Goal: Task Accomplishment & Management: Use online tool/utility

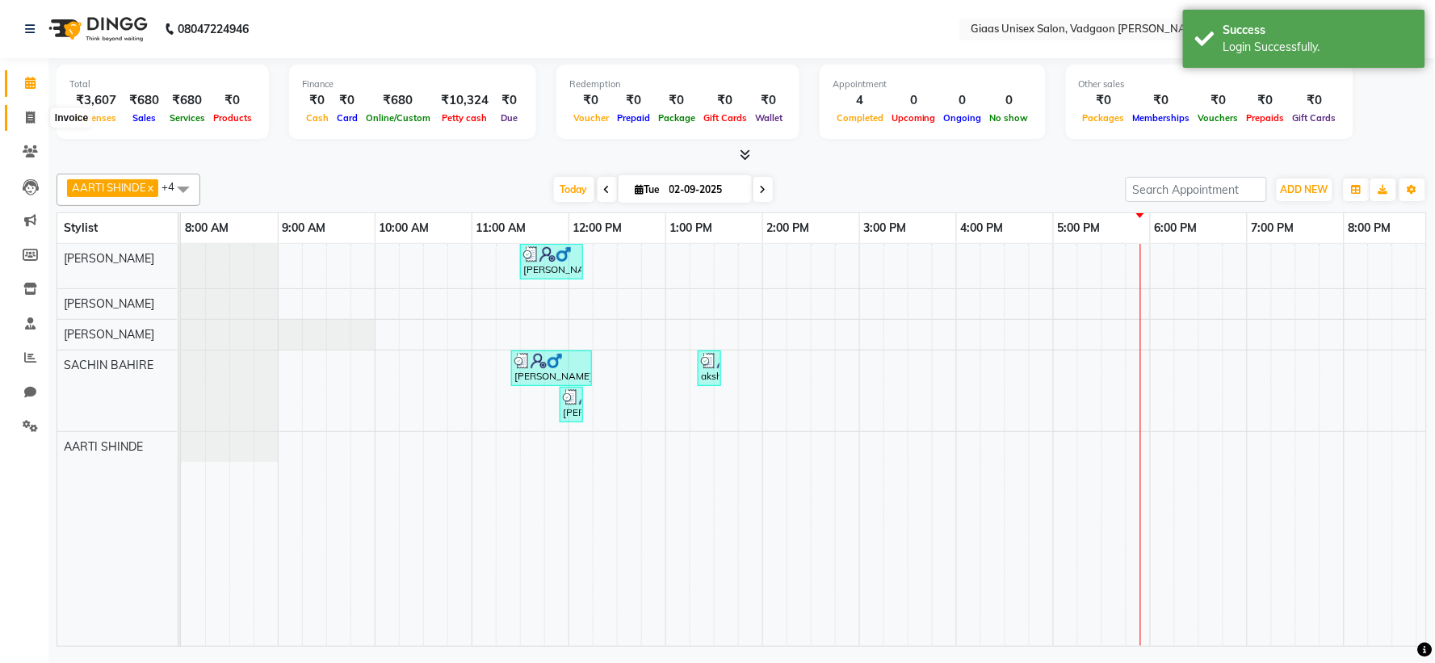
click at [35, 120] on span at bounding box center [30, 118] width 28 height 19
select select "service"
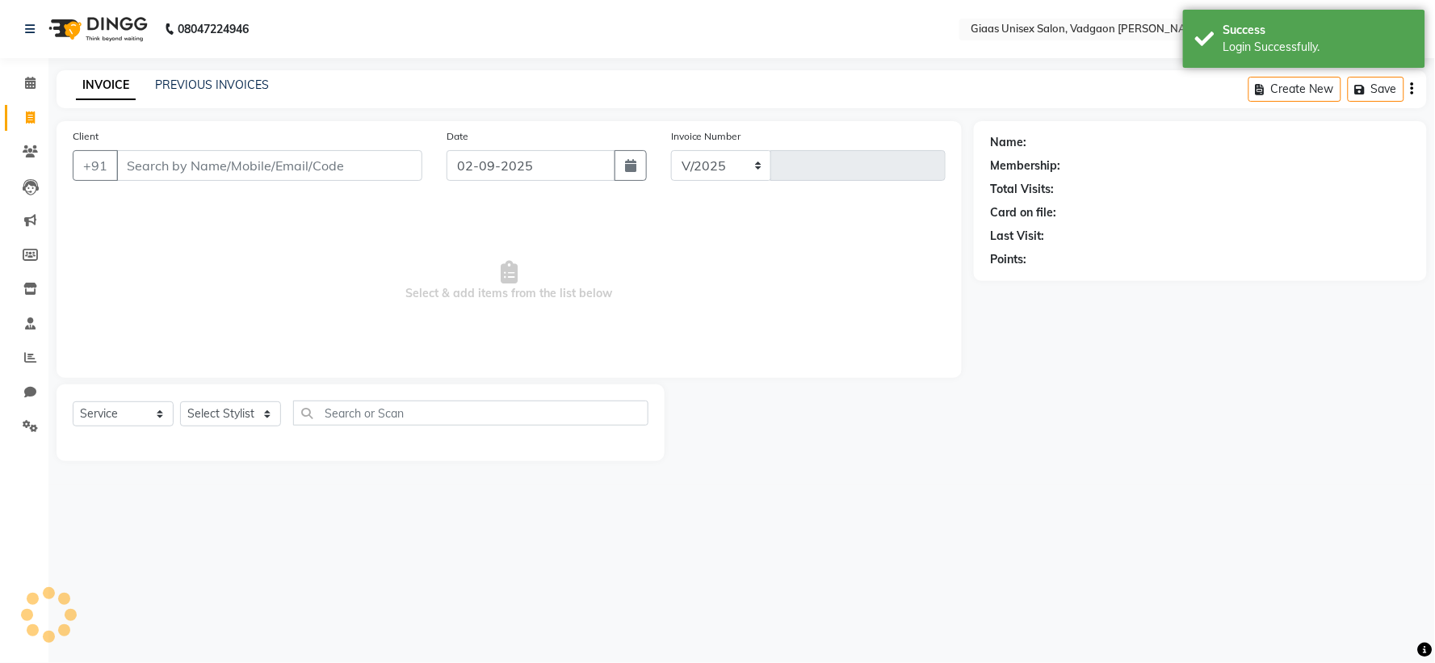
select select "8007"
type input "1779"
click at [237, 83] on link "PREVIOUS INVOICES" at bounding box center [212, 85] width 114 height 15
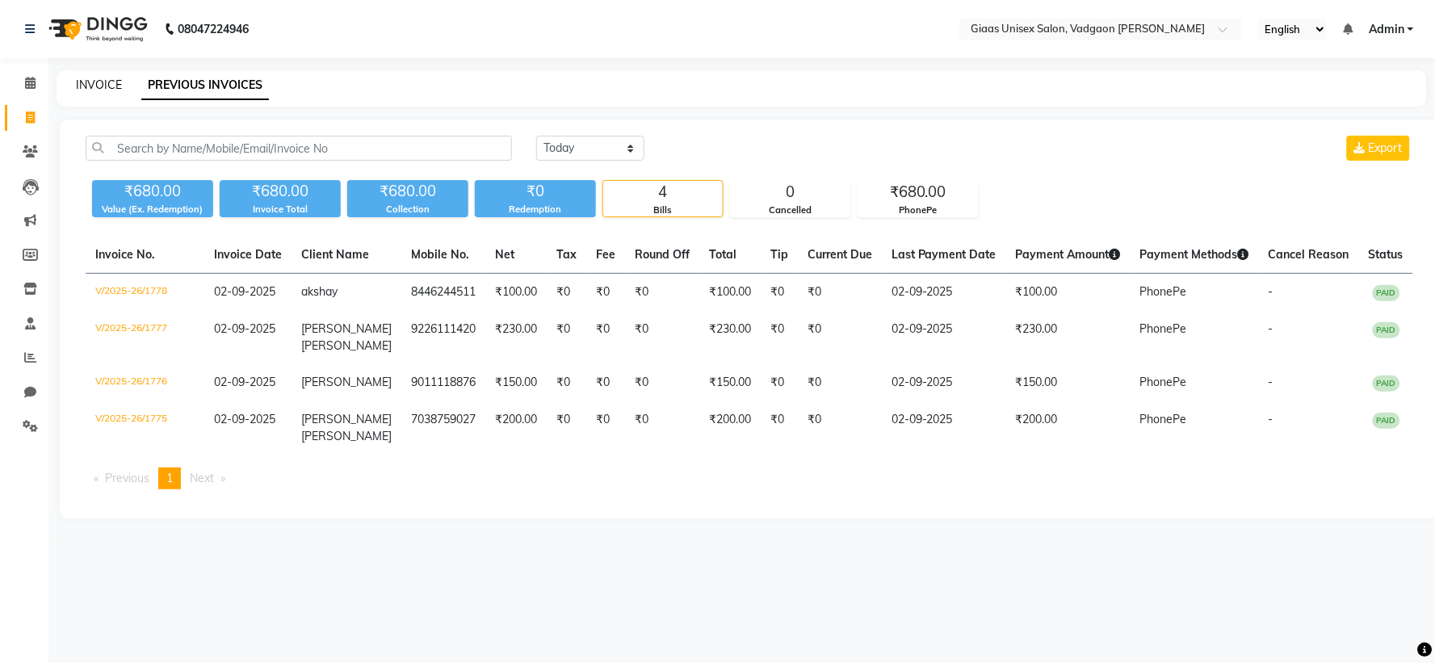
click at [84, 78] on link "INVOICE" at bounding box center [99, 85] width 46 height 15
select select "8007"
select select "service"
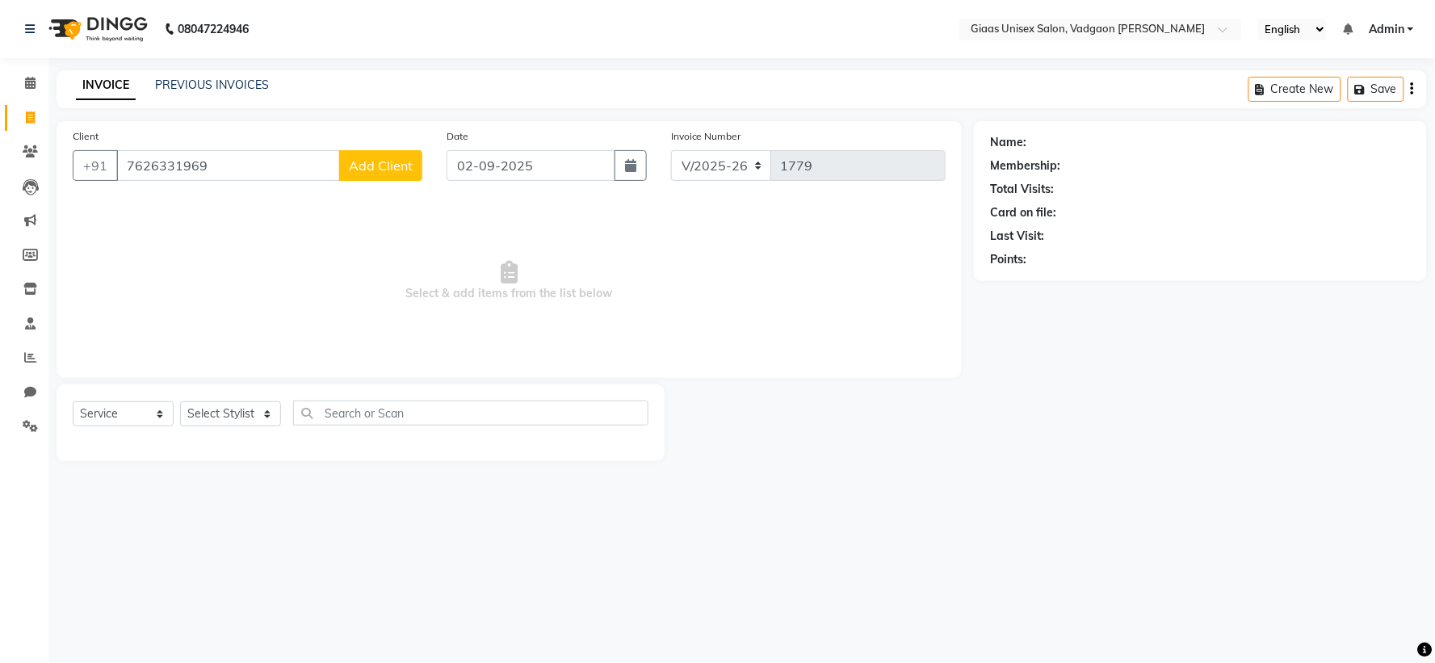
type input "7626331969"
click at [384, 158] on span "Add Client" at bounding box center [381, 165] width 64 height 16
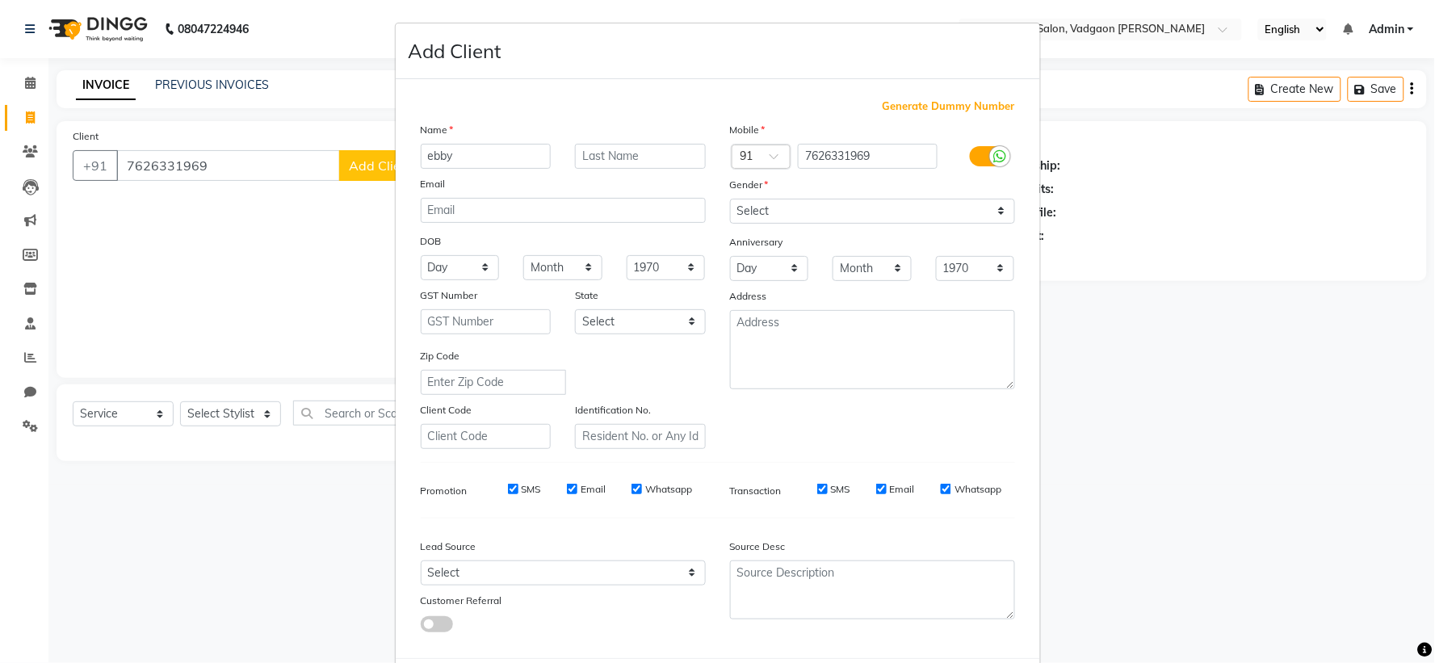
type input "ebby"
click at [891, 216] on select "Select Male Female Other Prefer Not To Say" at bounding box center [872, 211] width 285 height 25
select select "male"
click at [730, 199] on select "Select Male Female Other Prefer Not To Say" at bounding box center [872, 211] width 285 height 25
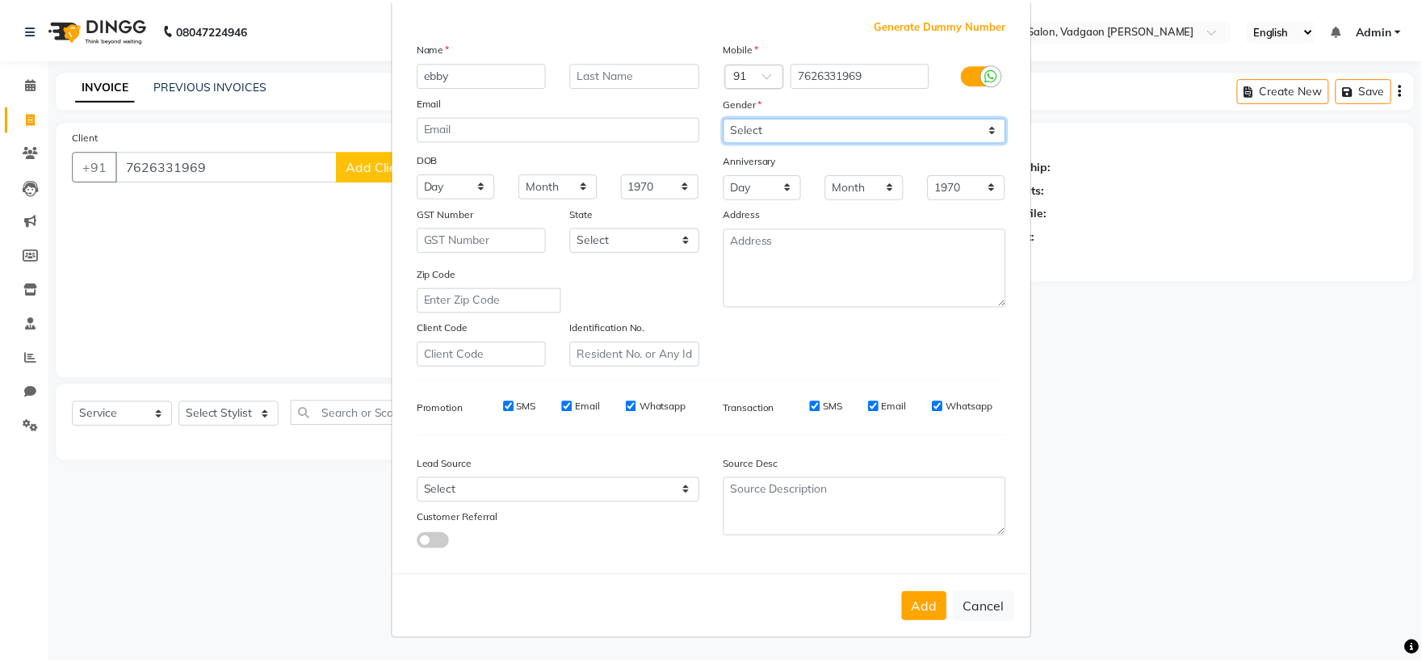
scroll to position [83, 0]
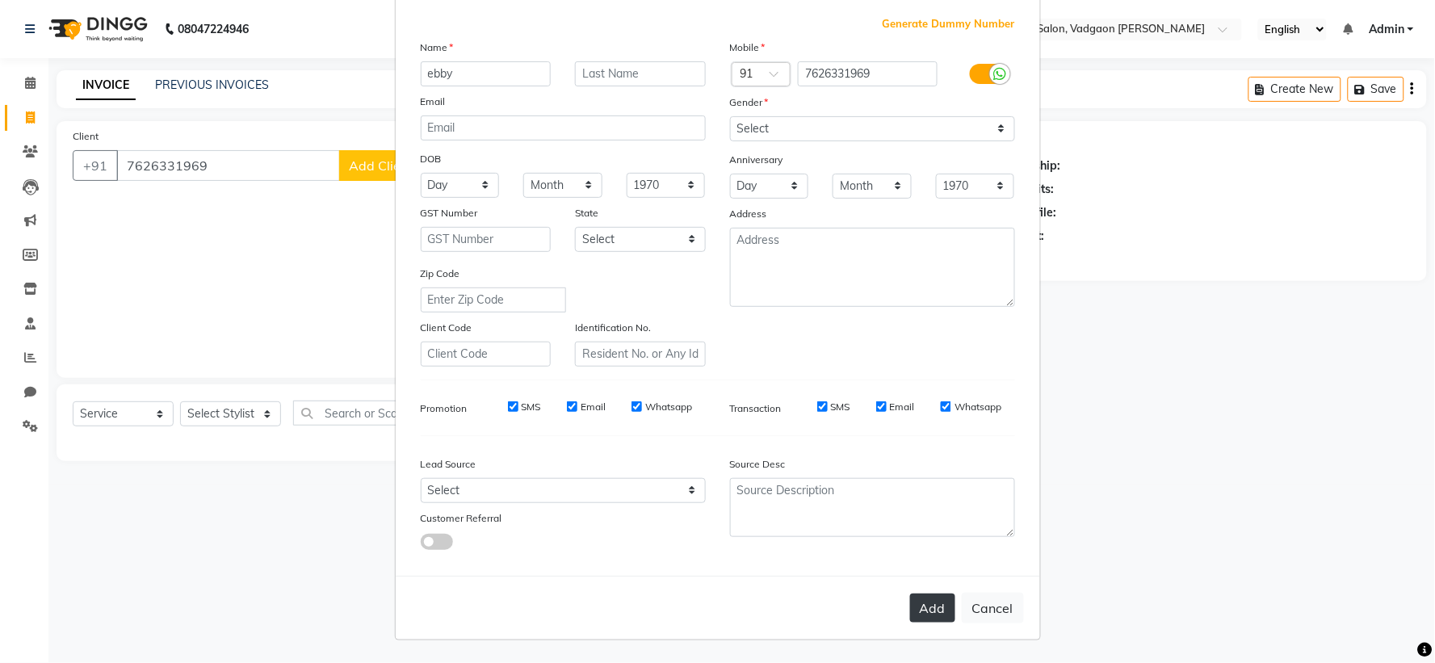
click at [929, 604] on button "Add" at bounding box center [932, 608] width 45 height 29
select select
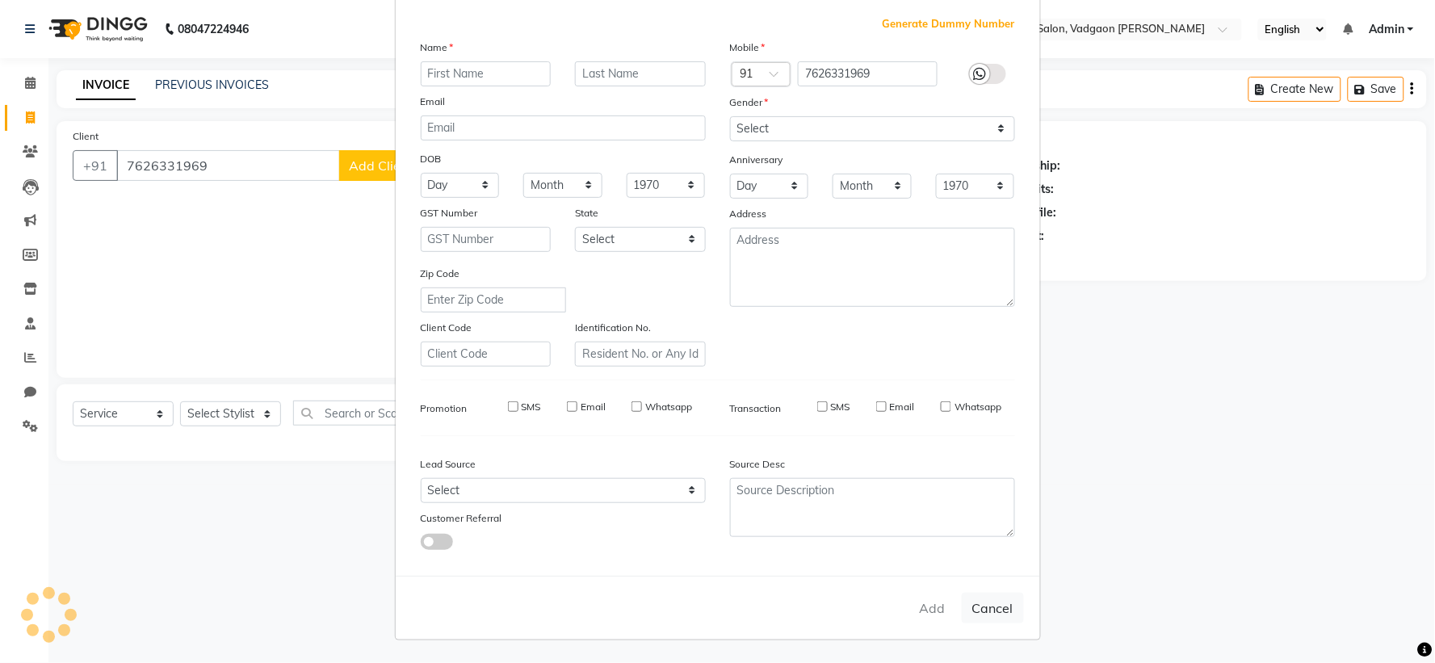
select select
checkbox input "false"
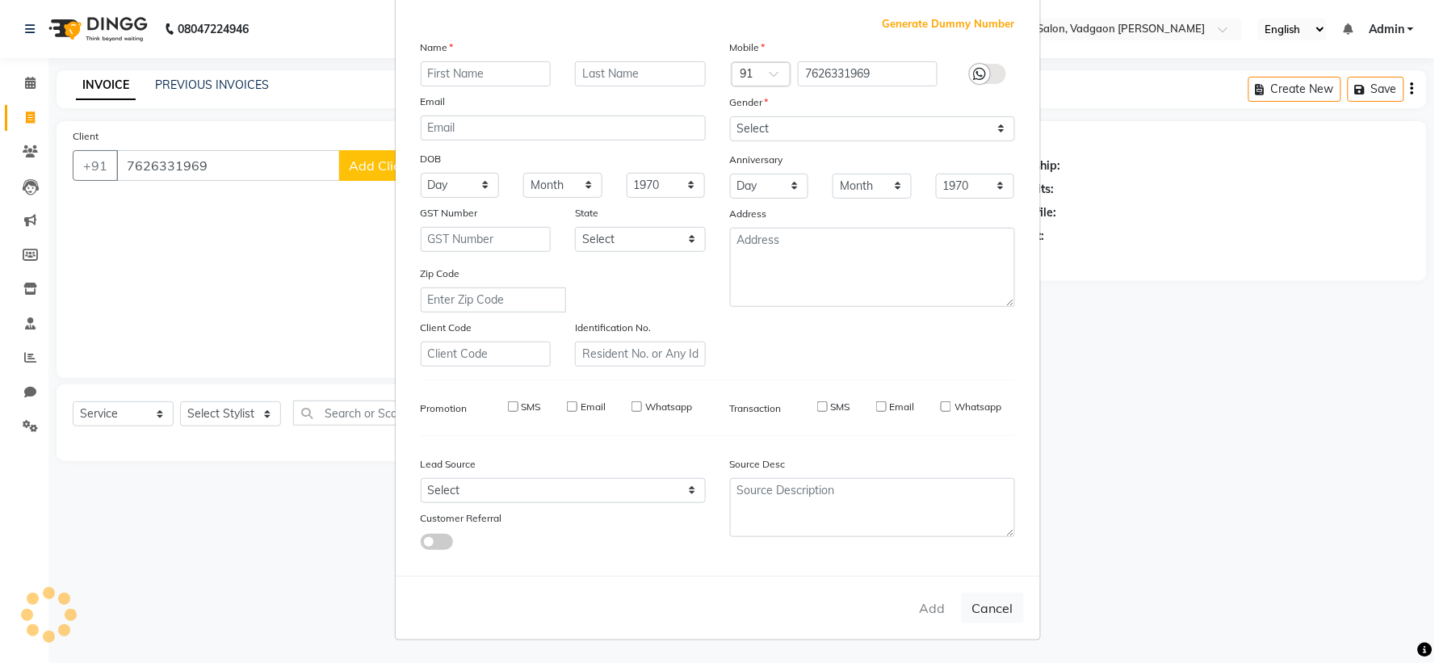
checkbox input "false"
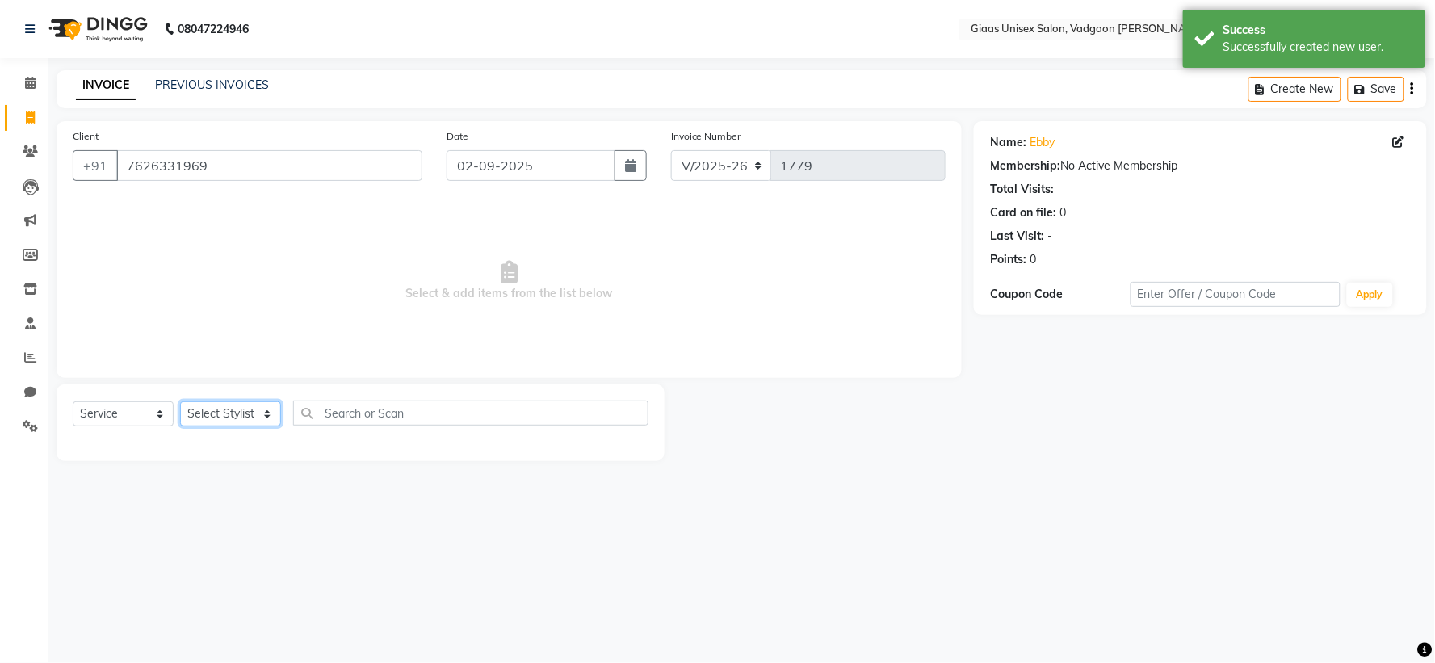
click at [261, 410] on select "Select Stylist AARTI SHINDE Abdulkarim momin Nisha Tripati Prabhat Choudhary SA…" at bounding box center [230, 413] width 101 height 25
select select "72893"
click at [180, 402] on select "Select Stylist AARTI SHINDE Abdulkarim momin Nisha Tripati Prabhat Choudhary SA…" at bounding box center [230, 413] width 101 height 25
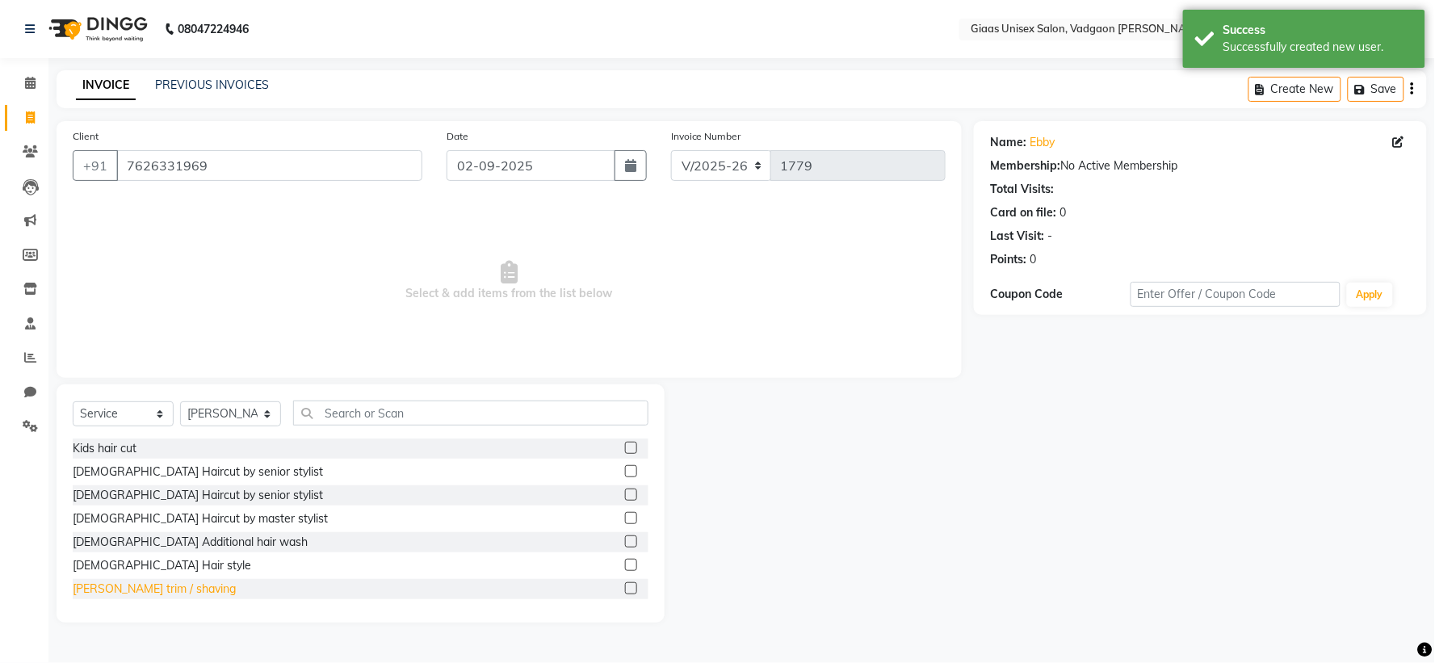
click at [166, 594] on div "[PERSON_NAME] trim / shaving" at bounding box center [154, 589] width 163 height 17
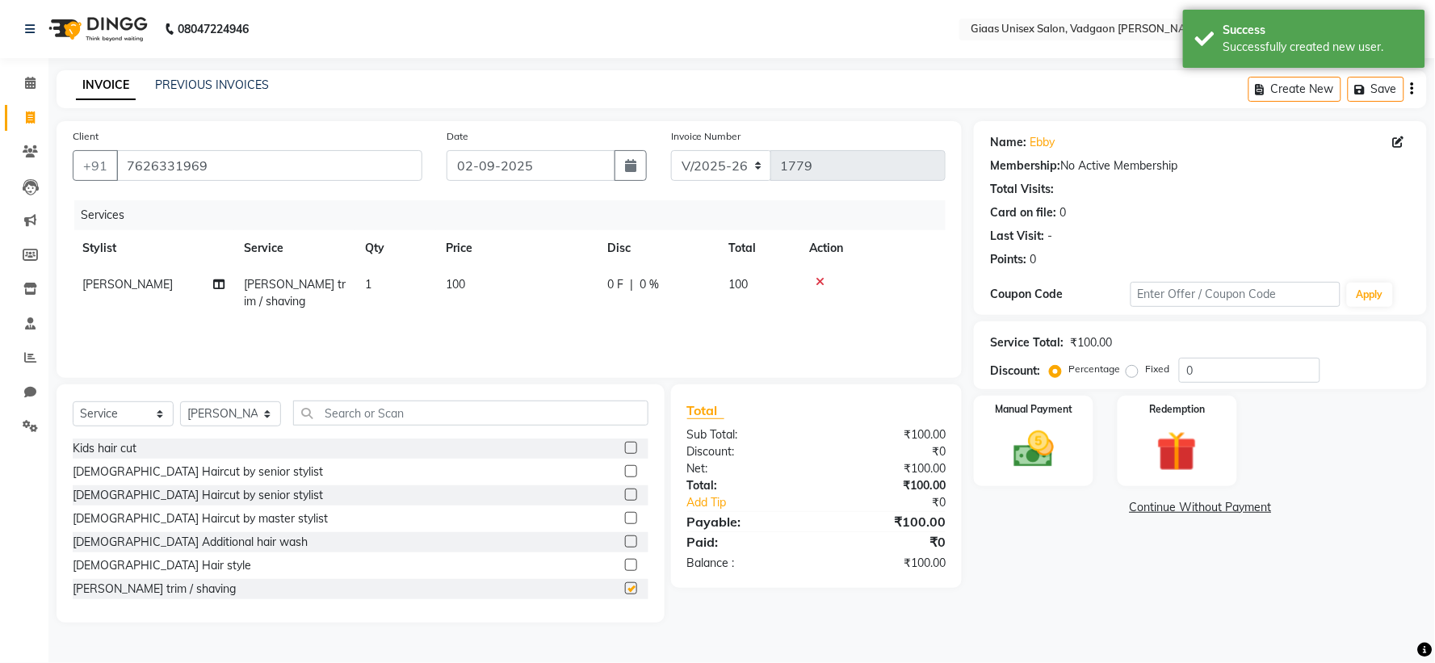
checkbox input "false"
click at [1050, 441] on img at bounding box center [1034, 450] width 68 height 48
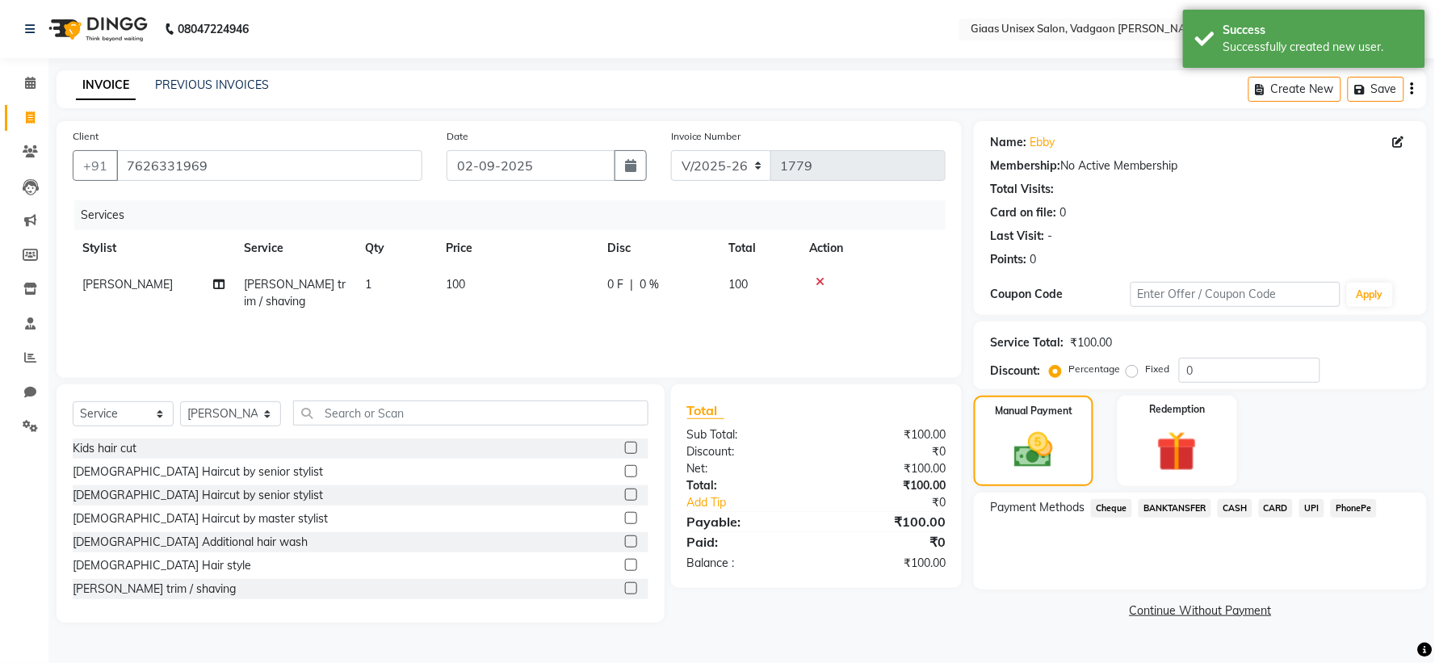
click at [1353, 505] on span "PhonePe" at bounding box center [1354, 508] width 46 height 19
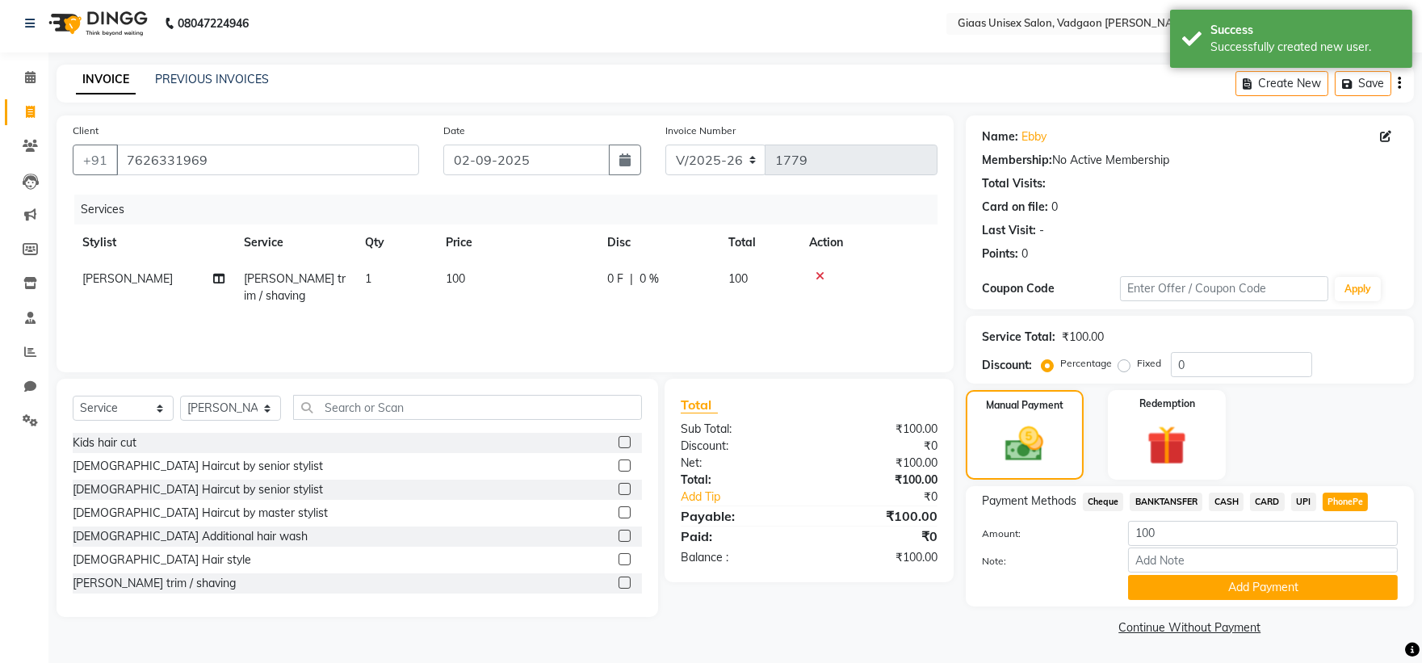
click at [1204, 585] on button "Add Payment" at bounding box center [1263, 587] width 270 height 25
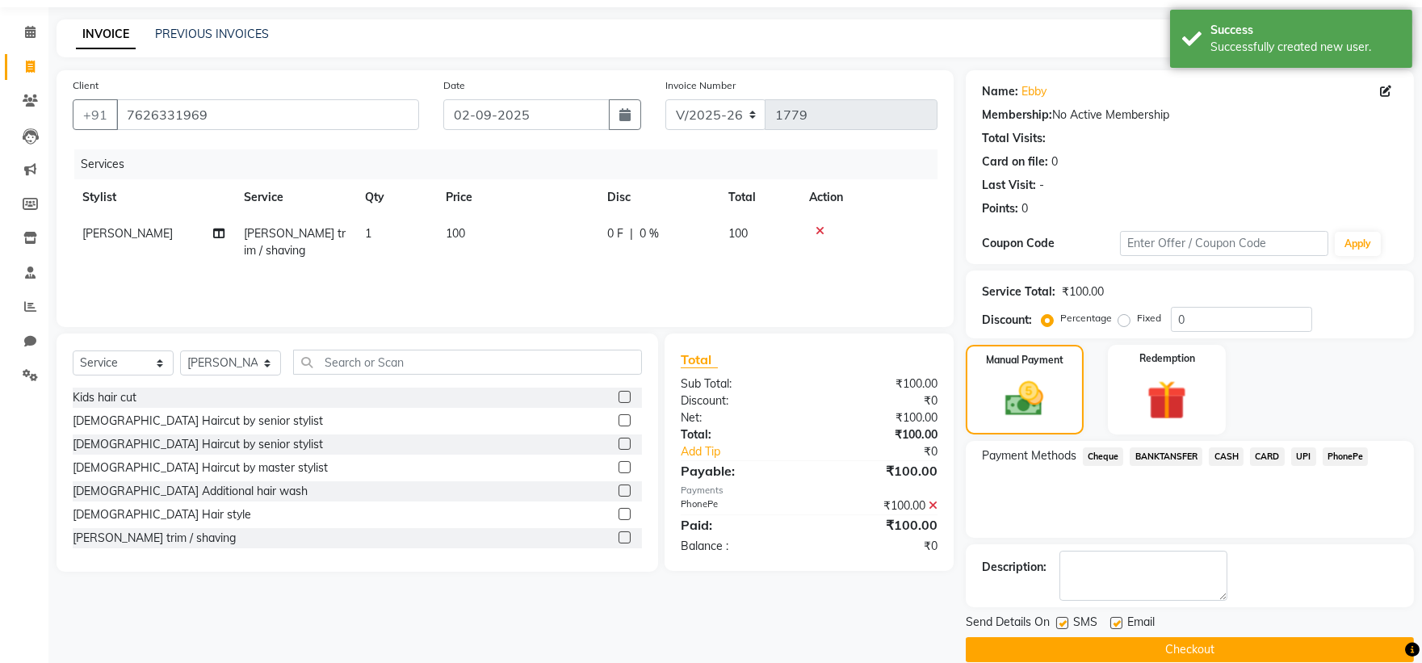
scroll to position [74, 0]
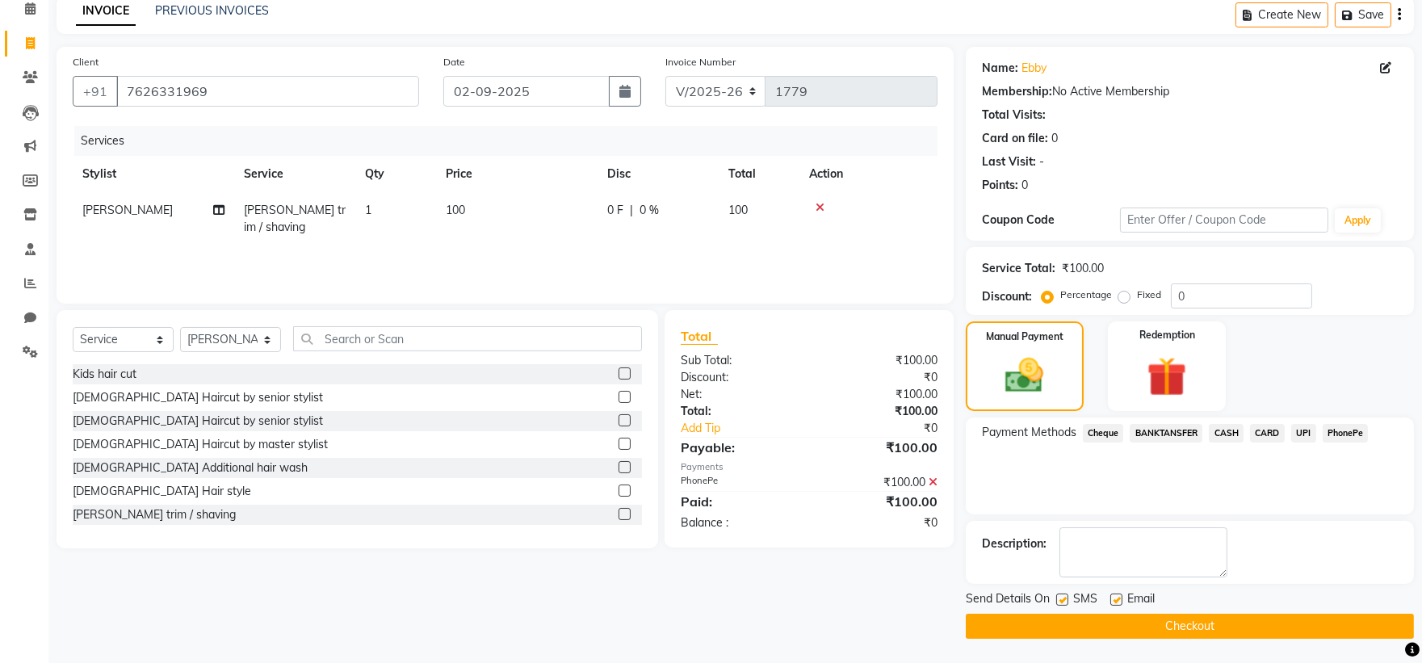
click at [1067, 620] on button "Checkout" at bounding box center [1190, 626] width 448 height 25
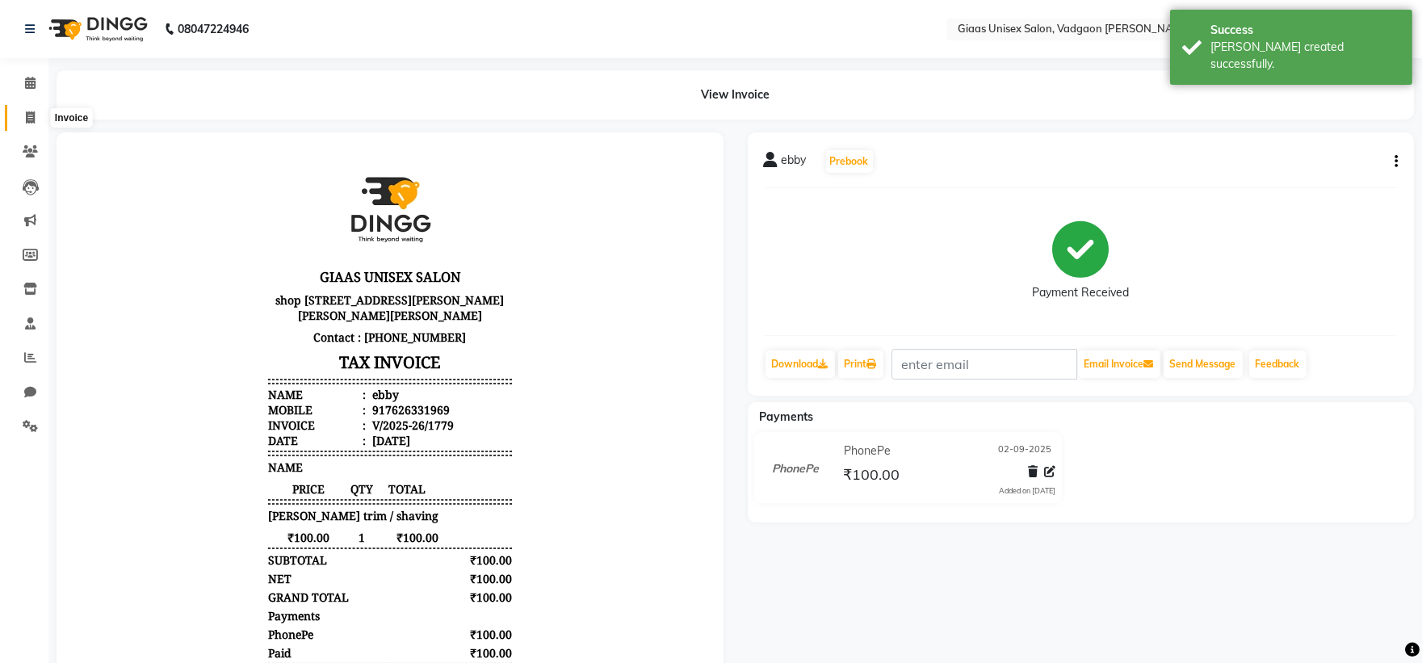
click at [36, 114] on span at bounding box center [30, 118] width 28 height 19
select select "service"
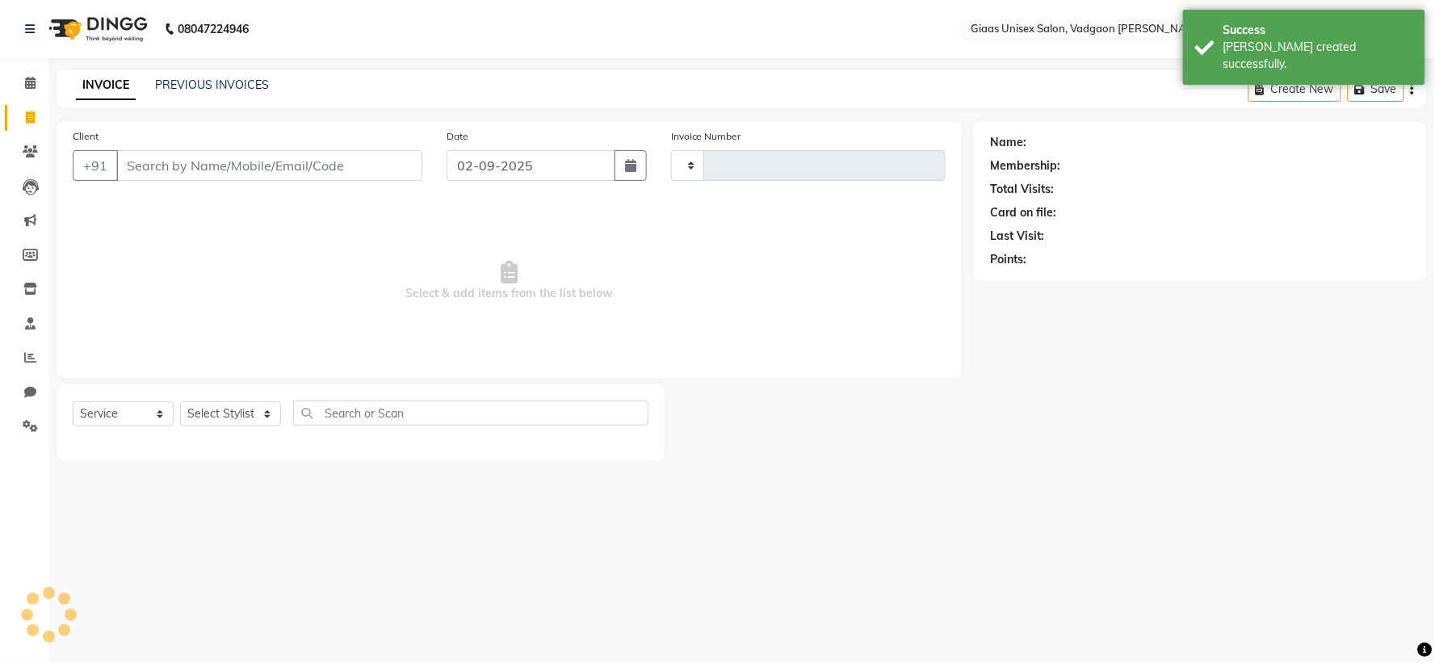
type input "1780"
select select "8007"
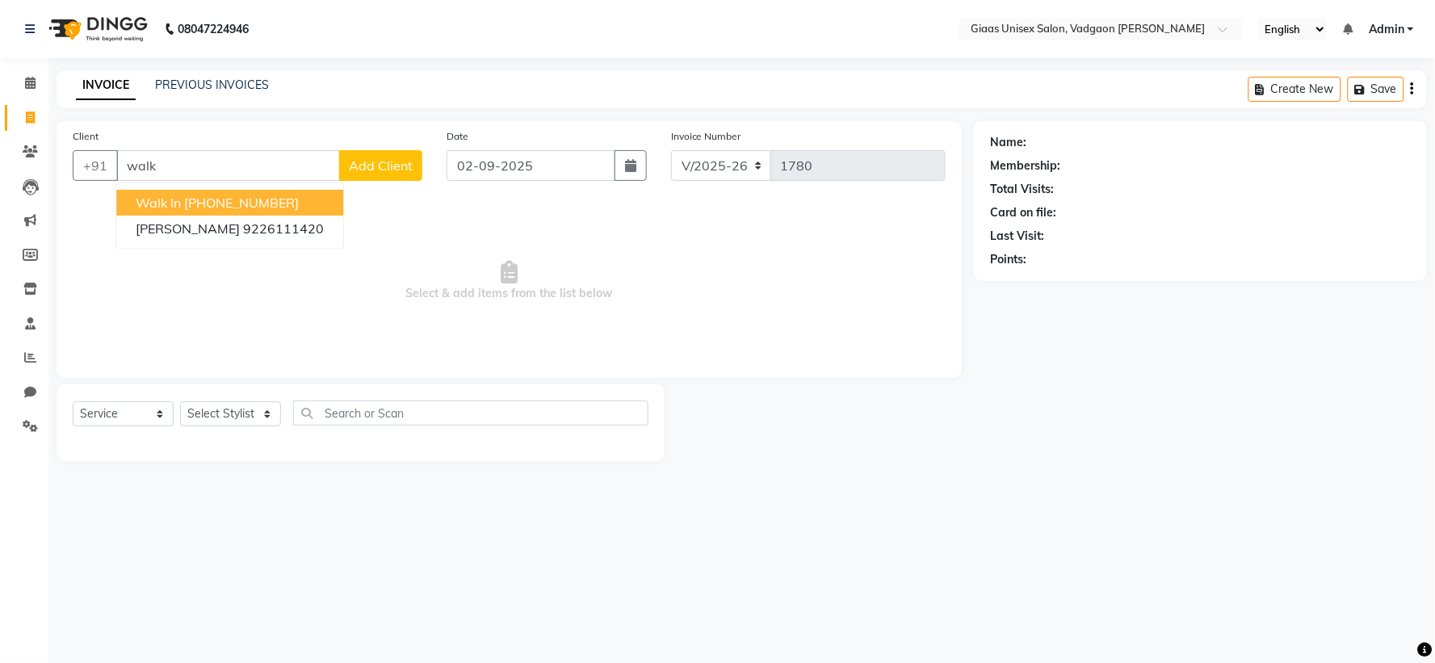
click at [275, 210] on ngb-highlight "+91 1354800000000" at bounding box center [241, 203] width 115 height 16
type input "1354800000000"
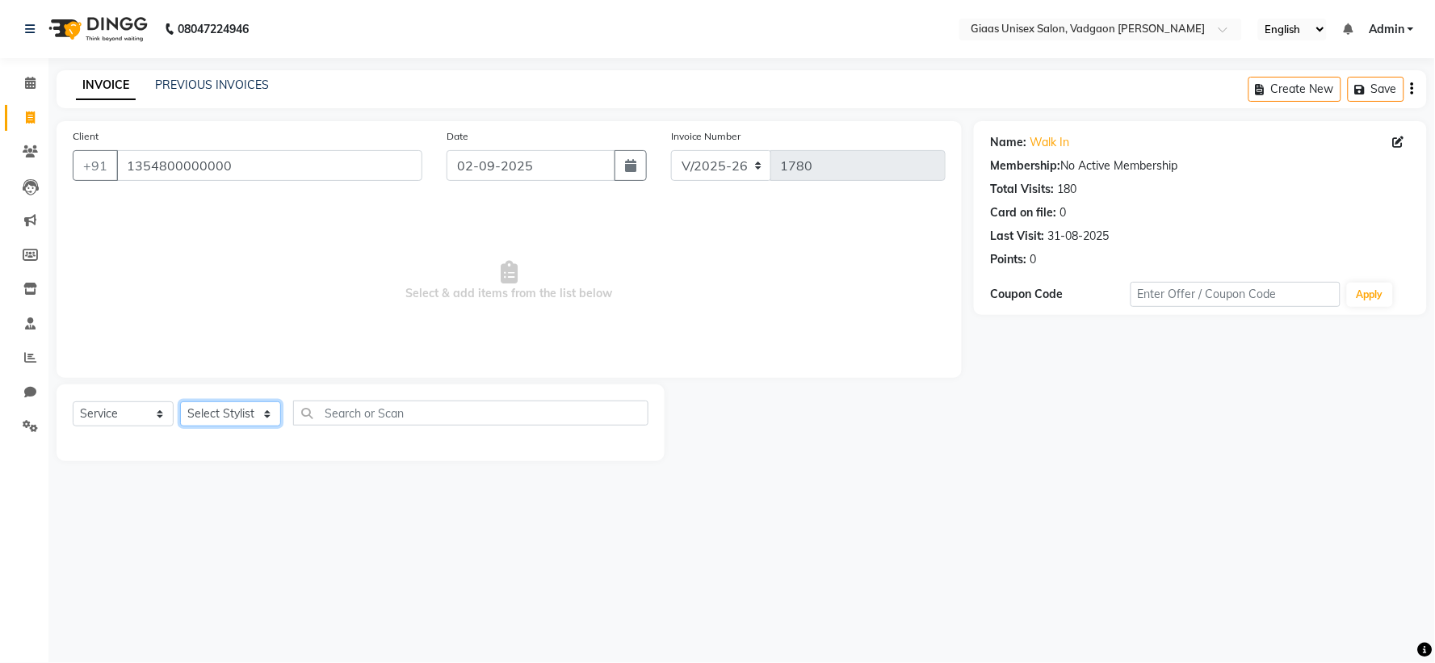
click at [262, 422] on select "Select Stylist AARTI SHINDE Abdulkarim momin Nisha Tripati Prabhat Choudhary SA…" at bounding box center [230, 413] width 101 height 25
select select "80867"
click at [180, 402] on select "Select Stylist AARTI SHINDE Abdulkarim momin Nisha Tripati Prabhat Choudhary SA…" at bounding box center [230, 413] width 101 height 25
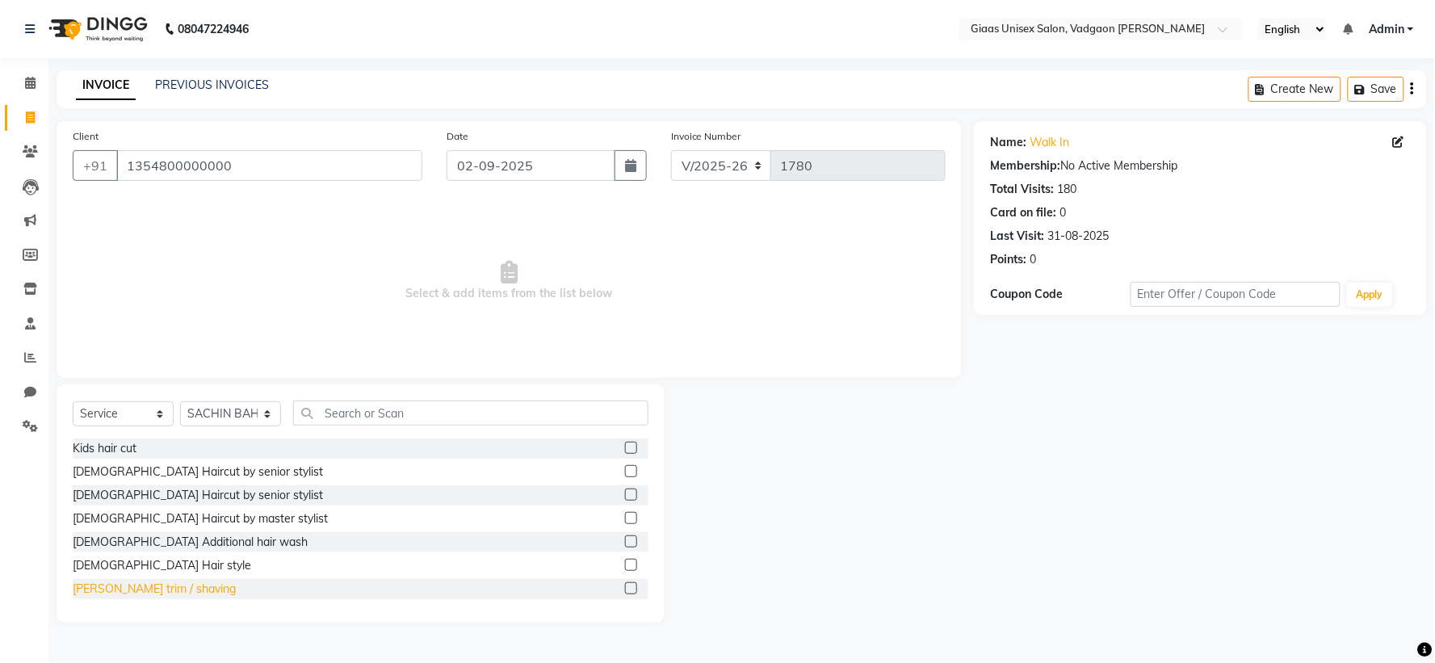
click at [172, 591] on div "[PERSON_NAME] trim / shaving" at bounding box center [154, 589] width 163 height 17
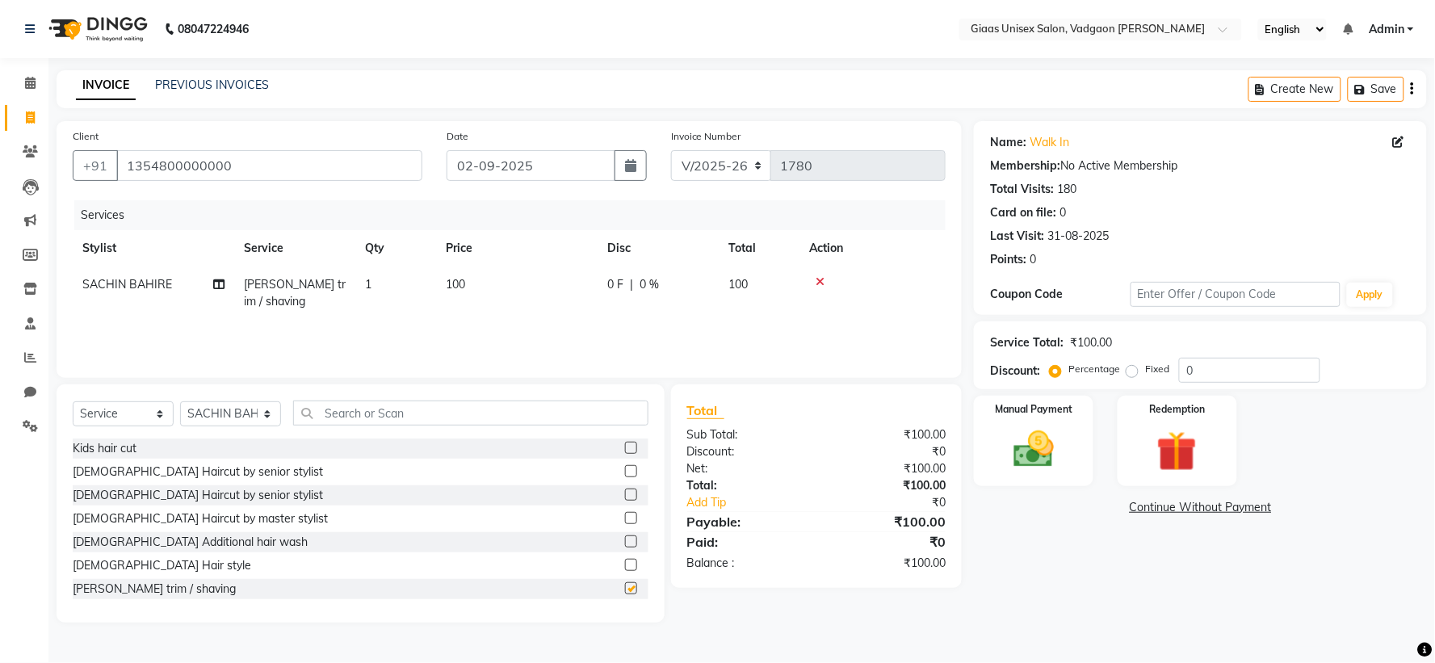
checkbox input "false"
click at [181, 542] on div "[DEMOGRAPHIC_DATA] Additional hair wash" at bounding box center [190, 542] width 235 height 17
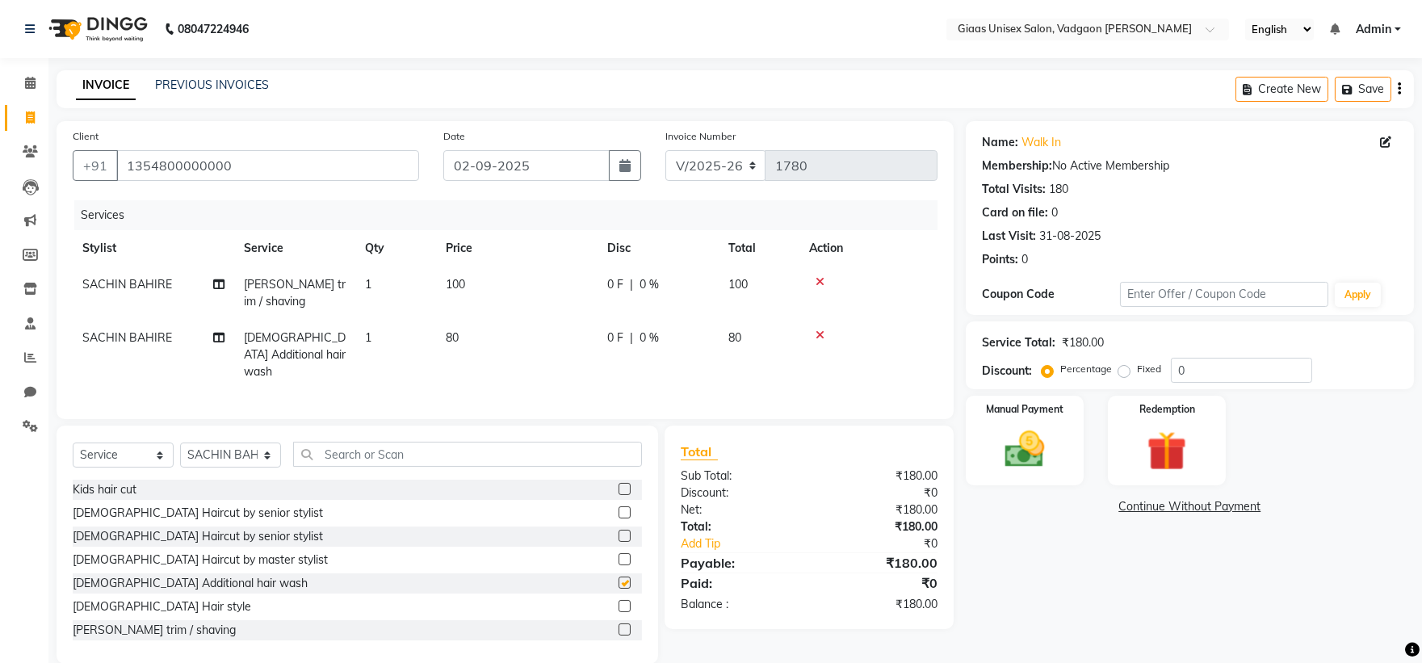
checkbox input "false"
click at [1021, 475] on div "Manual Payment" at bounding box center [1024, 440] width 123 height 93
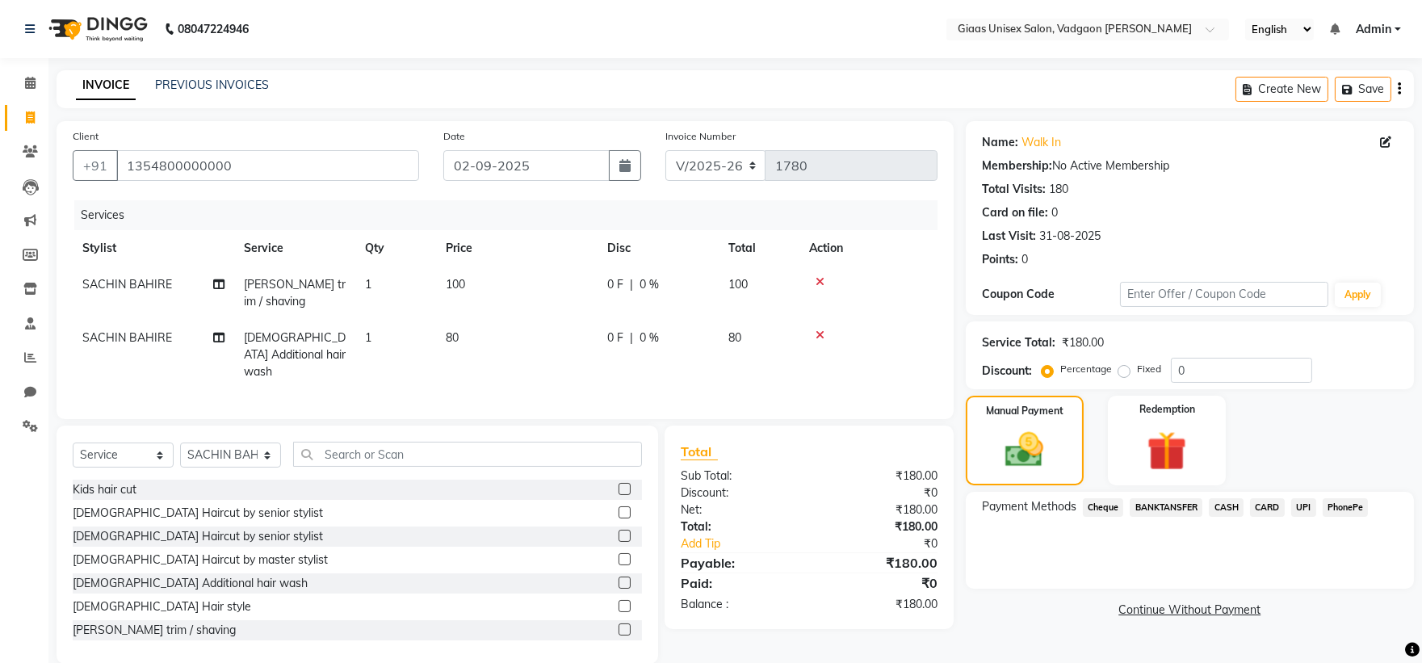
click at [1347, 506] on span "PhonePe" at bounding box center [1346, 507] width 46 height 19
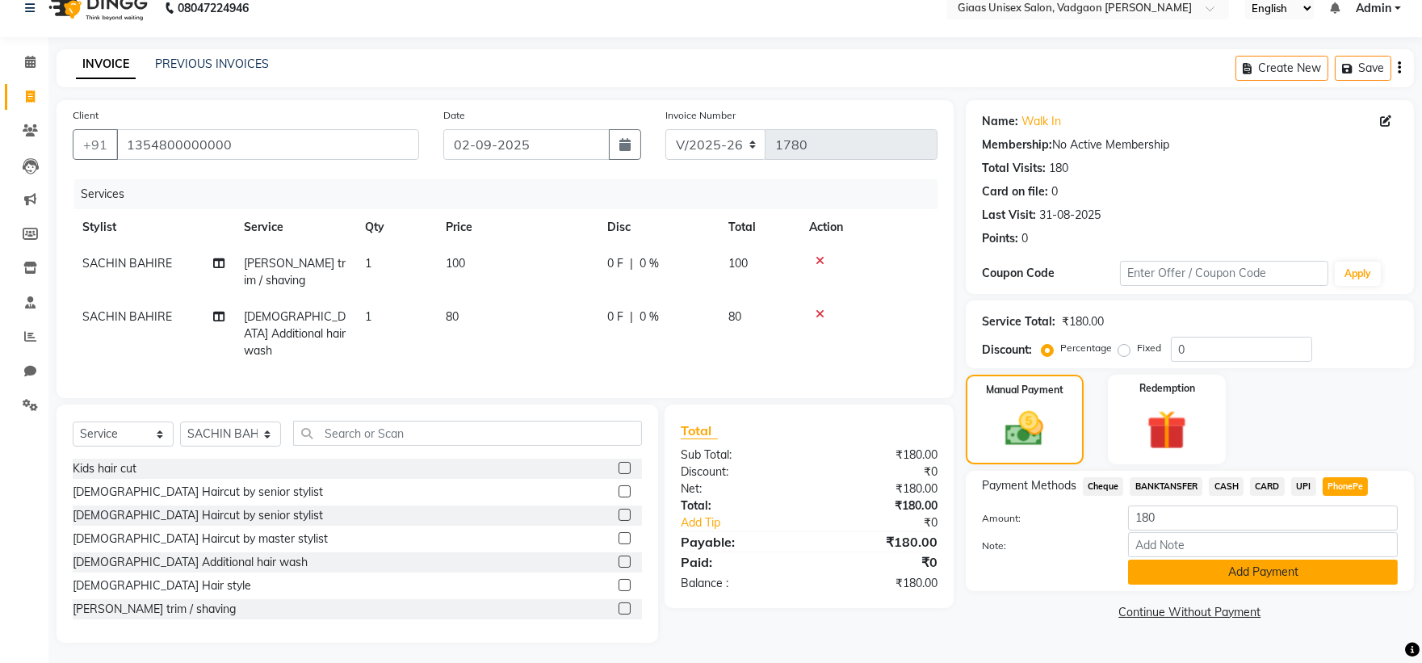
click at [1238, 580] on button "Add Payment" at bounding box center [1263, 572] width 270 height 25
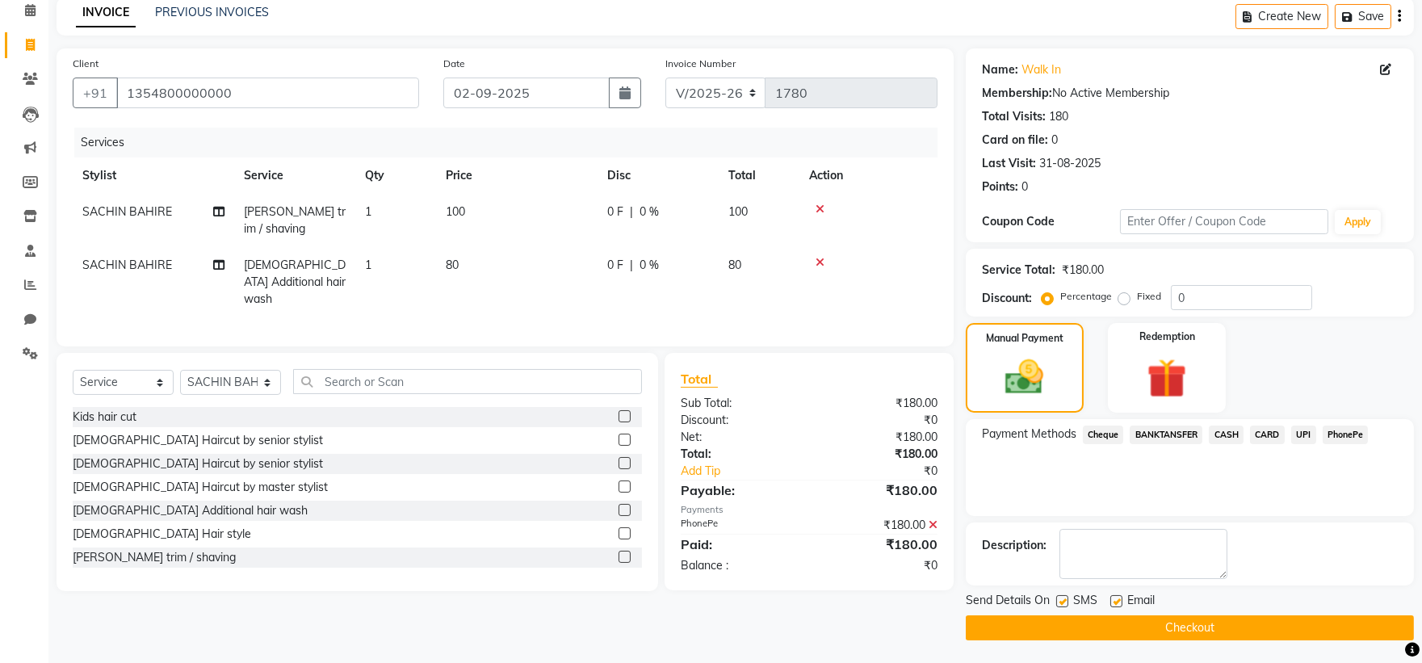
scroll to position [74, 0]
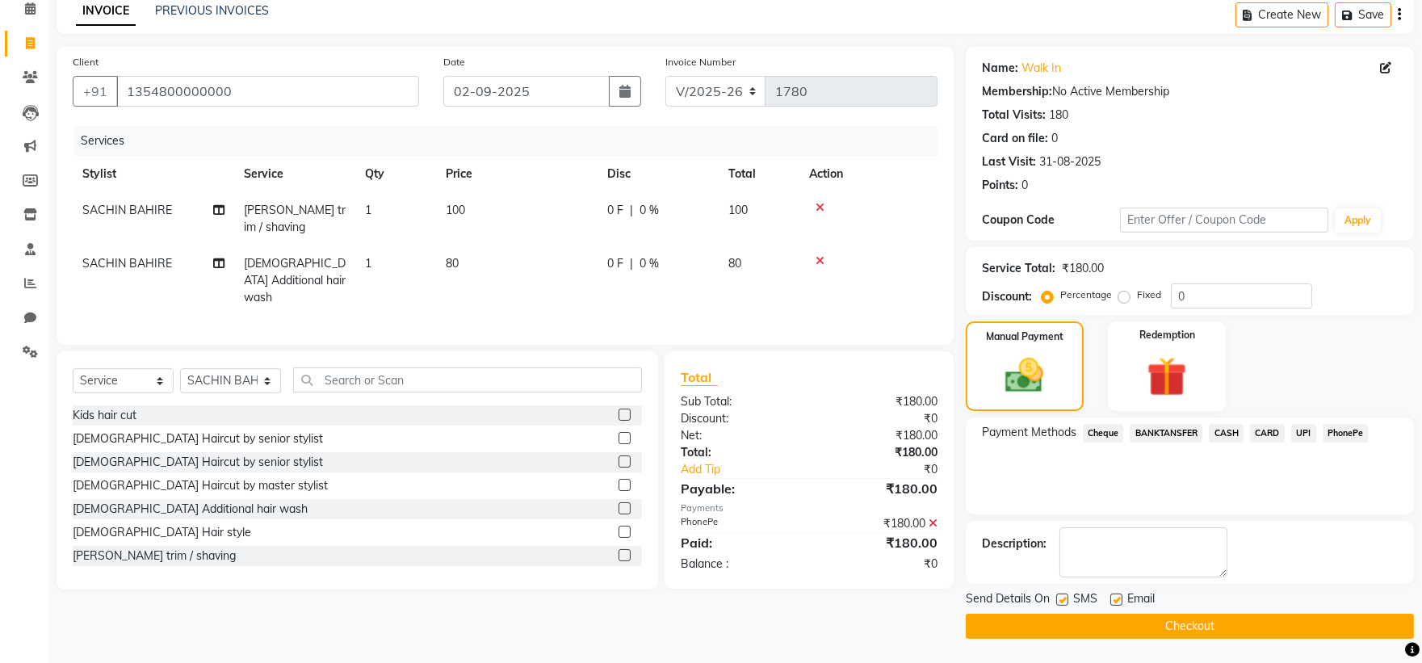
click at [1092, 626] on button "Checkout" at bounding box center [1190, 626] width 448 height 25
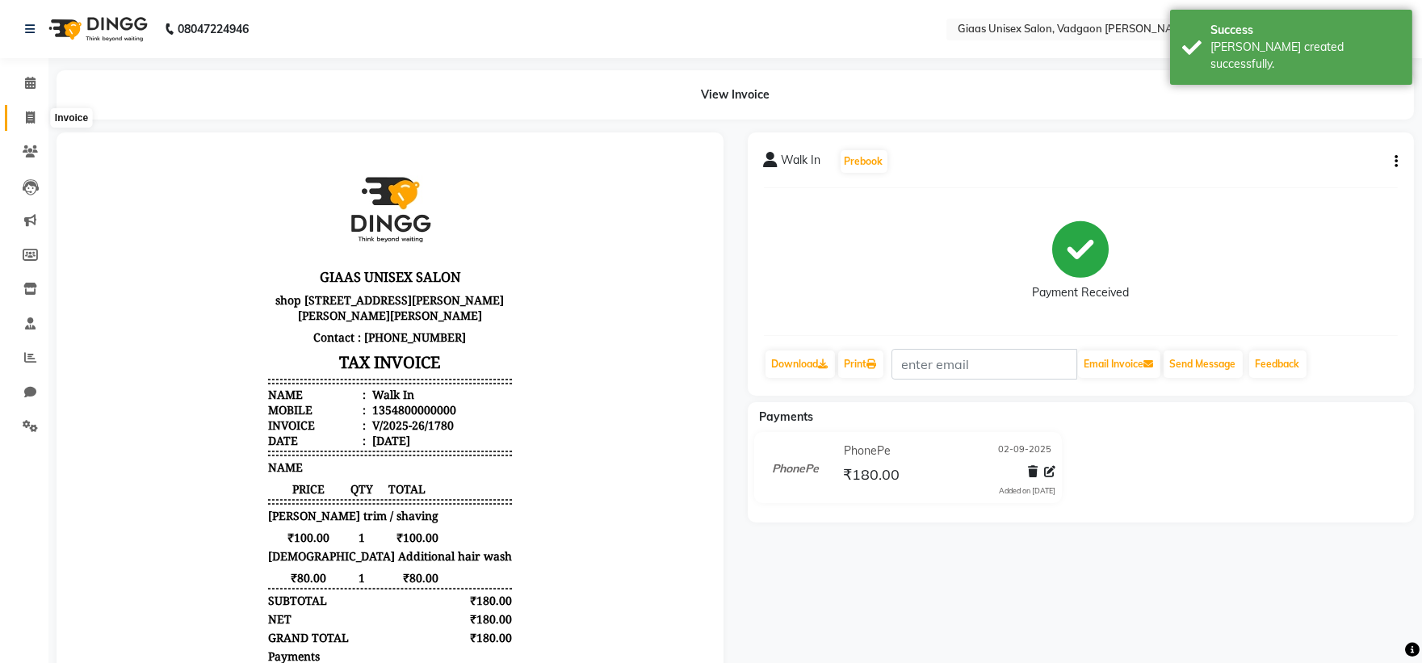
click at [34, 116] on icon at bounding box center [30, 117] width 9 height 12
select select "service"
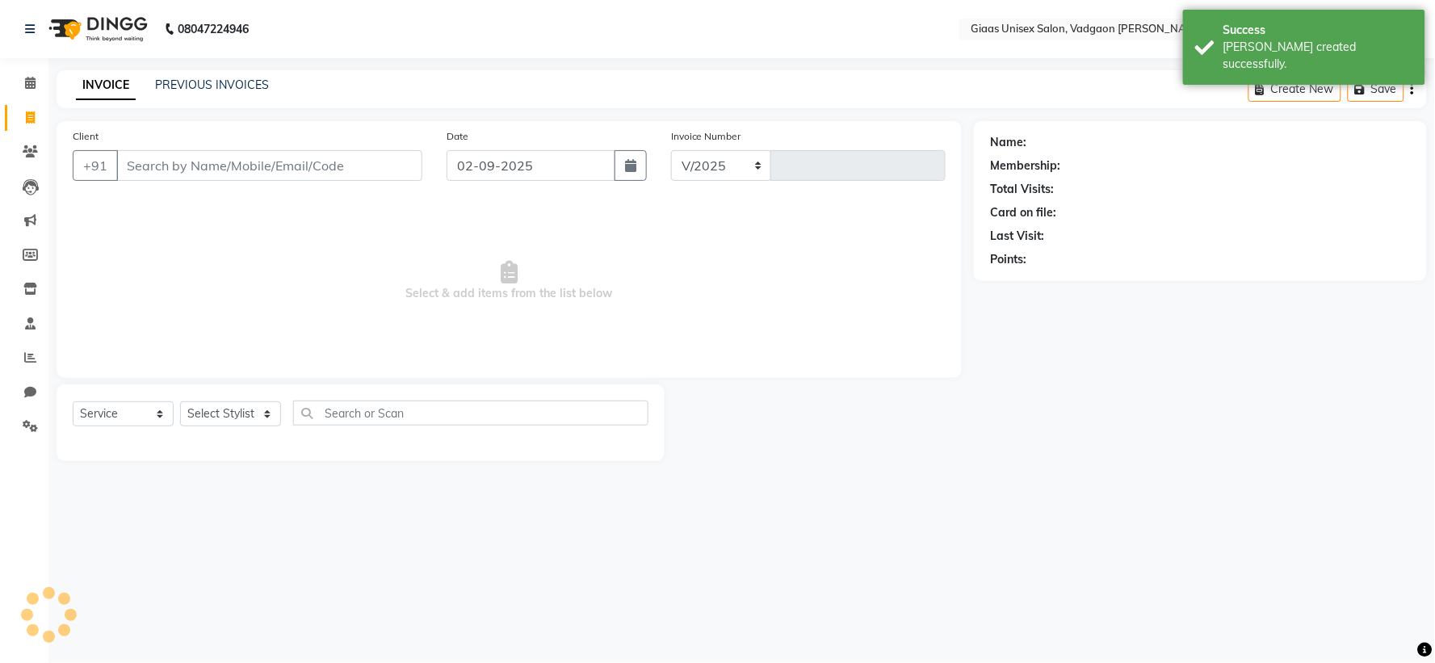
select select "8007"
type input "1781"
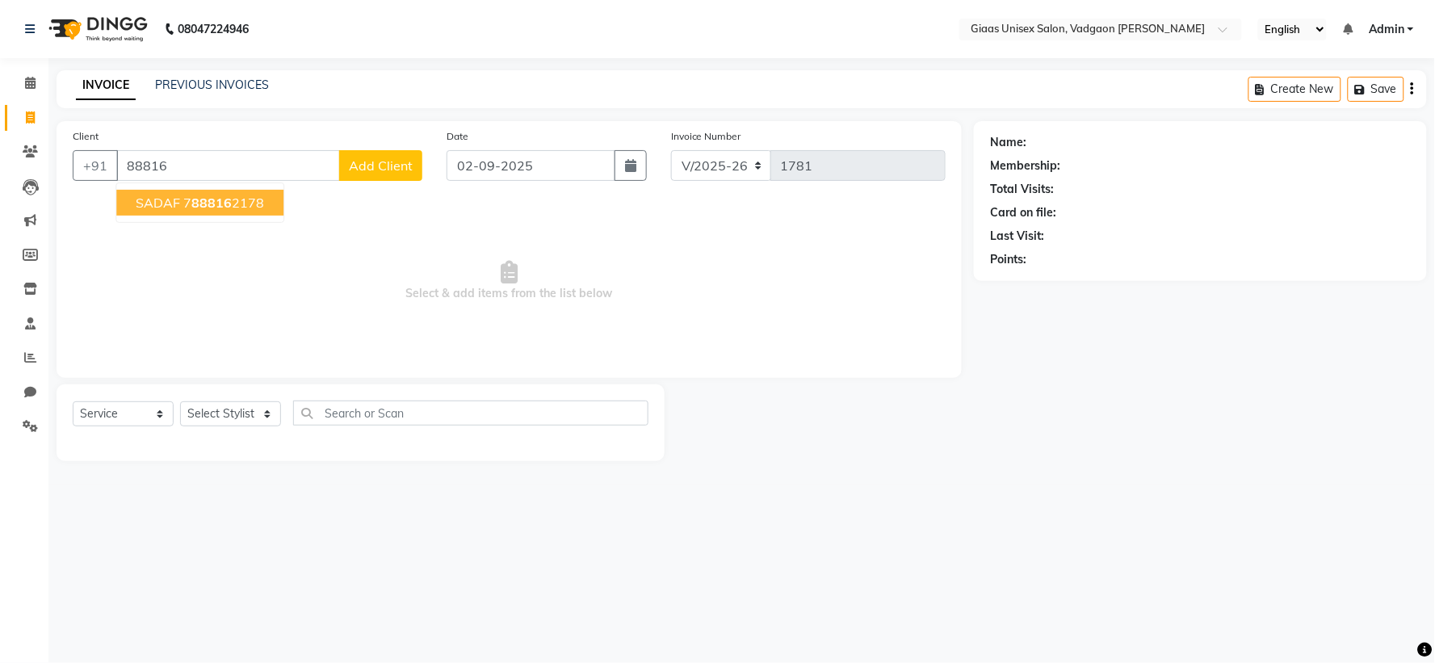
click at [243, 196] on ngb-highlight "7 88816 2178" at bounding box center [223, 203] width 81 height 16
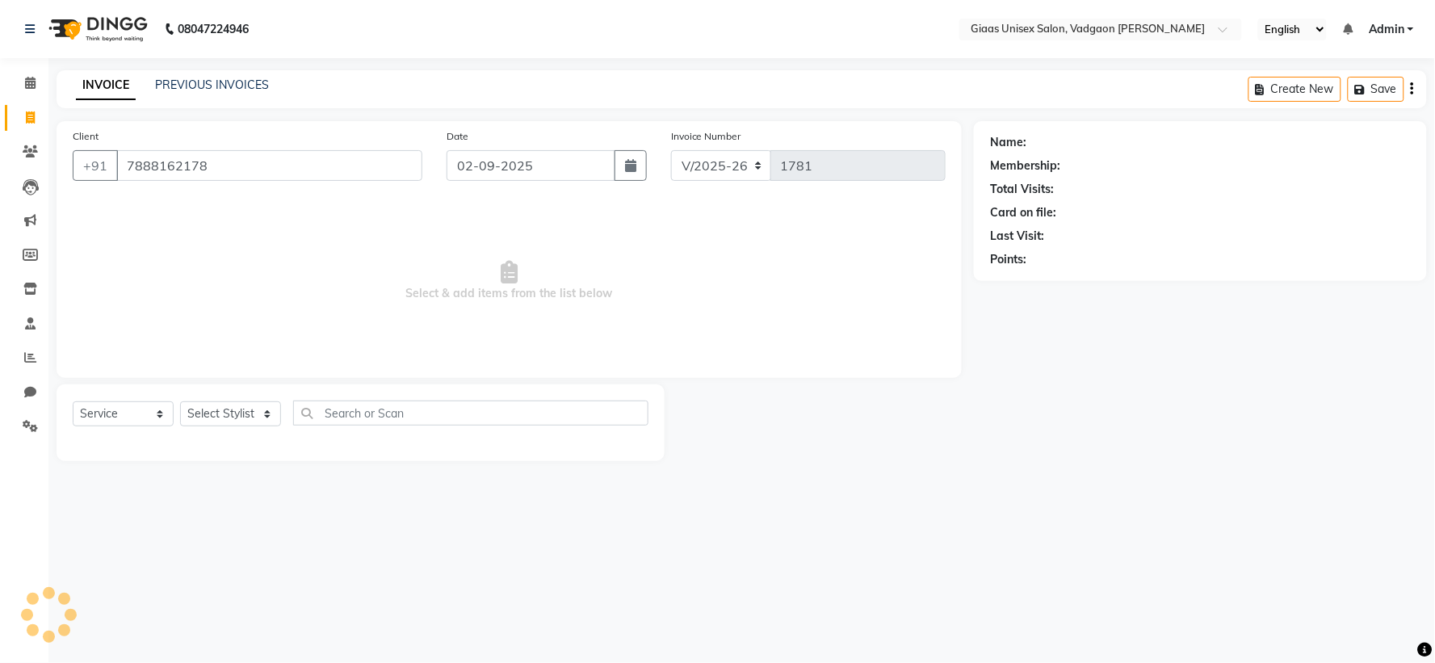
type input "7888162178"
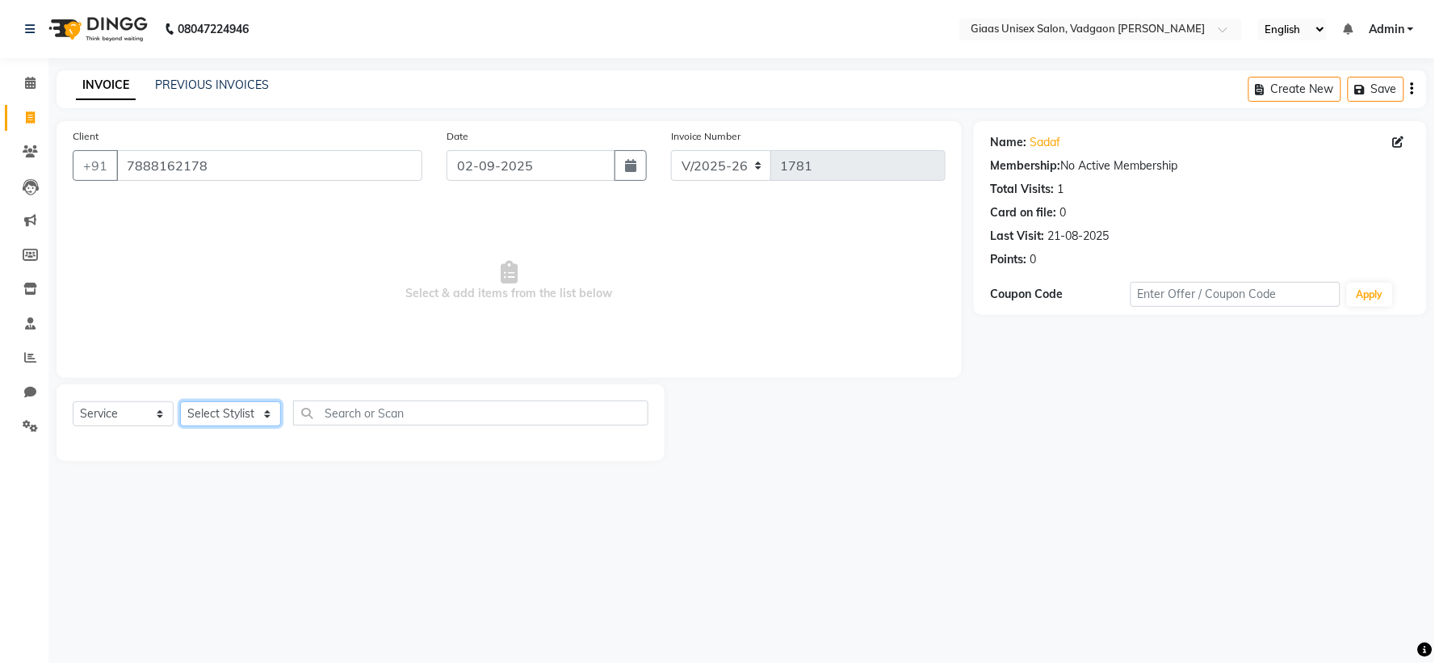
click at [266, 418] on select "Select Stylist AARTI SHINDE Abdulkarim momin Nisha Tripati Prabhat Choudhary SA…" at bounding box center [230, 413] width 101 height 25
select select "80867"
click at [180, 402] on select "Select Stylist AARTI SHINDE Abdulkarim momin Nisha Tripati Prabhat Choudhary SA…" at bounding box center [230, 413] width 101 height 25
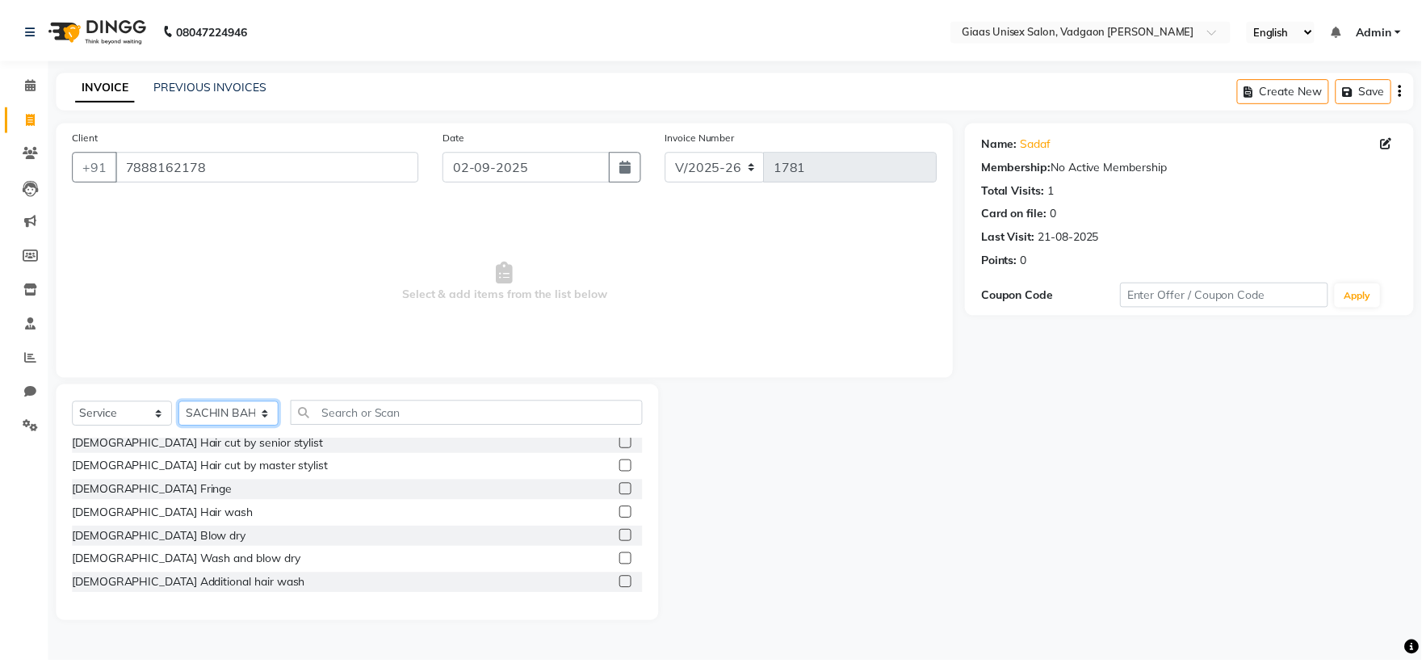
scroll to position [269, 0]
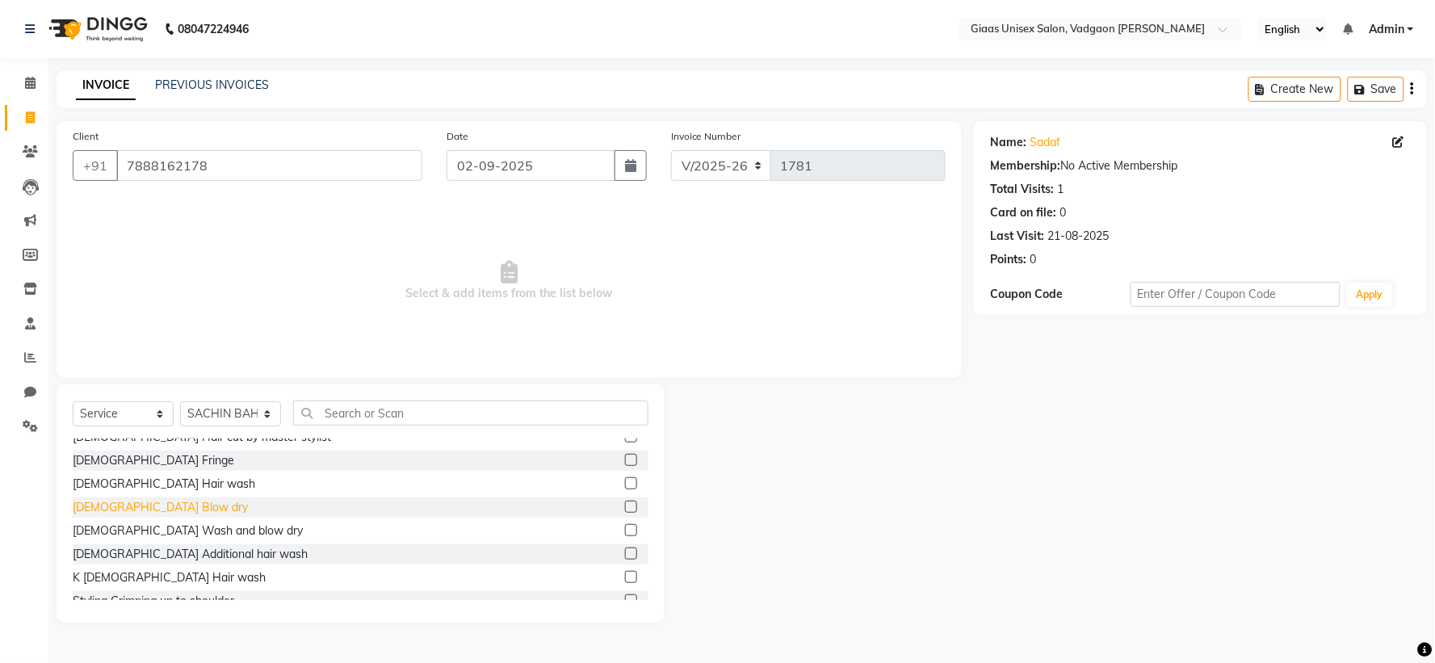
click at [149, 512] on div "Female Blow dry" at bounding box center [160, 507] width 175 height 17
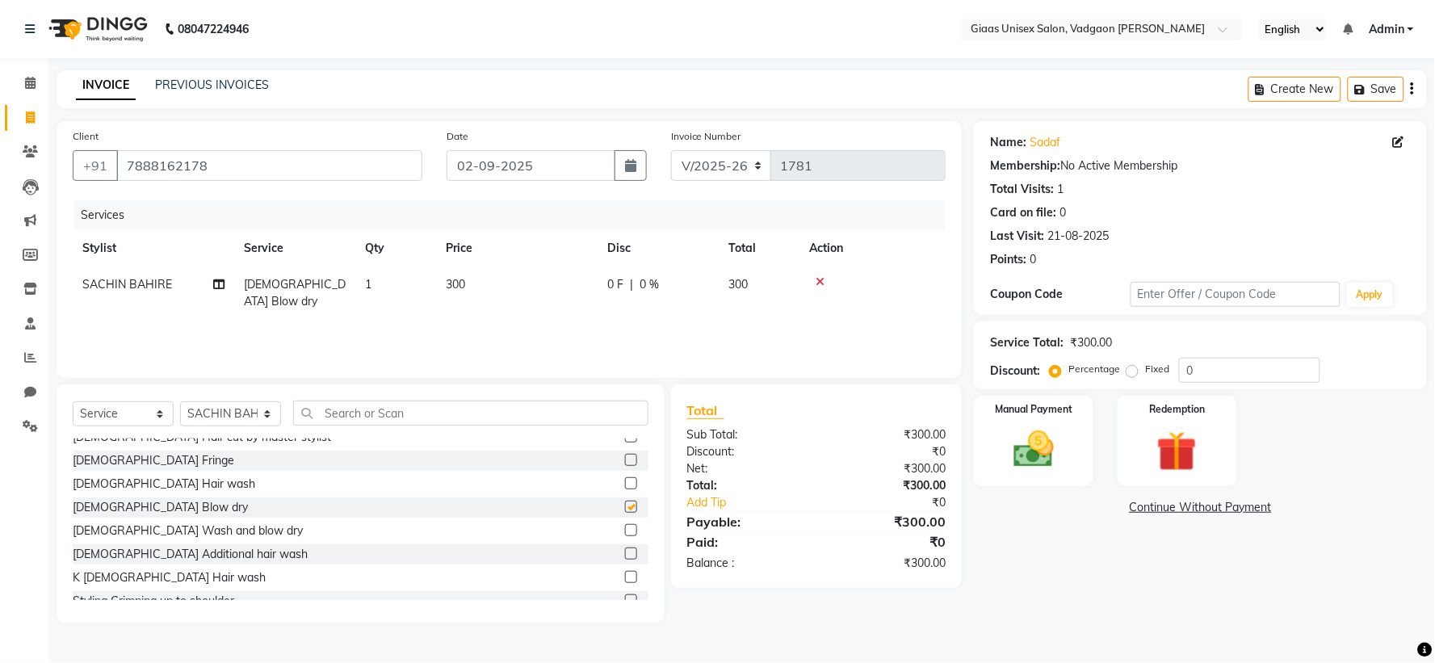
checkbox input "false"
click at [590, 293] on td "300" at bounding box center [517, 292] width 162 height 53
select select "80867"
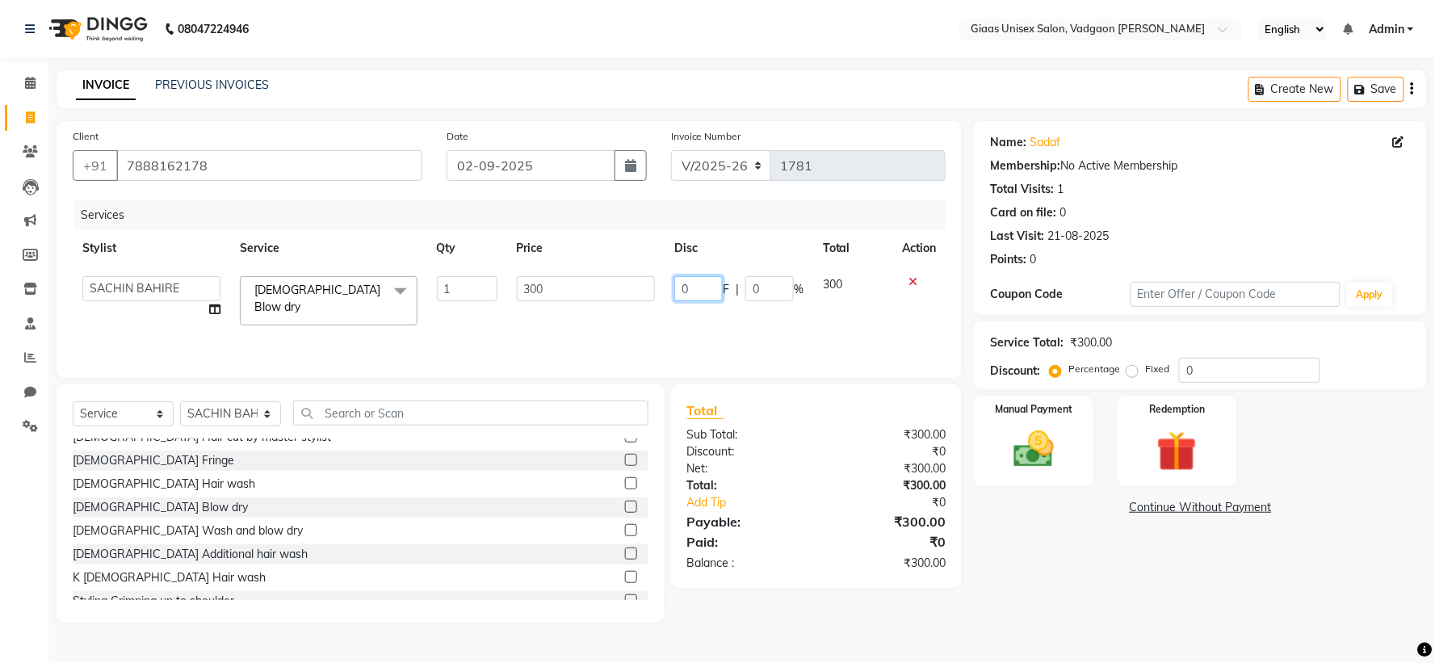
click at [693, 292] on input "0" at bounding box center [698, 288] width 48 height 25
type input "100"
click at [736, 332] on div "Services Stylist Service Qty Price Disc Total Action AARTI SHINDE Abdulkarim mo…" at bounding box center [509, 281] width 873 height 162
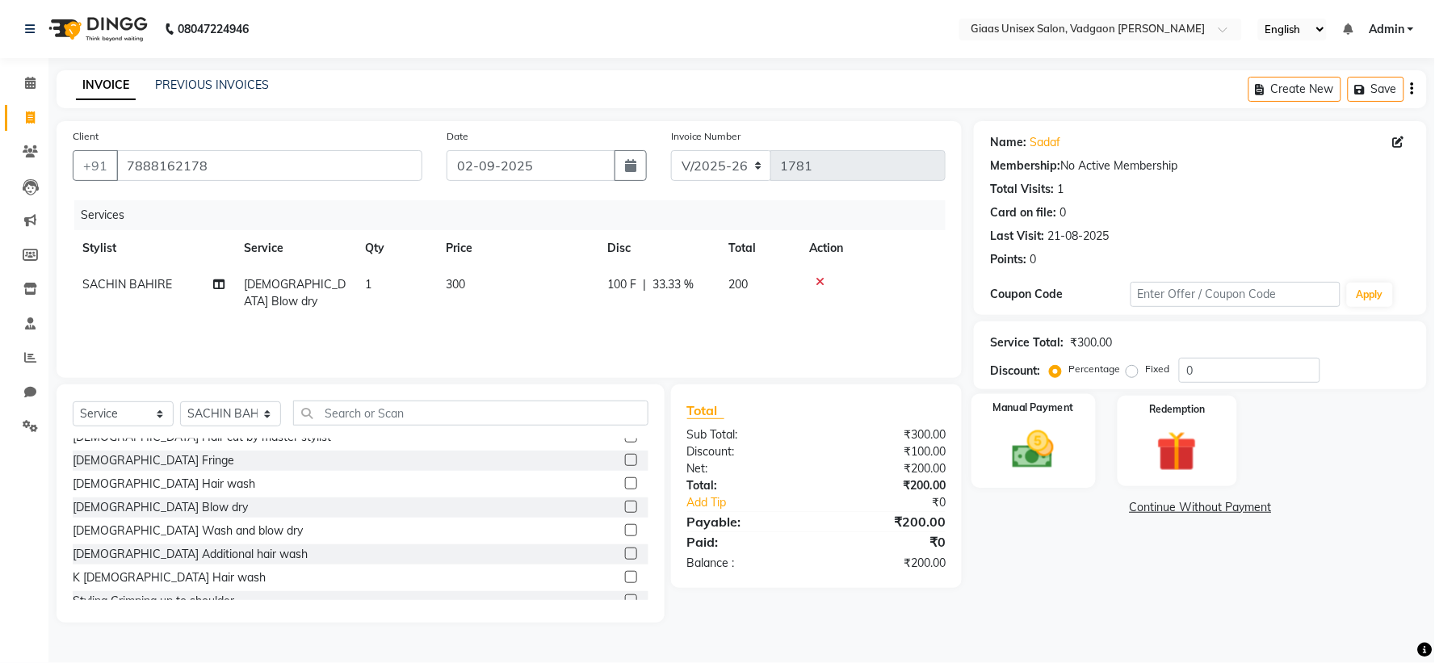
click at [1022, 424] on div "Manual Payment" at bounding box center [1033, 441] width 124 height 94
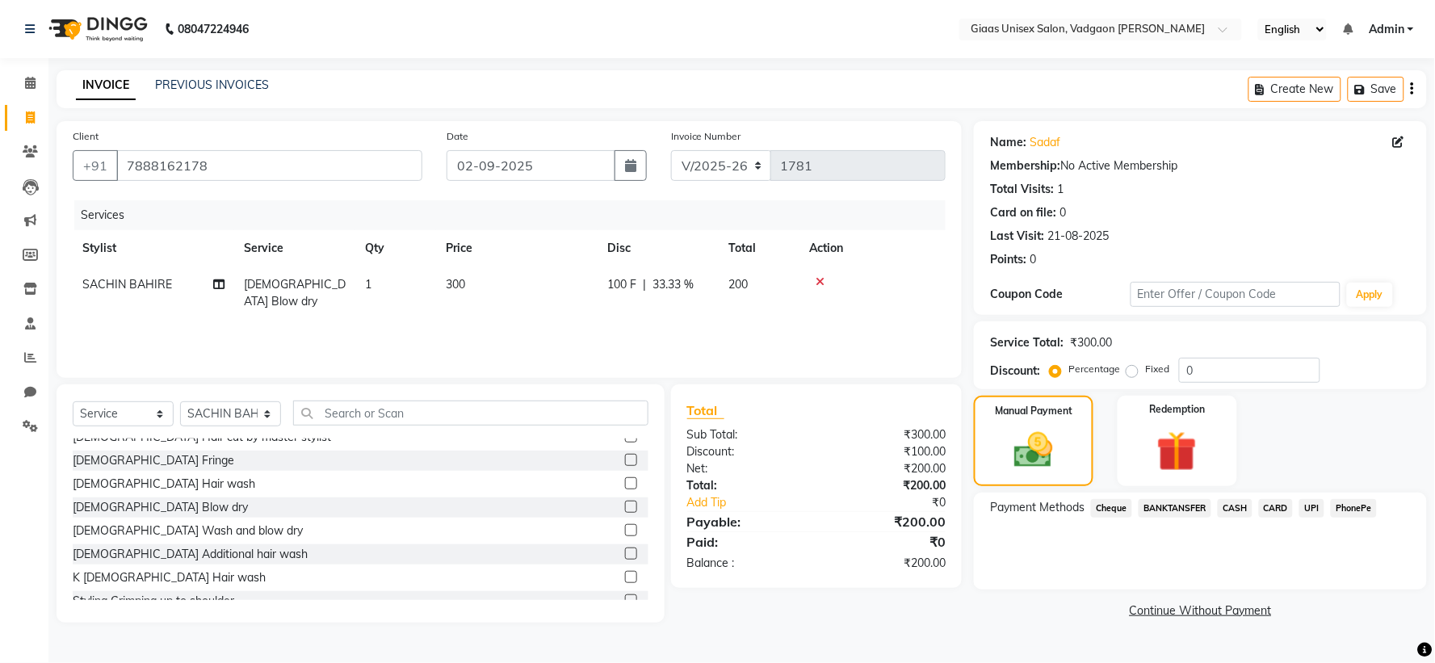
click at [1342, 499] on span "PhonePe" at bounding box center [1354, 508] width 46 height 19
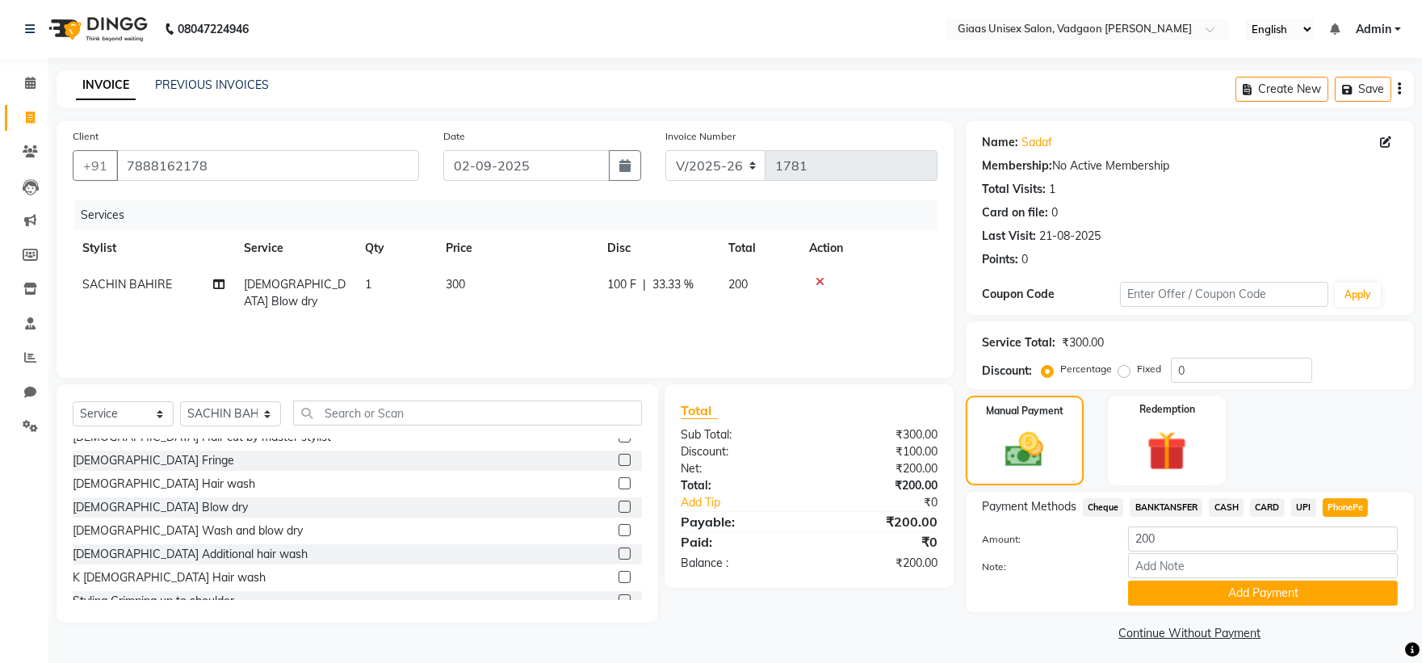
scroll to position [6, 0]
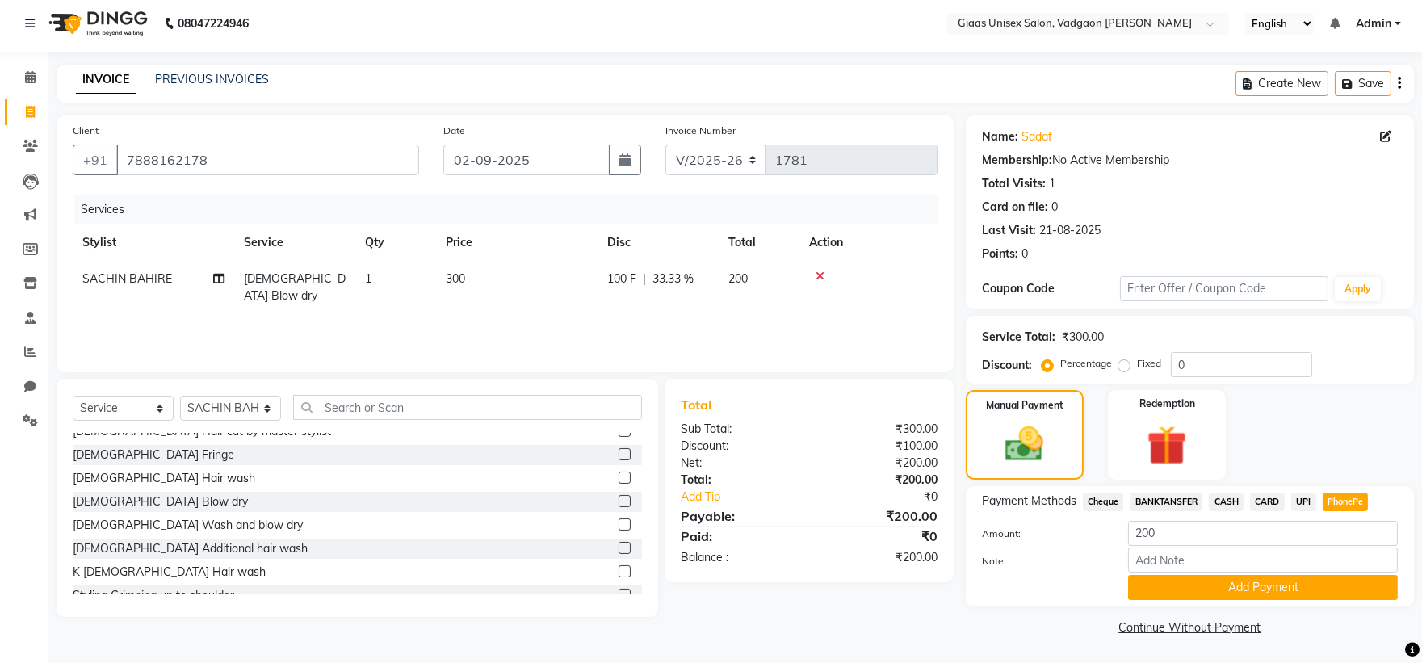
click at [1214, 573] on div "Note:" at bounding box center [1190, 561] width 440 height 27
click at [1182, 578] on button "Add Payment" at bounding box center [1263, 587] width 270 height 25
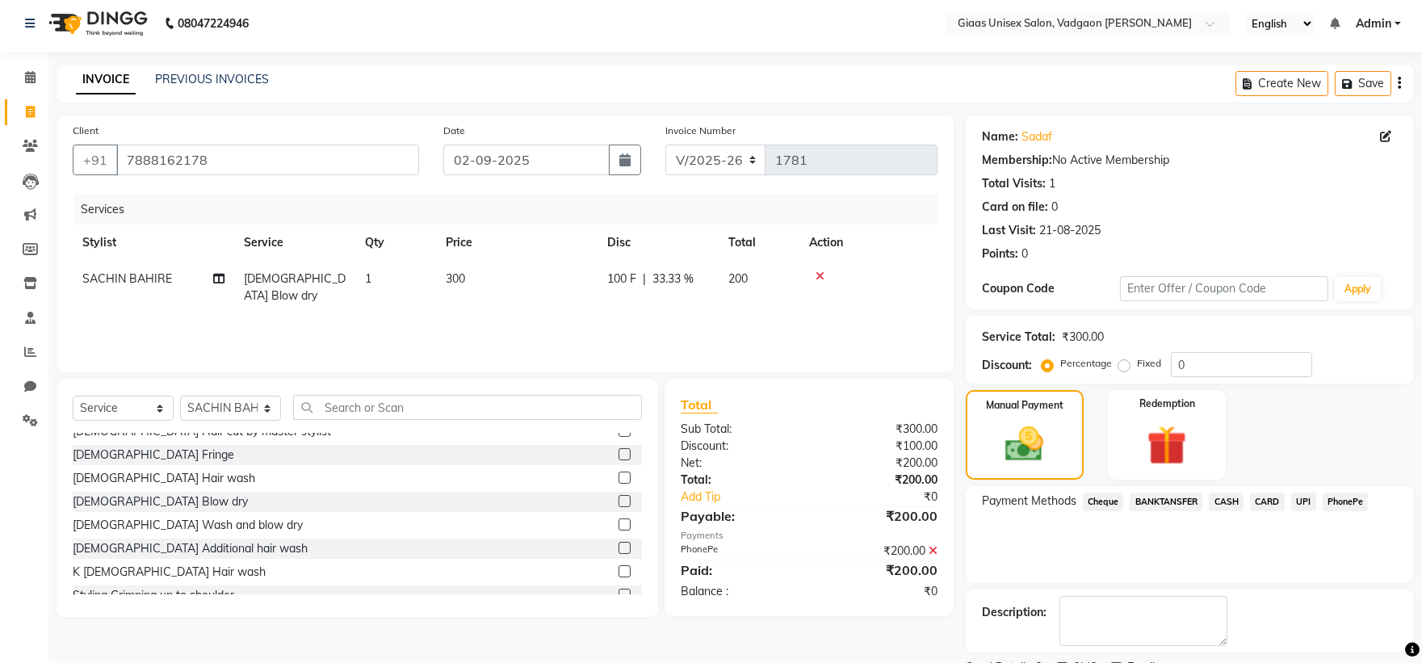
scroll to position [74, 0]
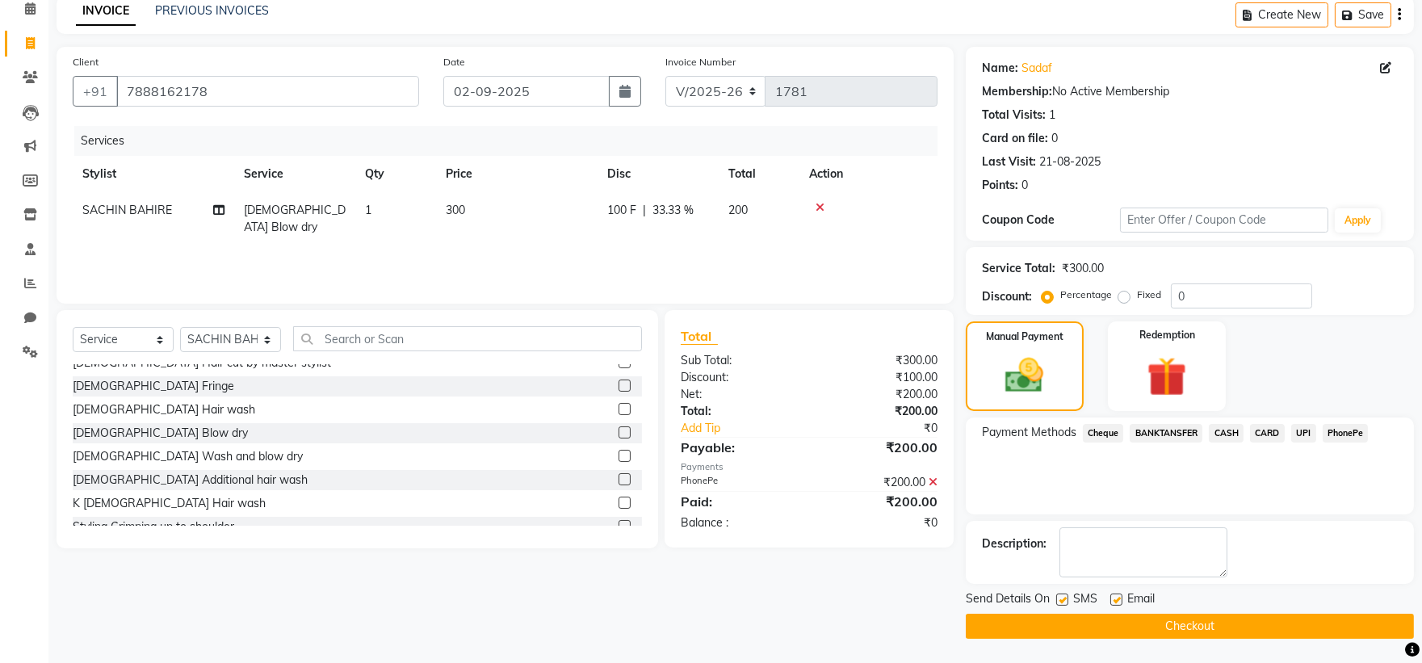
click at [1121, 616] on button "Checkout" at bounding box center [1190, 626] width 448 height 25
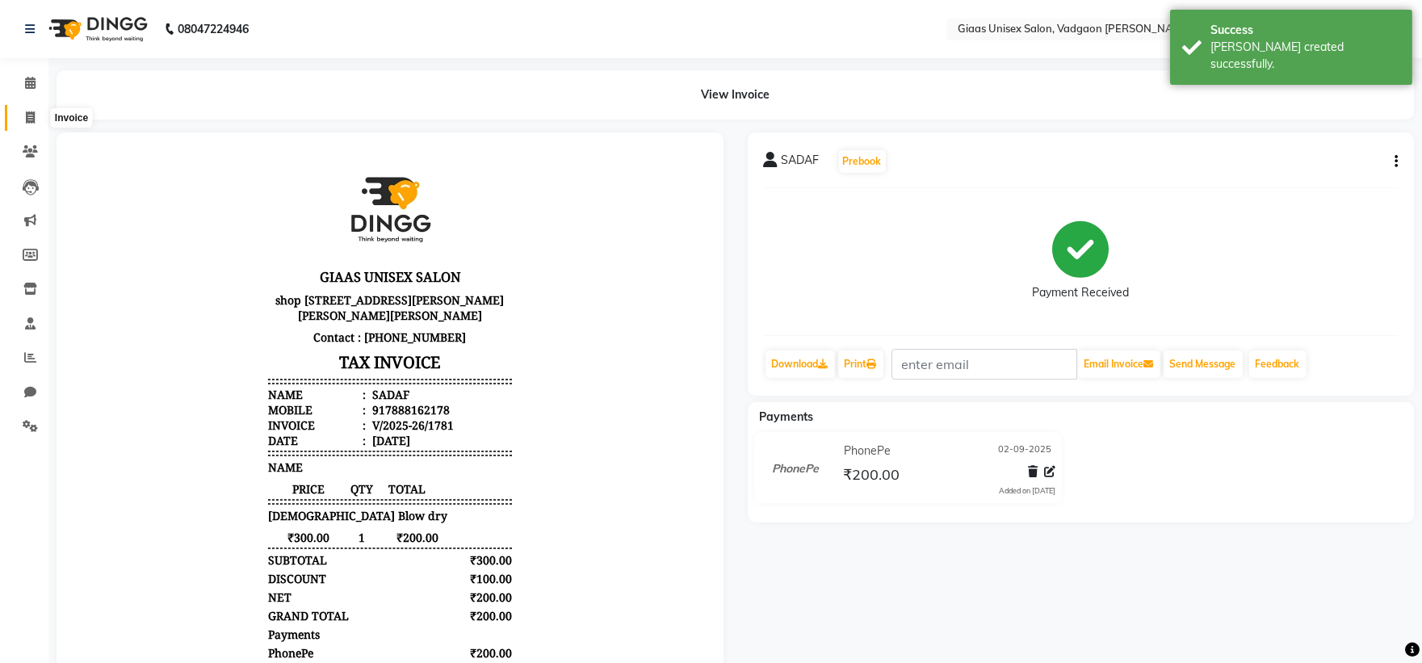
click at [37, 123] on span at bounding box center [30, 118] width 28 height 19
select select "service"
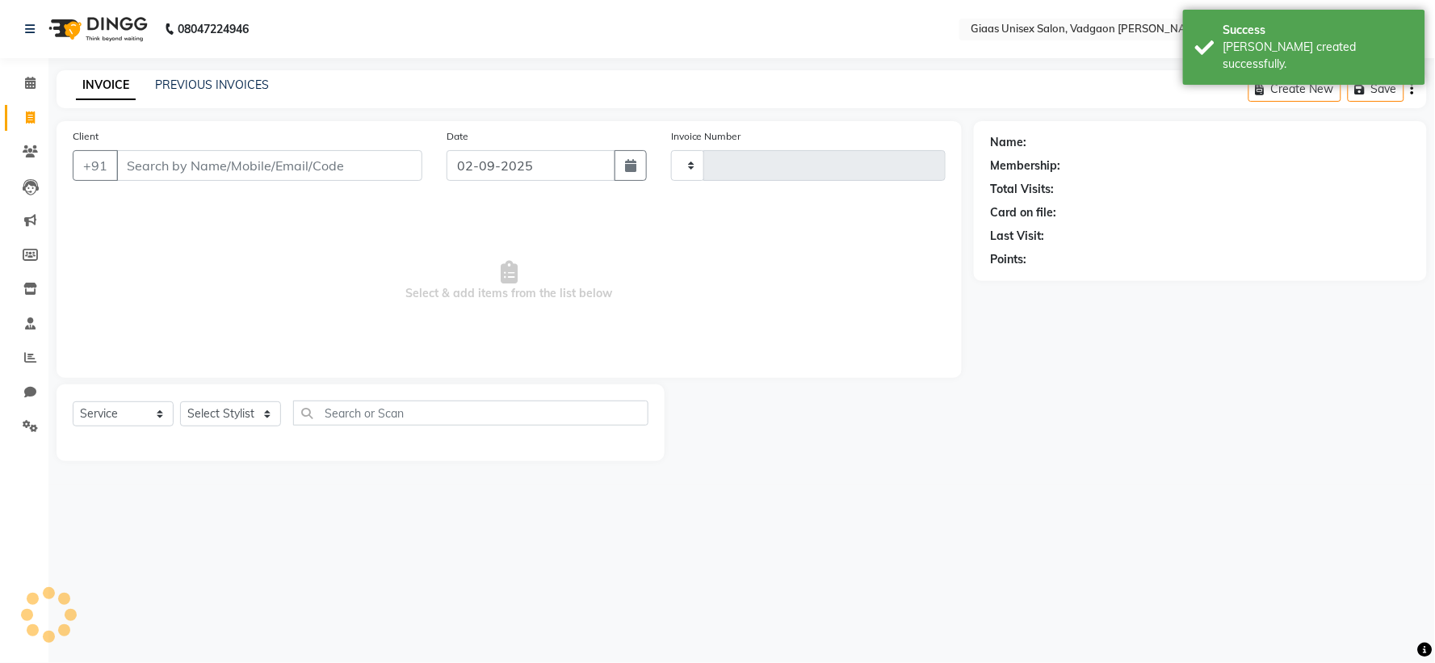
type input "1782"
select select "8007"
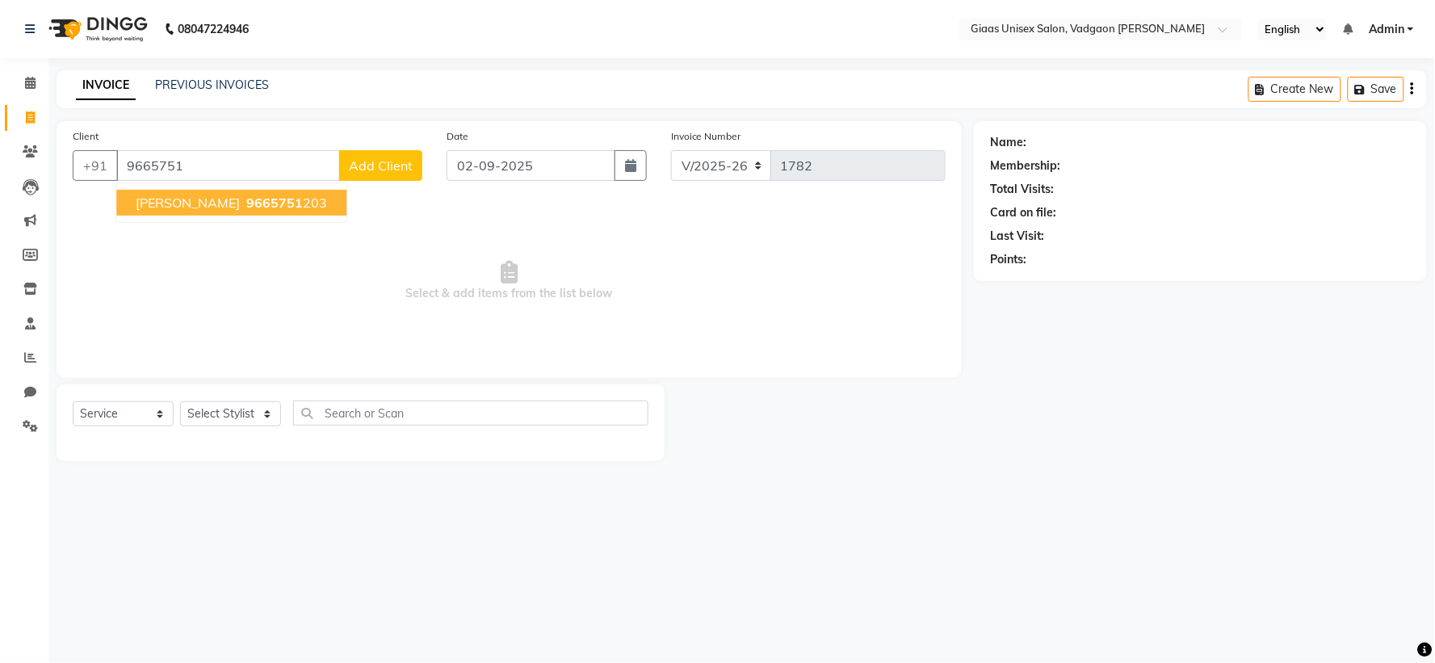
click at [191, 199] on span "VAIBHAV PAWAR" at bounding box center [188, 203] width 104 height 16
type input "9665751203"
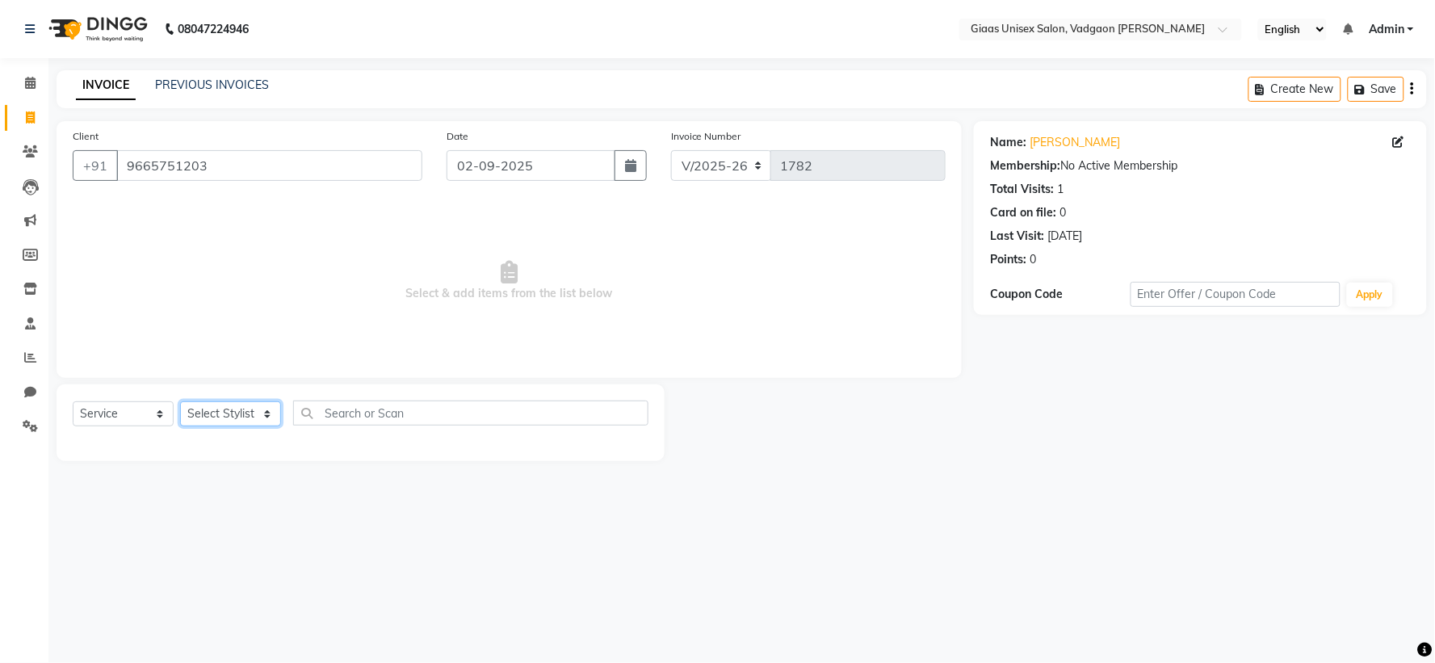
click at [250, 420] on select "Select Stylist AARTI SHINDE Abdulkarim momin Nisha Tripati Prabhat Choudhary SA…" at bounding box center [230, 413] width 101 height 25
select select "72893"
click at [180, 402] on select "Select Stylist AARTI SHINDE Abdulkarim momin Nisha Tripati Prabhat Choudhary SA…" at bounding box center [230, 413] width 101 height 25
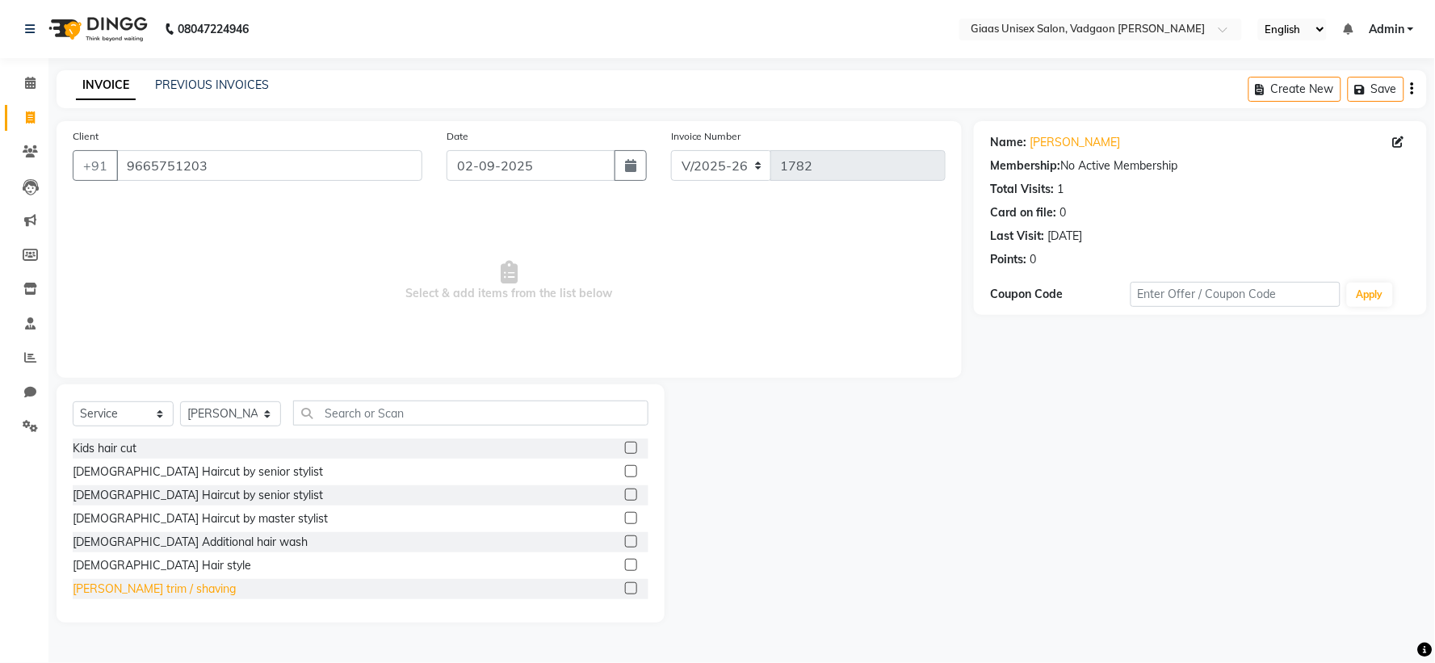
click at [167, 585] on div "[PERSON_NAME] trim / shaving" at bounding box center [154, 589] width 163 height 17
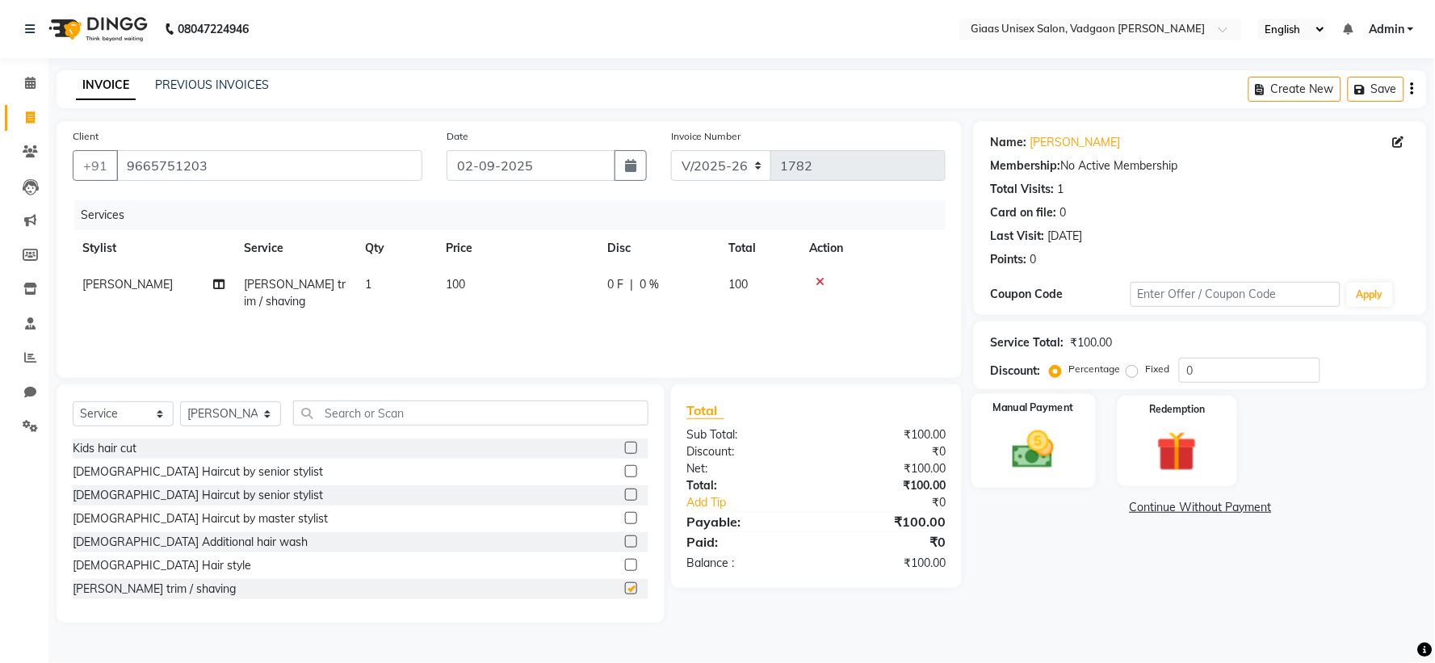
checkbox input "false"
click at [1064, 439] on img at bounding box center [1034, 450] width 68 height 48
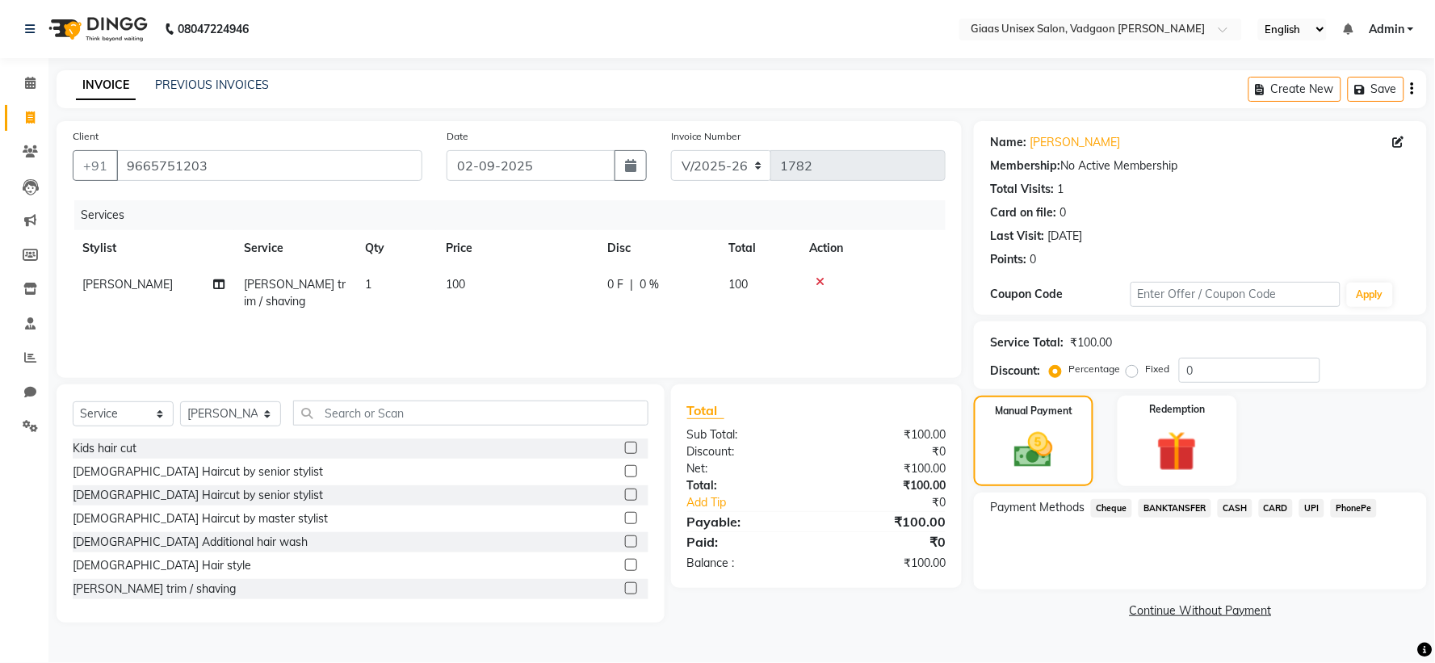
click at [1363, 510] on span "PhonePe" at bounding box center [1354, 508] width 46 height 19
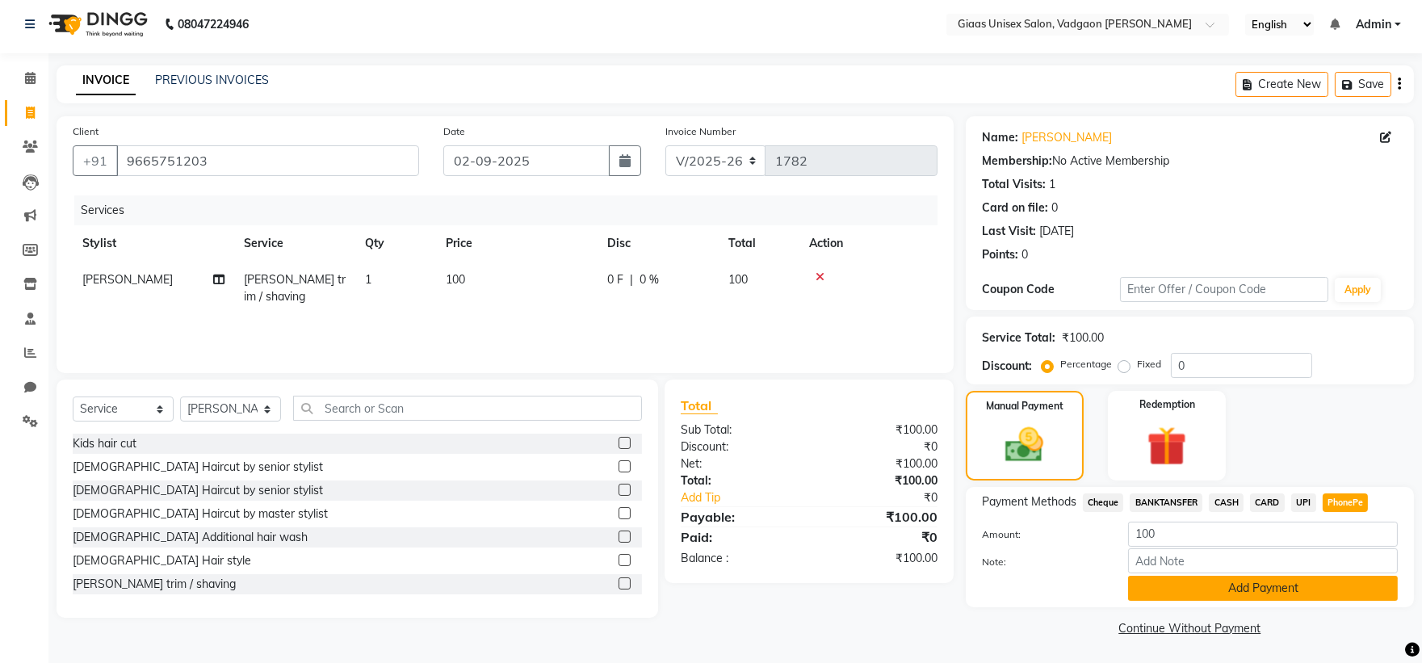
scroll to position [6, 0]
click at [1215, 591] on button "Add Payment" at bounding box center [1263, 587] width 270 height 25
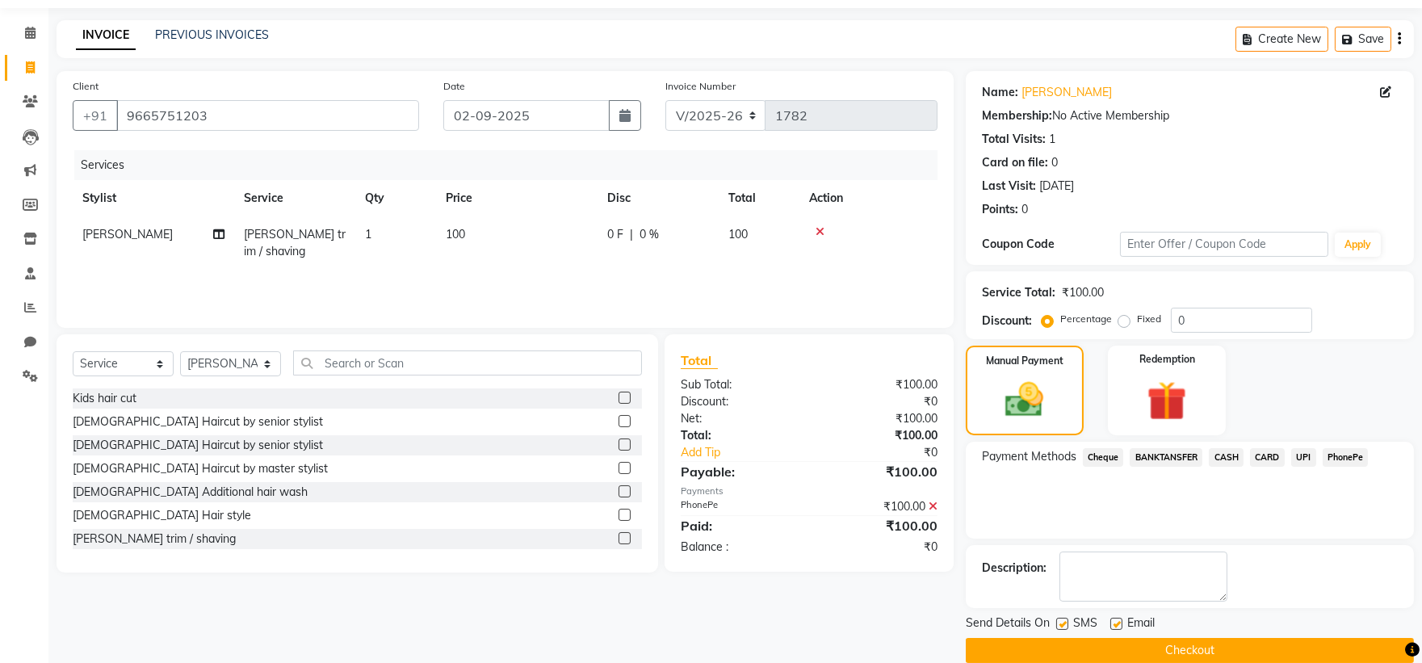
scroll to position [74, 0]
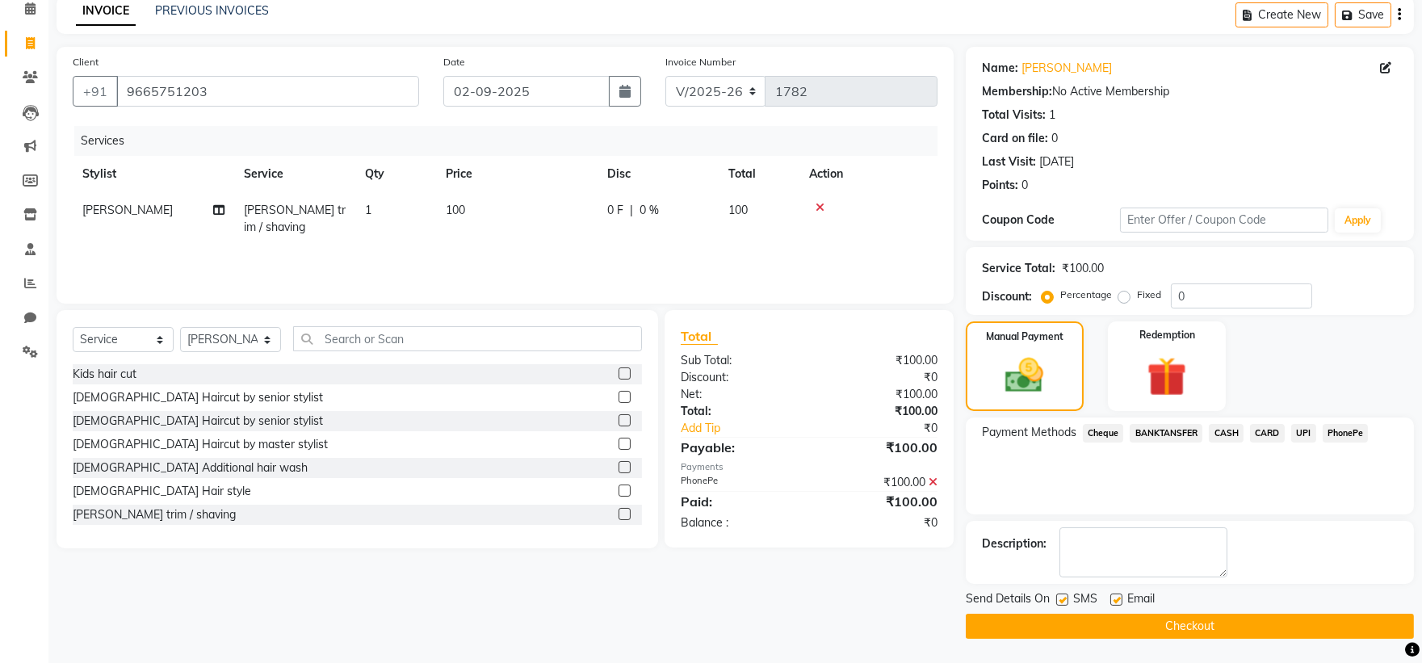
click at [1069, 633] on button "Checkout" at bounding box center [1190, 626] width 448 height 25
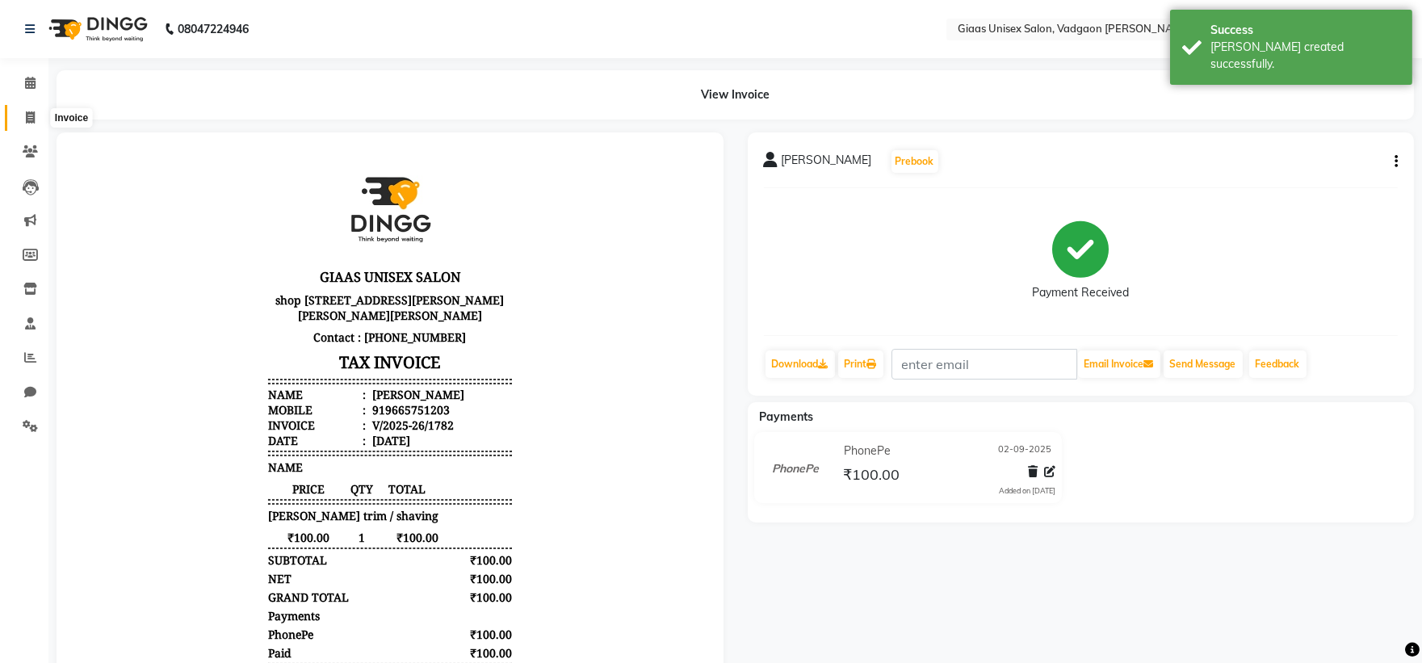
click at [33, 111] on icon at bounding box center [30, 117] width 9 height 12
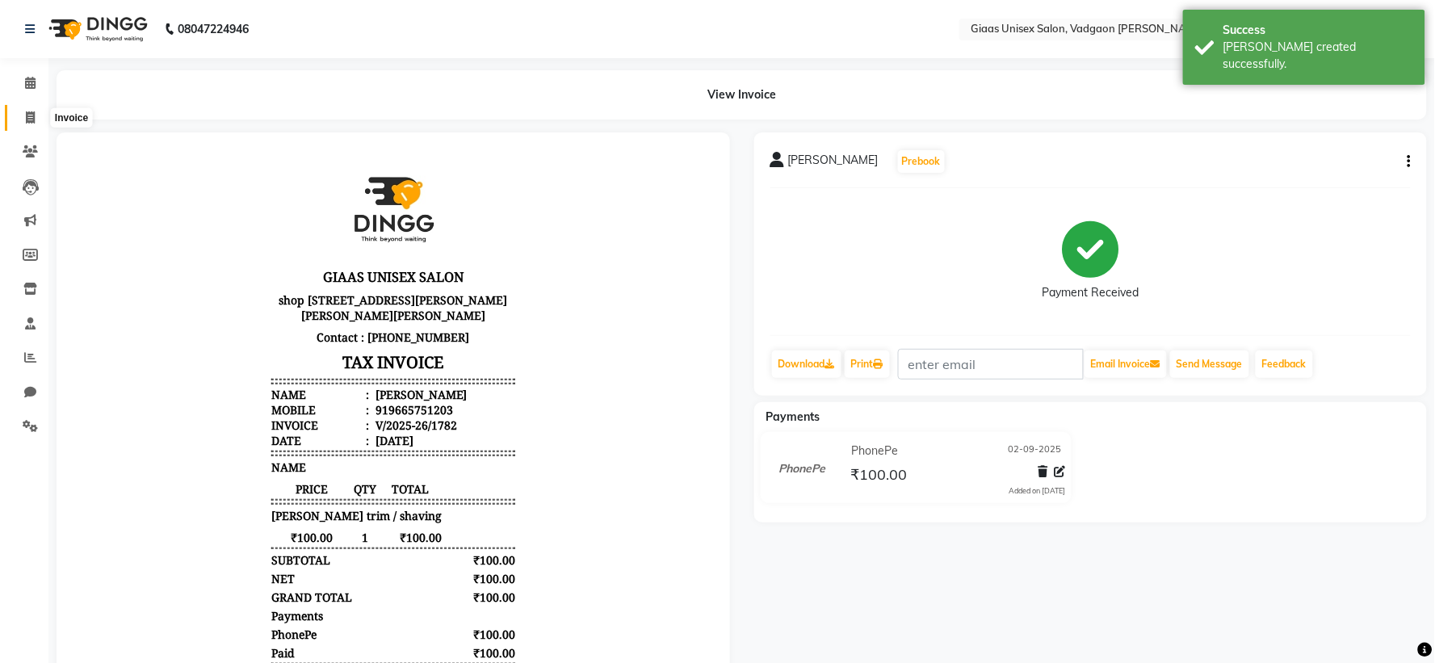
select select "service"
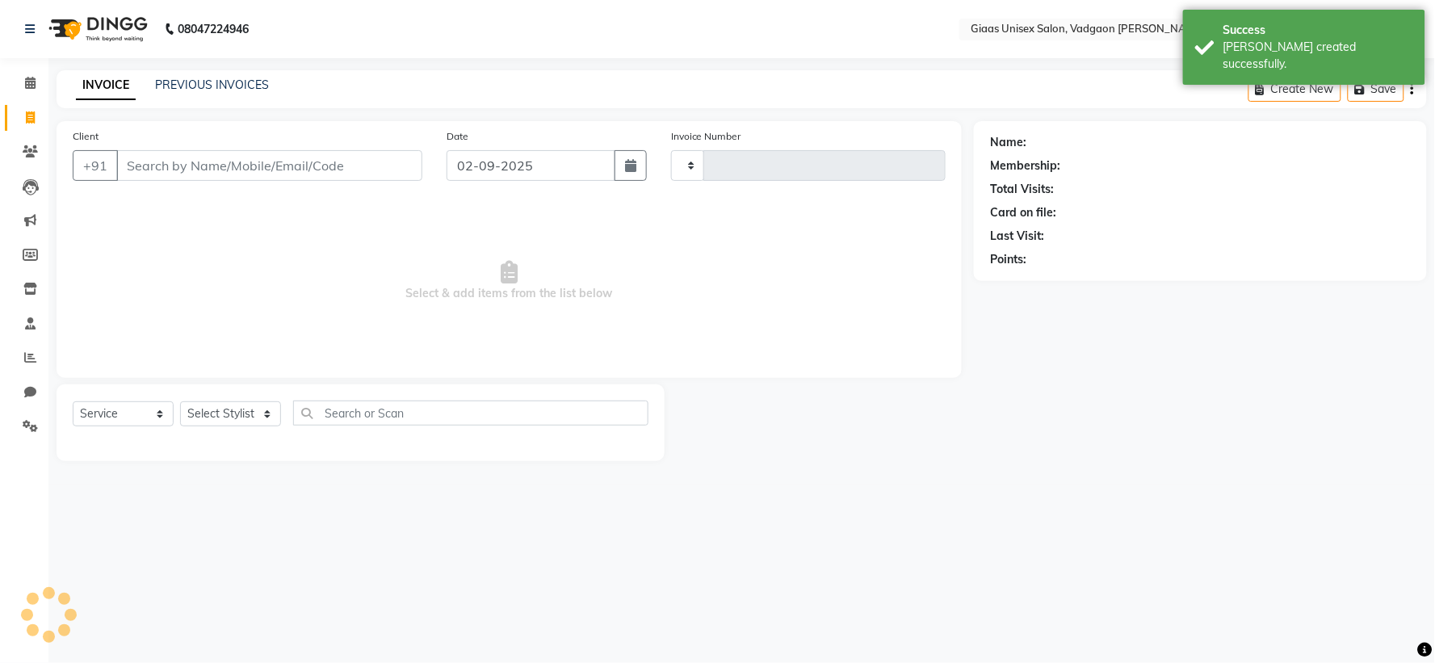
type input "1783"
select select "8007"
click at [240, 78] on link "PREVIOUS INVOICES" at bounding box center [212, 85] width 114 height 15
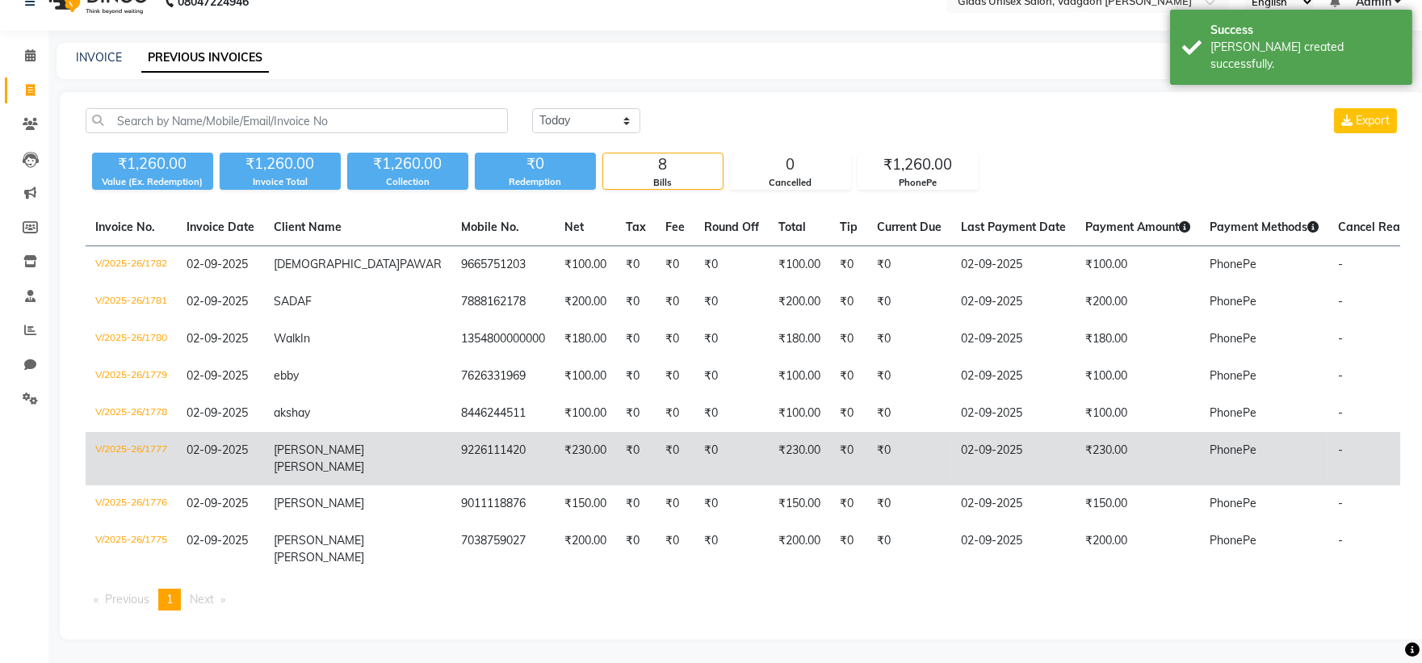
scroll to position [43, 0]
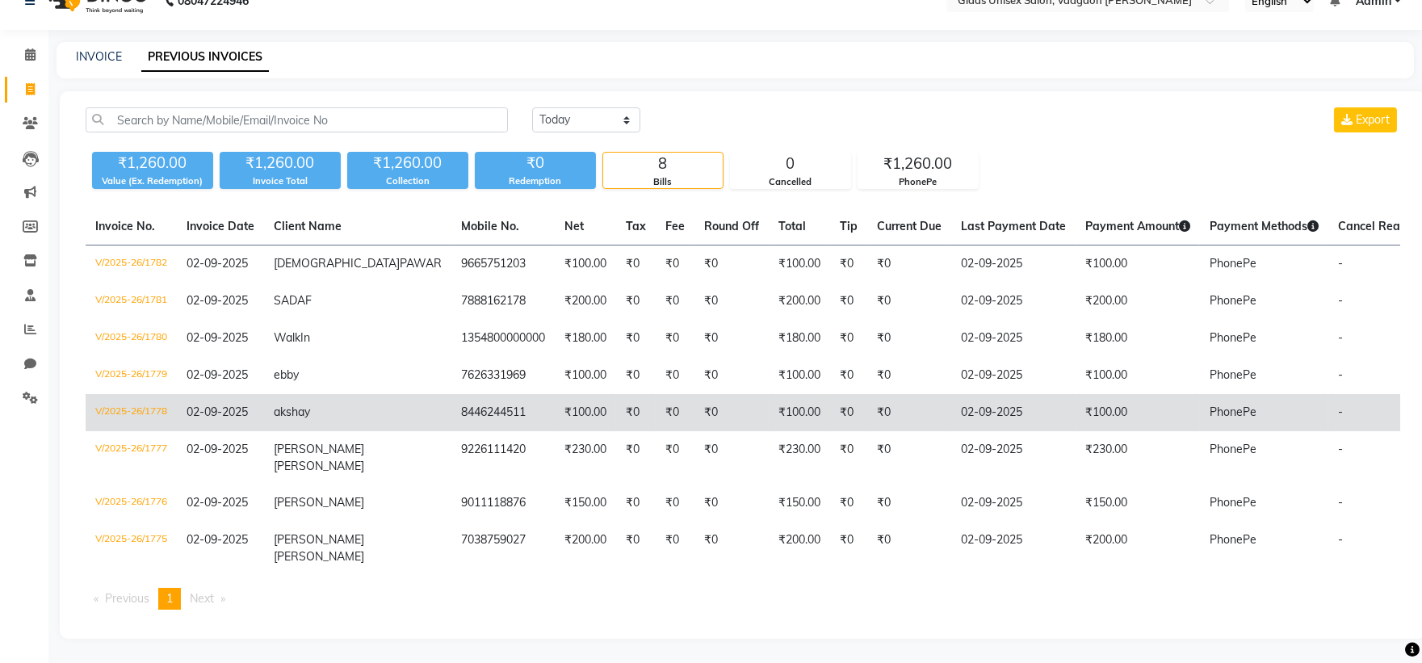
click at [951, 413] on td "02-09-2025" at bounding box center [1013, 412] width 124 height 37
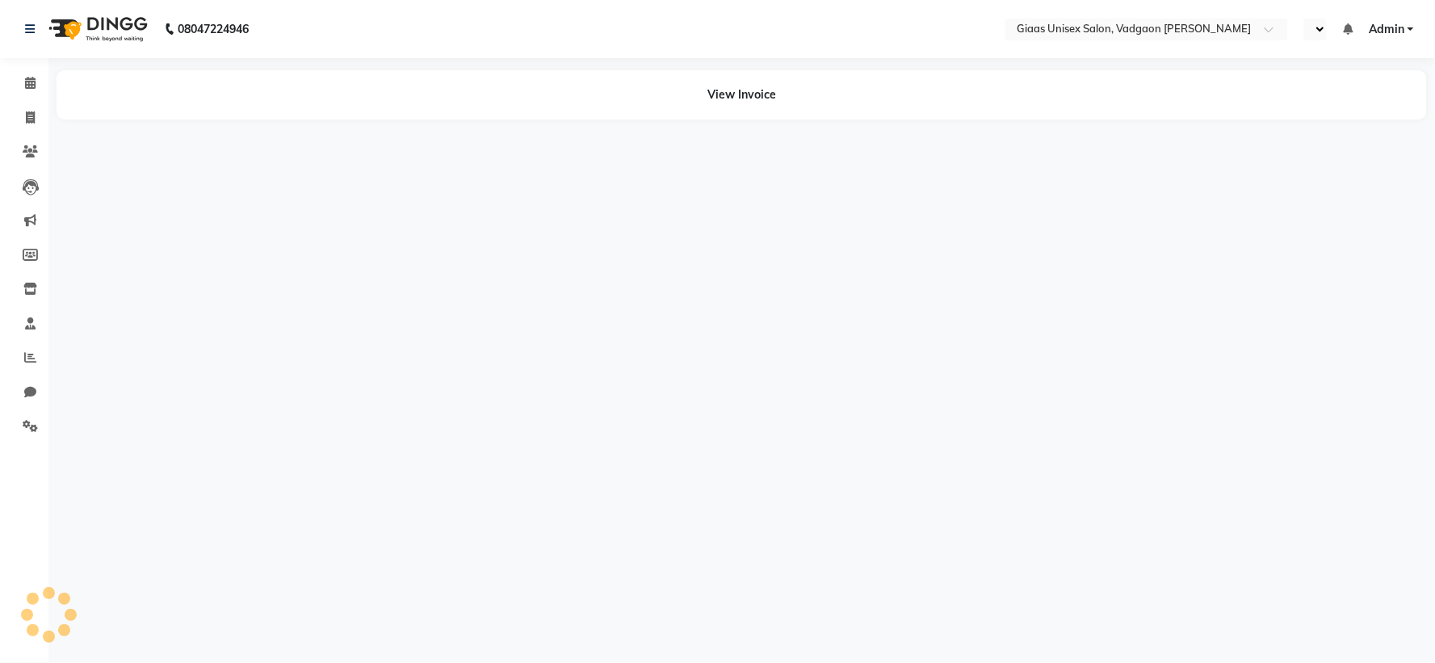
select select "en"
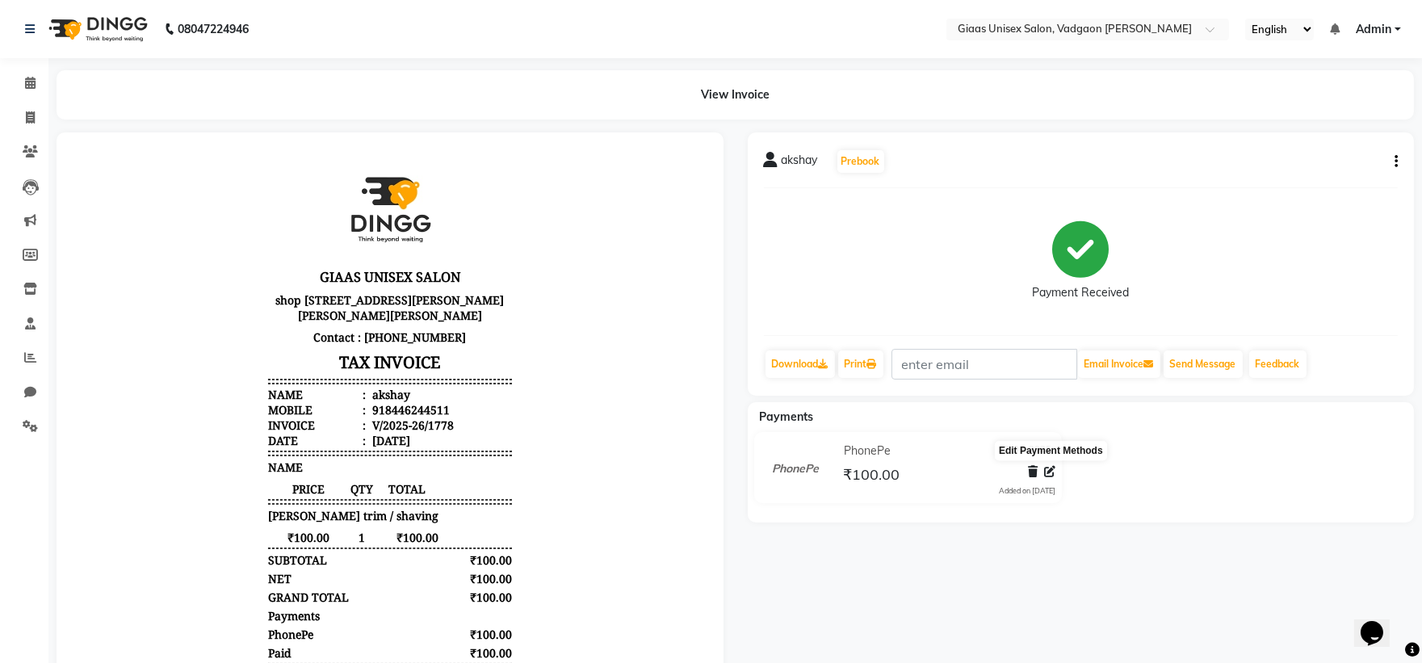
click at [1052, 472] on icon at bounding box center [1049, 471] width 11 height 11
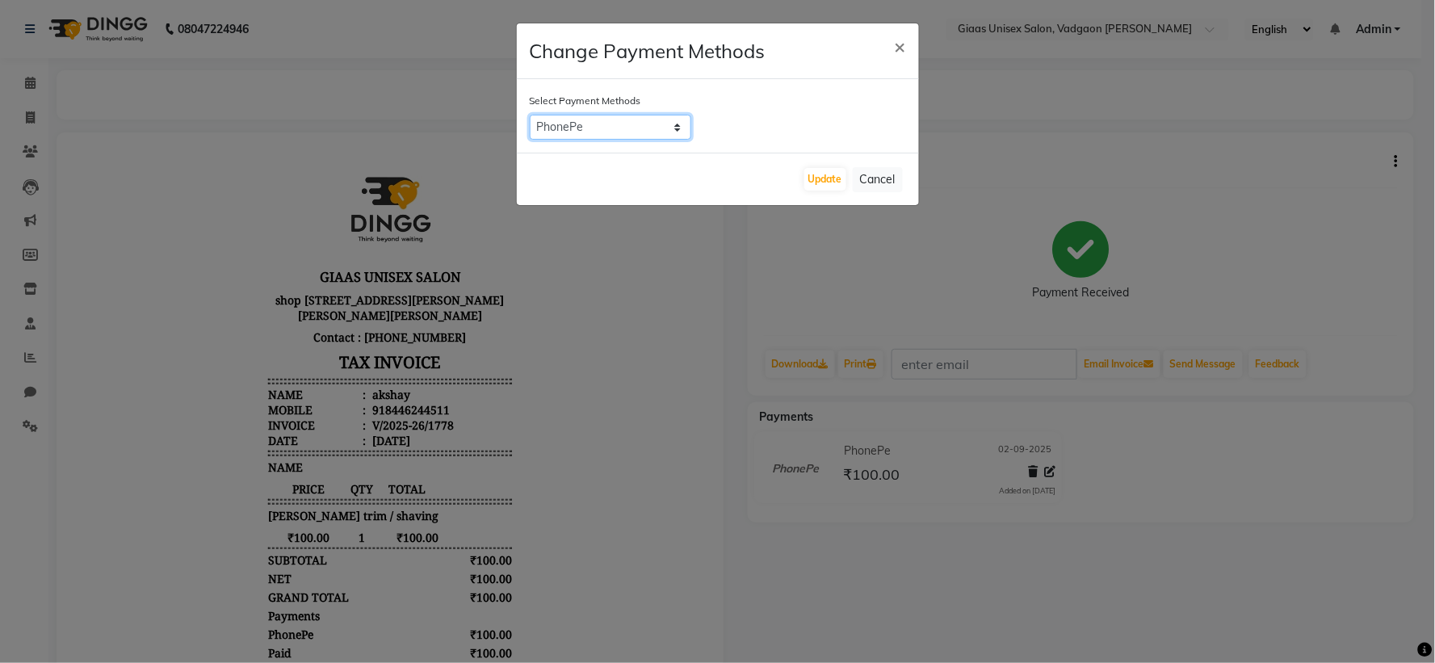
click at [669, 135] on select "Cheque BANKTANSFER CASH CARD UPI PhonePe" at bounding box center [611, 127] width 162 height 25
select select "1"
click at [530, 115] on select "Cheque BANKTANSFER CASH CARD UPI PhonePe" at bounding box center [611, 127] width 162 height 25
click at [821, 184] on button "Update" at bounding box center [825, 179] width 42 height 23
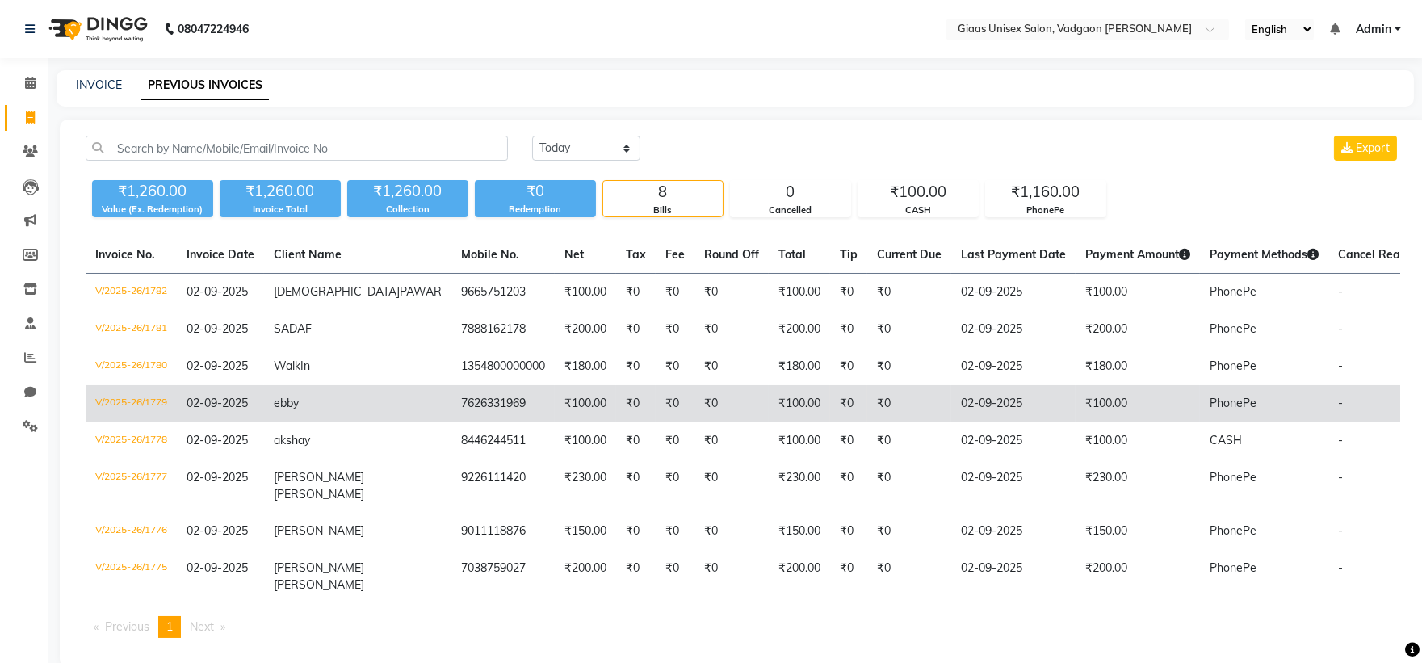
click at [954, 422] on td "02-09-2025" at bounding box center [1013, 403] width 124 height 37
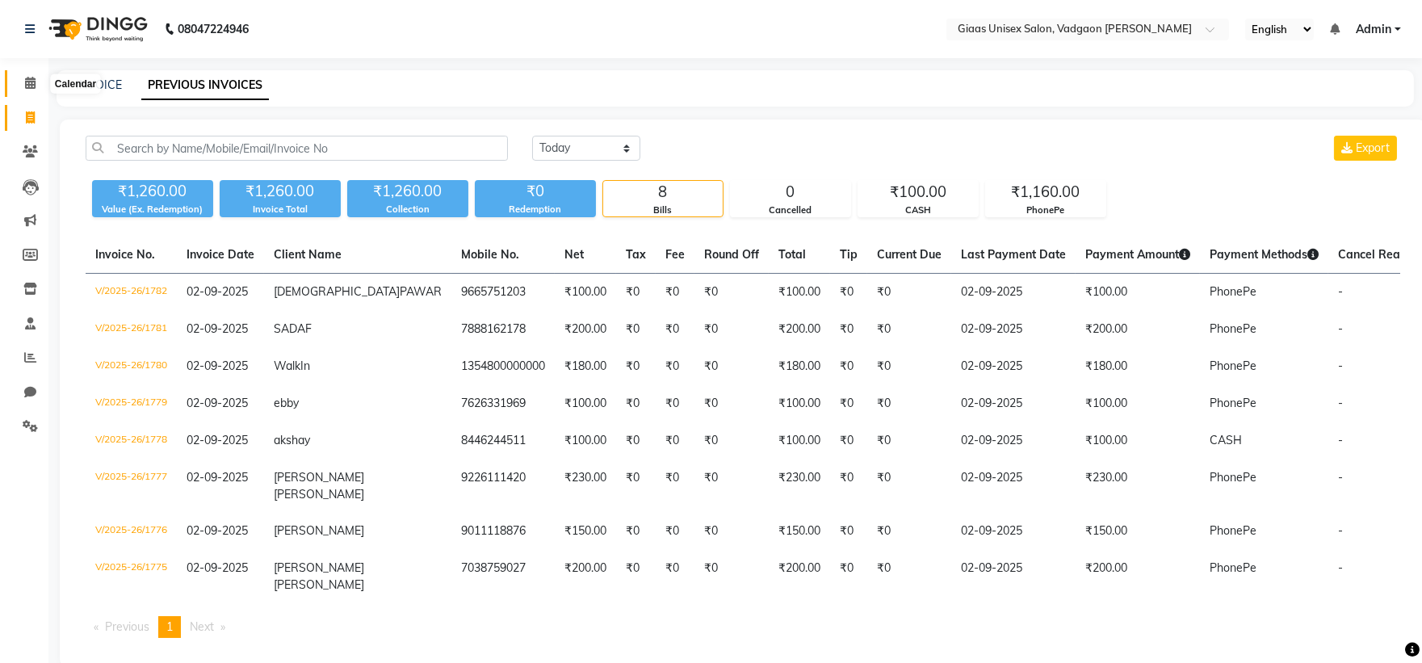
click at [33, 83] on icon at bounding box center [30, 83] width 10 height 12
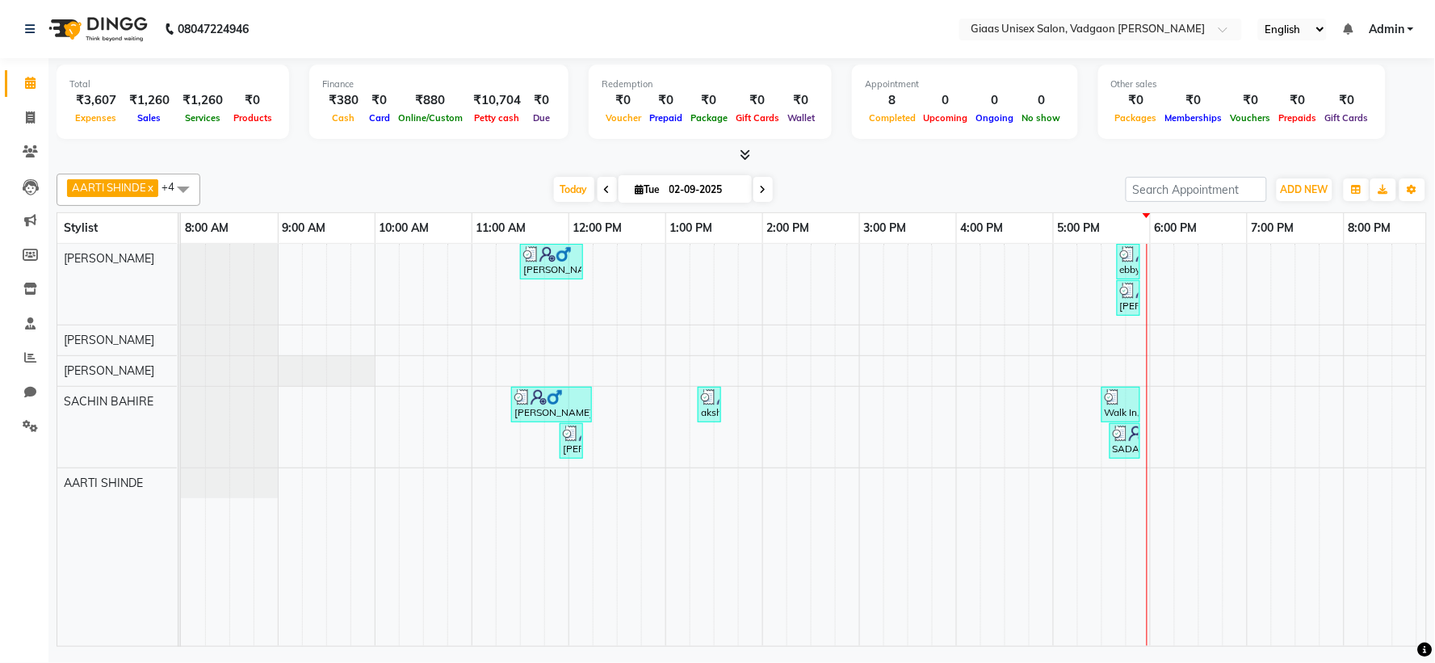
click at [744, 155] on icon at bounding box center [745, 155] width 10 height 12
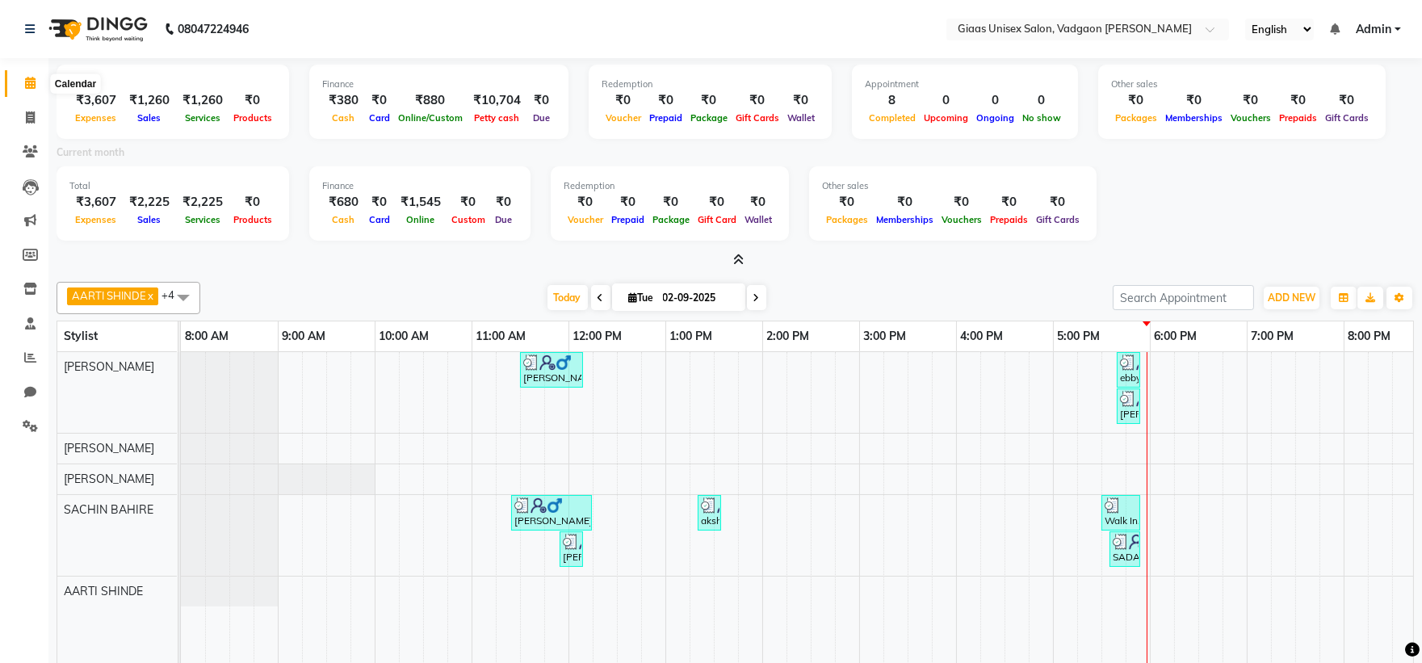
click at [31, 84] on icon at bounding box center [30, 83] width 10 height 12
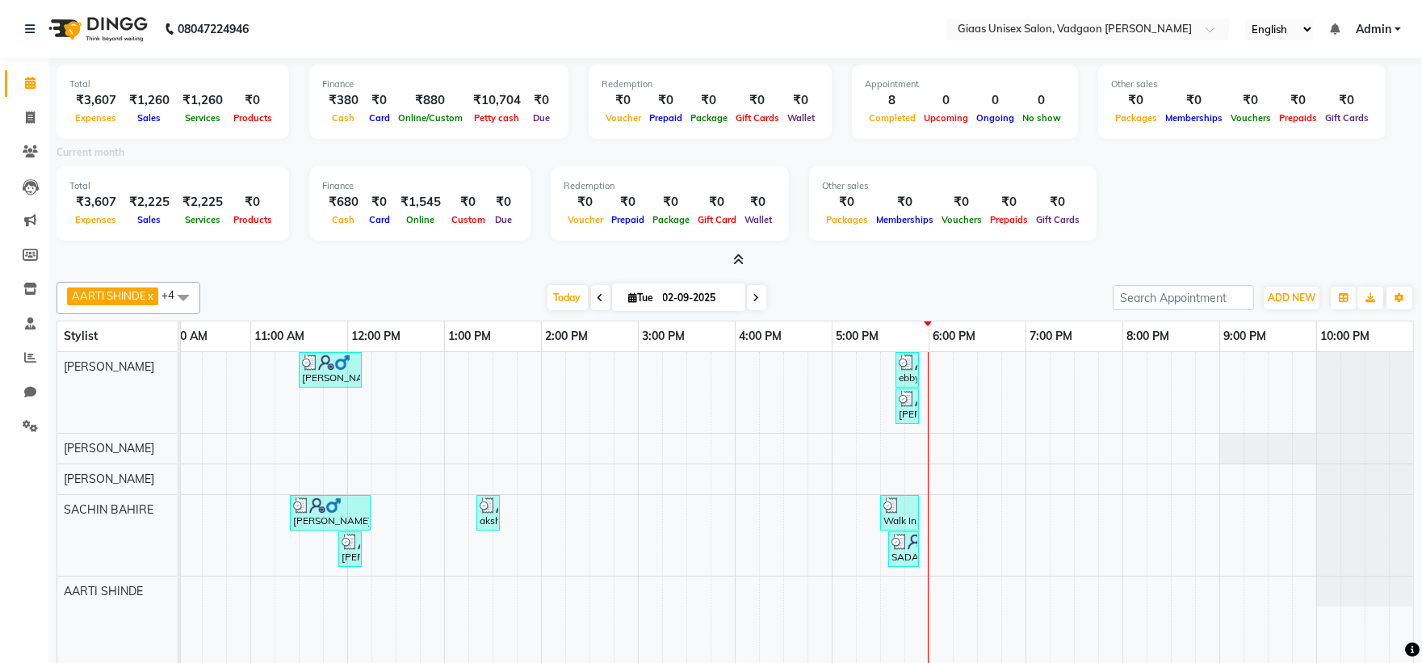
click at [181, 304] on span at bounding box center [183, 297] width 32 height 31
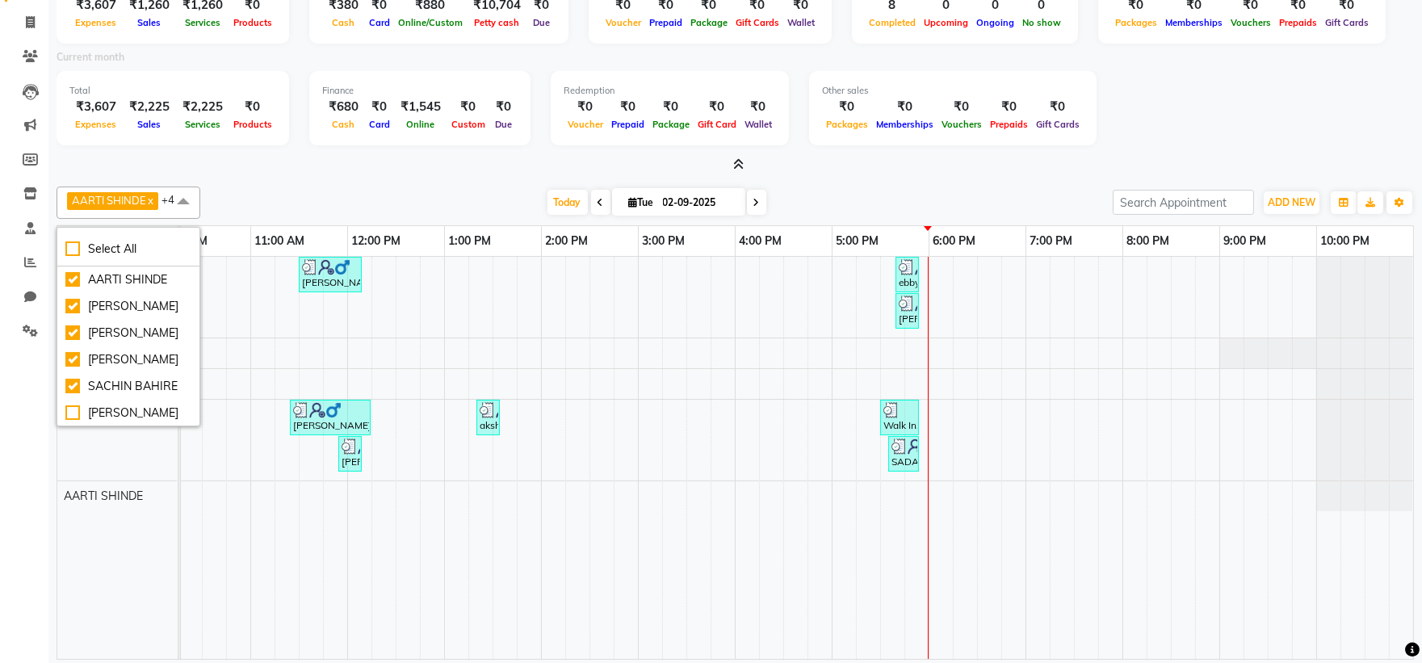
click at [246, 191] on div "Today Tue 02-09-2025" at bounding box center [656, 203] width 896 height 24
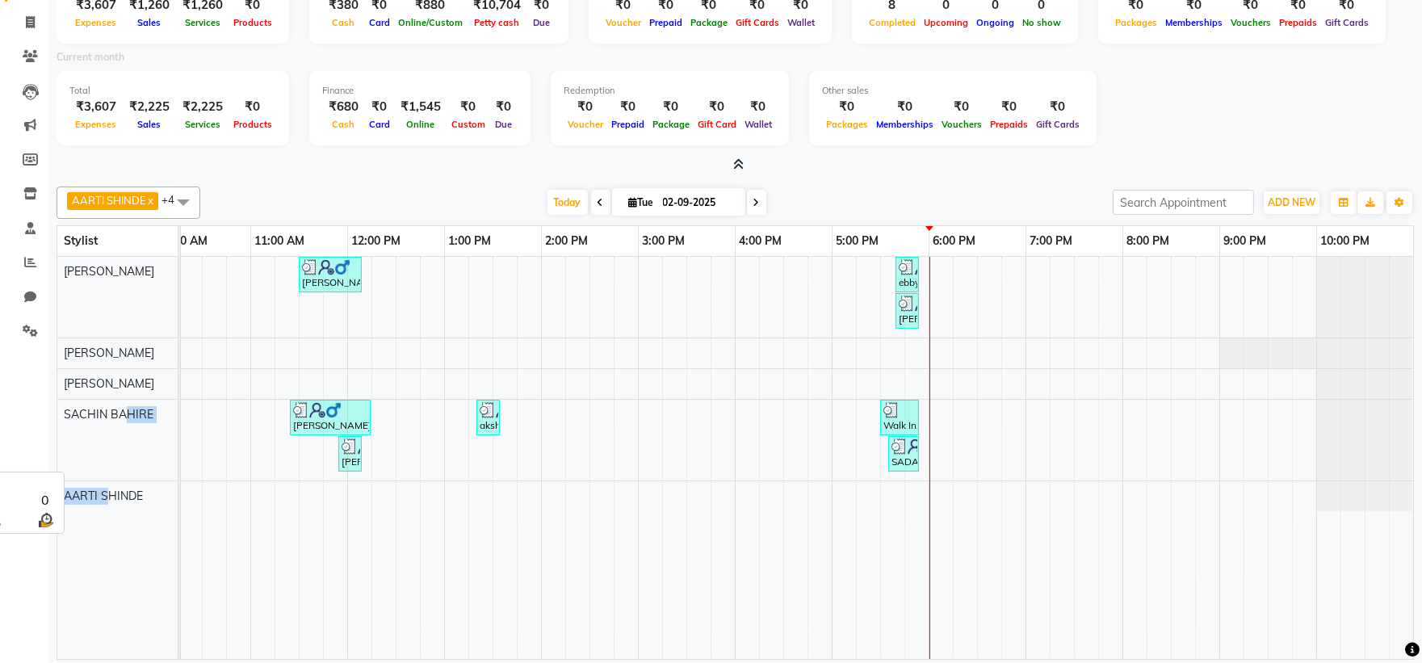
drag, startPoint x: 108, startPoint y: 493, endPoint x: 123, endPoint y: 432, distance: 63.1
click at [123, 432] on tbody "Abdulkarim momin Nisha Tripati Prabhat Choudhary SACHIN BAHIRE AARTI SHINDE" at bounding box center [117, 384] width 120 height 254
click at [151, 491] on div "AARTI SHINDE" at bounding box center [117, 496] width 120 height 30
drag, startPoint x: 151, startPoint y: 491, endPoint x: 149, endPoint y: 392, distance: 98.5
click at [154, 402] on tbody "Abdulkarim momin Nisha Tripati Prabhat Choudhary SACHIN BAHIRE AARTI SHINDE" at bounding box center [117, 384] width 120 height 254
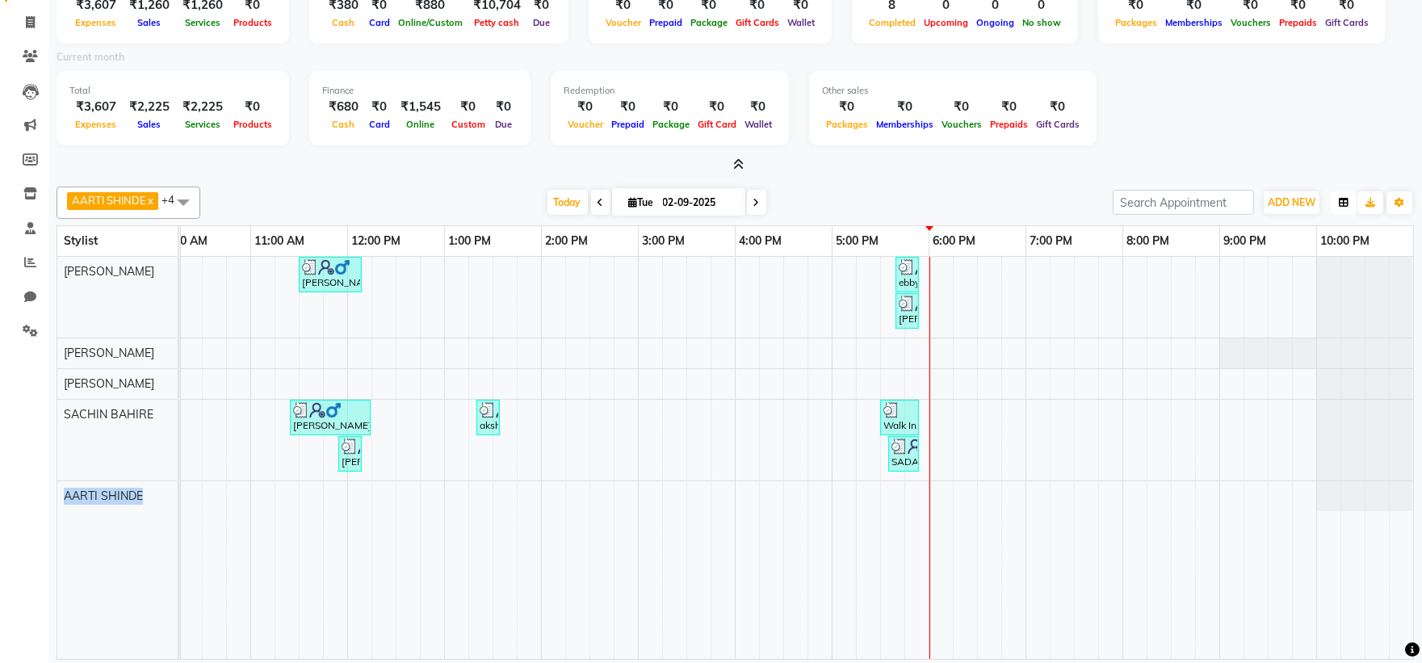
click at [1339, 204] on icon "button" at bounding box center [1344, 203] width 10 height 10
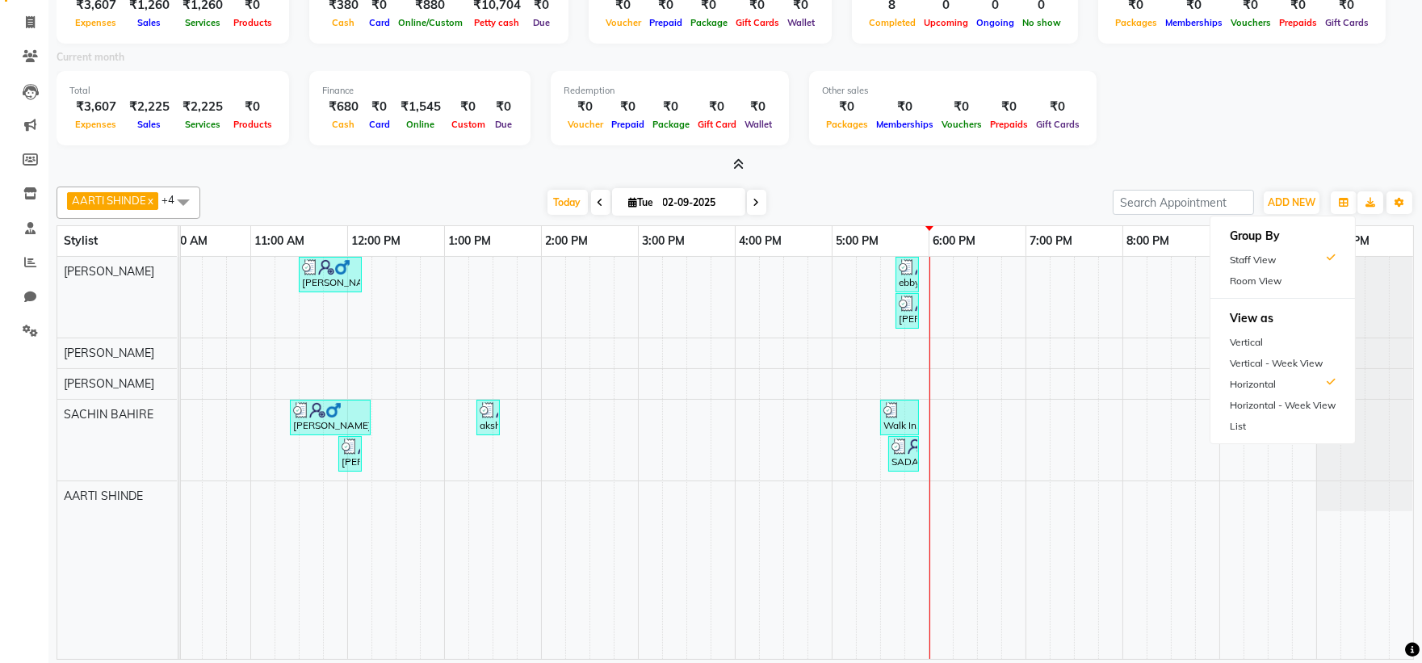
click at [1363, 128] on div "Total ₹3,607 Expenses ₹2,225 Sales ₹2,225 Services ₹0 Products Finance ₹680 Cas…" at bounding box center [735, 110] width 1357 height 79
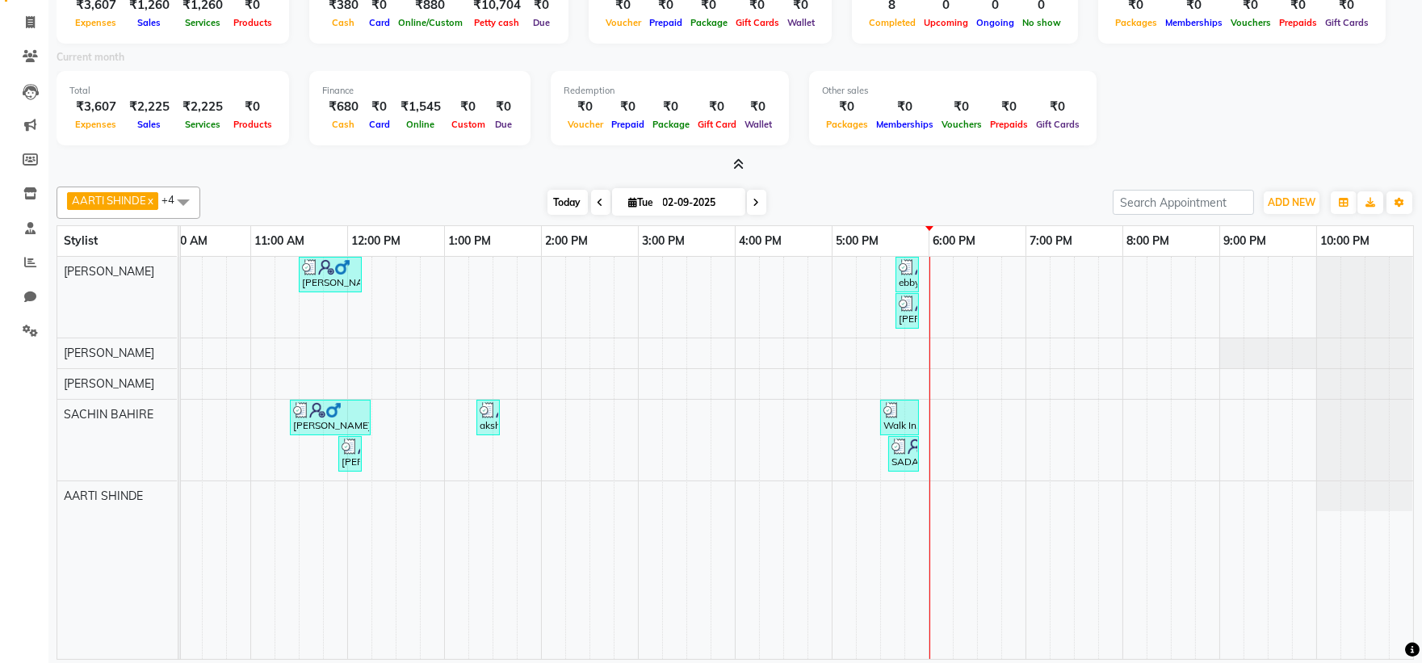
click at [569, 198] on span "Today" at bounding box center [568, 202] width 40 height 25
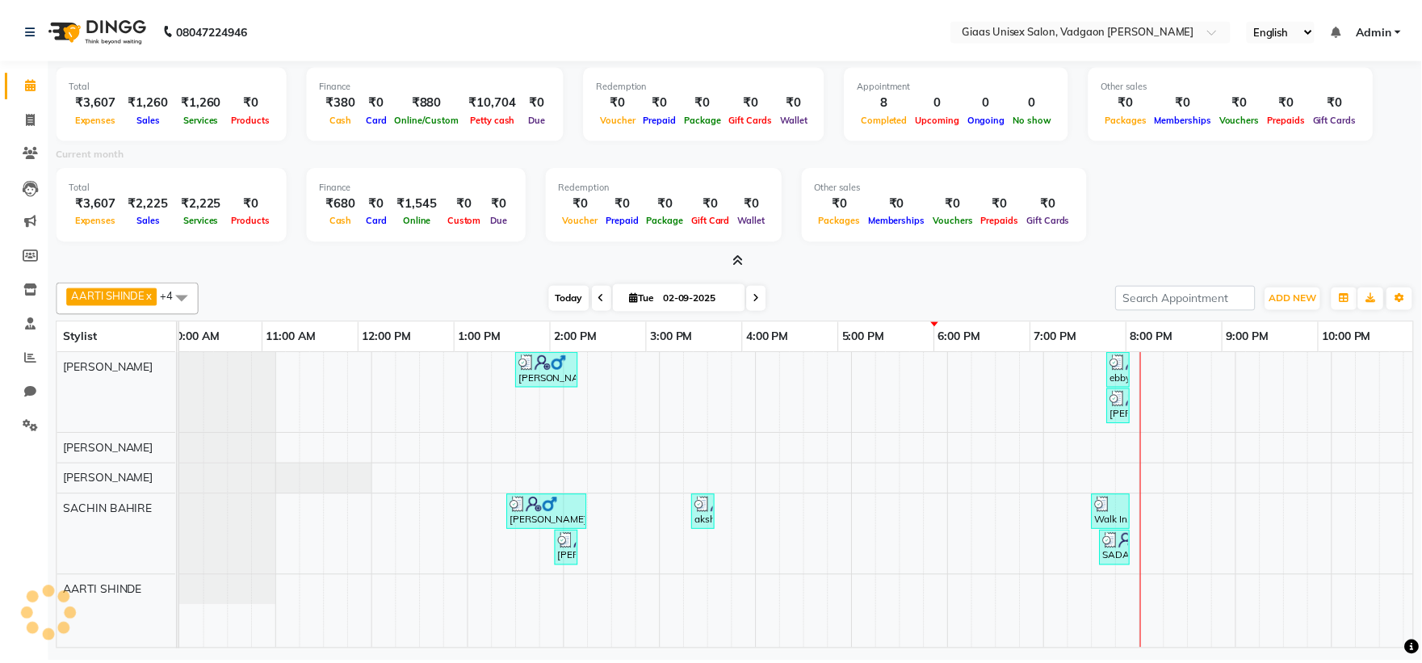
scroll to position [0, 208]
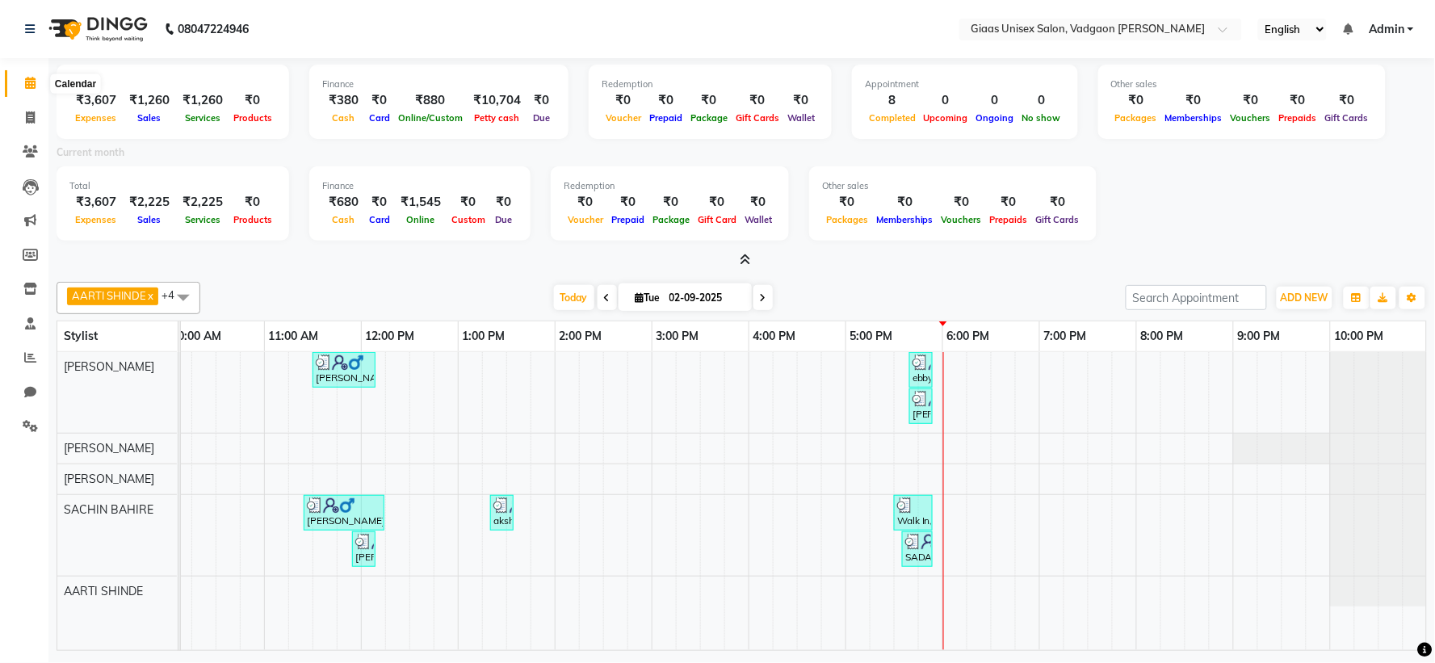
click at [23, 79] on span at bounding box center [30, 83] width 28 height 19
click at [33, 111] on icon at bounding box center [30, 117] width 9 height 12
select select "service"
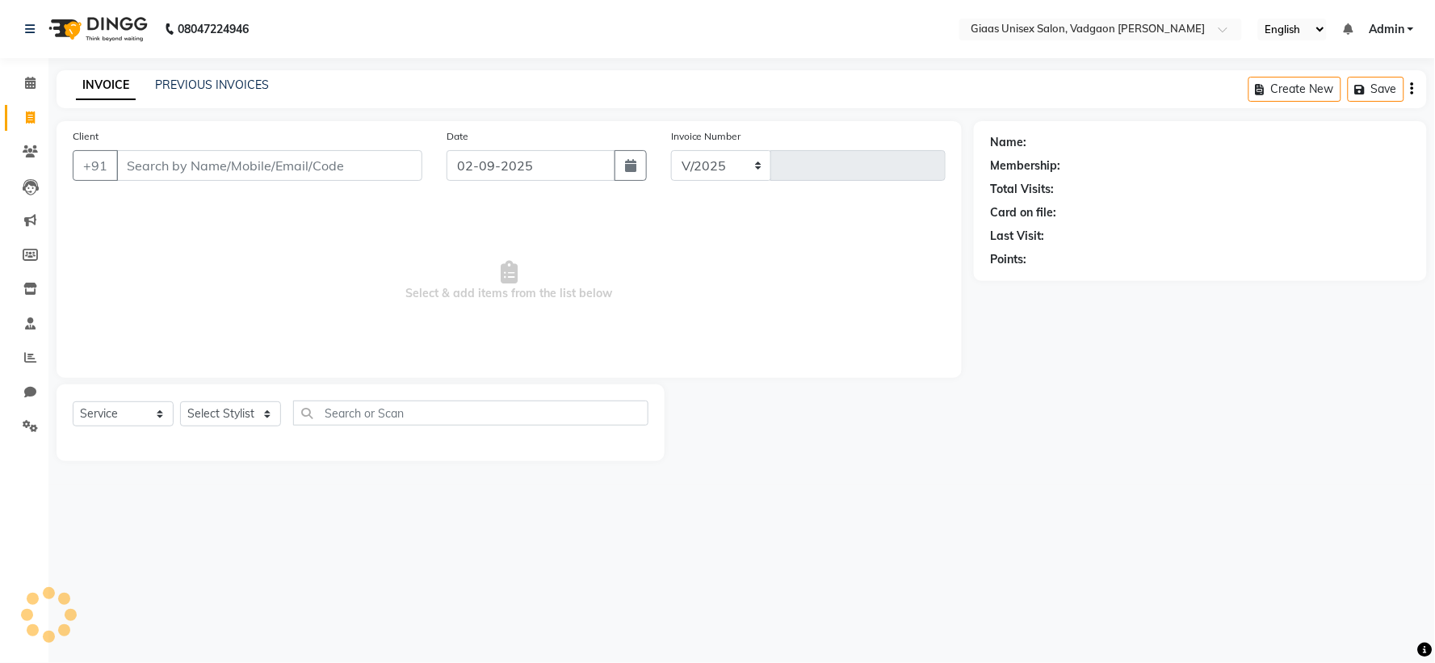
select select "8007"
type input "1783"
click at [261, 418] on select "Select Stylist AARTI SHINDE Abdulkarim momin Nisha Tripati Prabhat Choudhary SA…" at bounding box center [230, 413] width 101 height 25
select select "80867"
click at [180, 402] on select "Select Stylist AARTI SHINDE Abdulkarim momin Nisha Tripati Prabhat Choudhary SA…" at bounding box center [230, 413] width 101 height 25
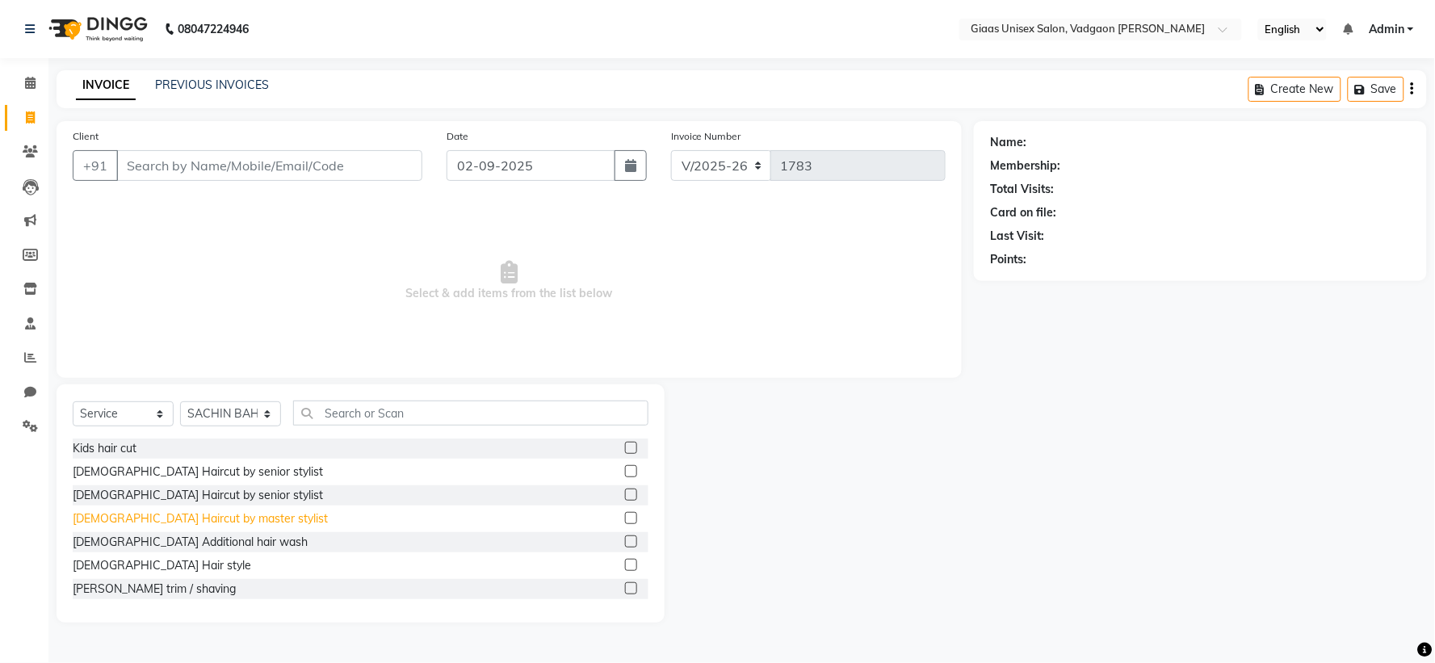
click at [212, 519] on div "Male Haircut by master stylist" at bounding box center [200, 518] width 255 height 17
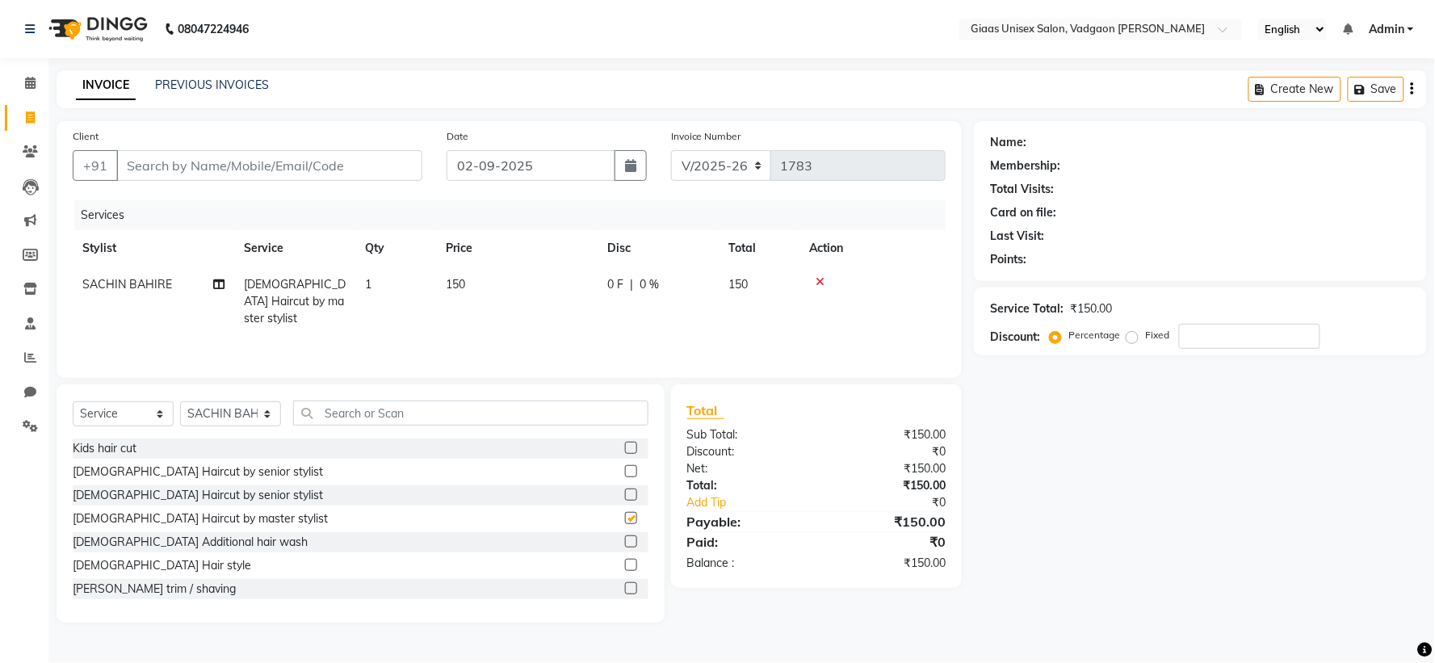
checkbox input "false"
click at [175, 590] on div "[PERSON_NAME] trim / shaving" at bounding box center [154, 589] width 163 height 17
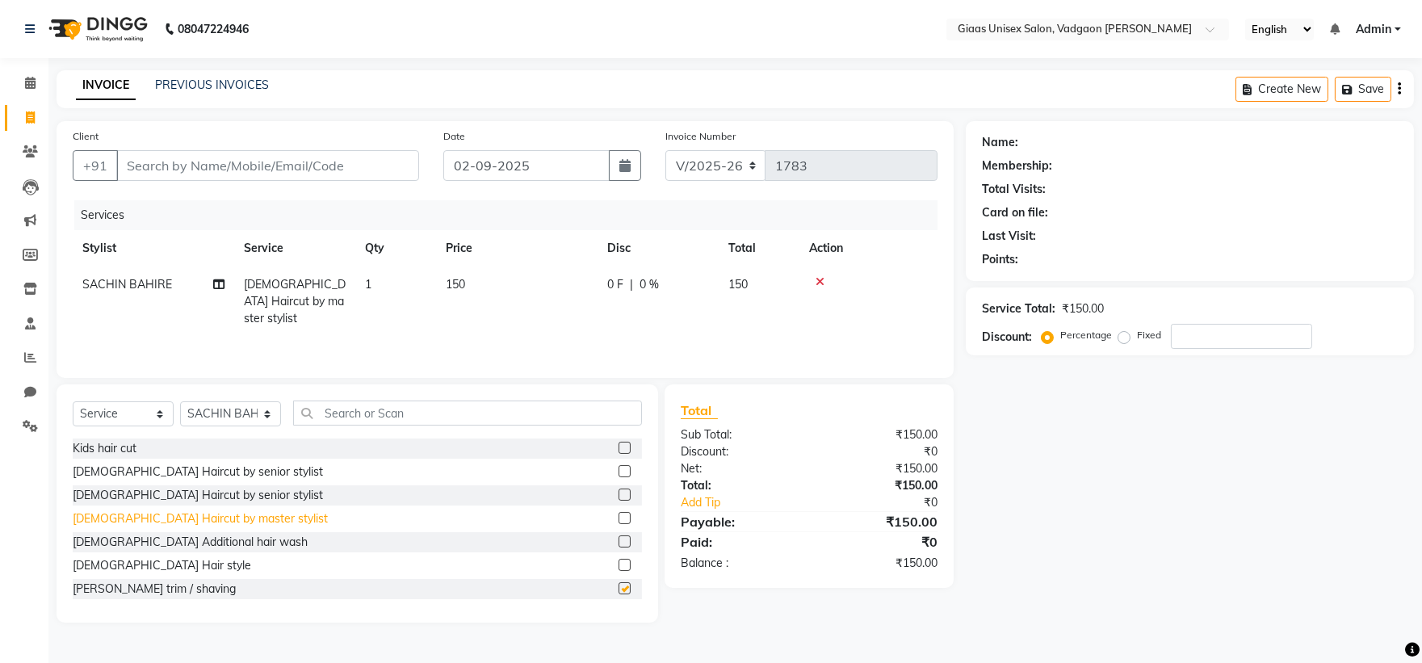
checkbox input "false"
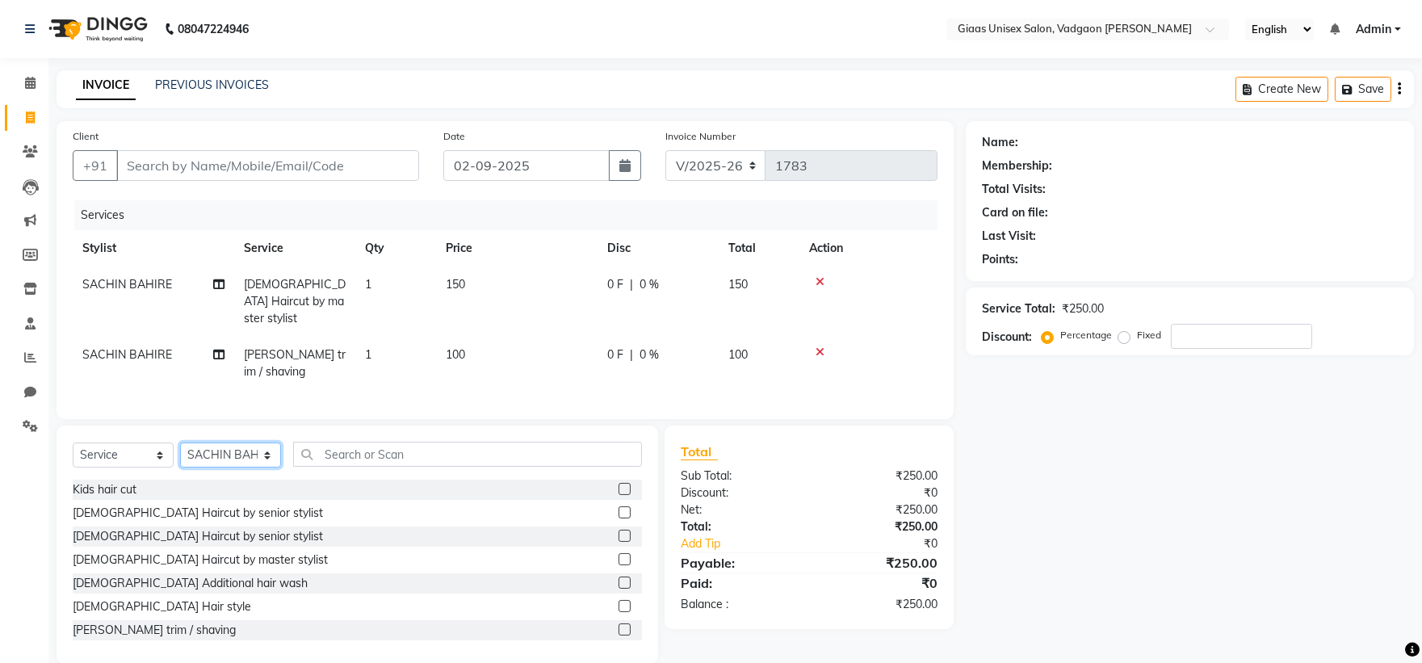
click at [265, 448] on select "Select Stylist AARTI SHINDE Abdulkarim momin Nisha Tripati Prabhat Choudhary SA…" at bounding box center [230, 455] width 101 height 25
select select "85531"
click at [180, 443] on select "Select Stylist AARTI SHINDE Abdulkarim momin Nisha Tripati Prabhat Choudhary SA…" at bounding box center [230, 455] width 101 height 25
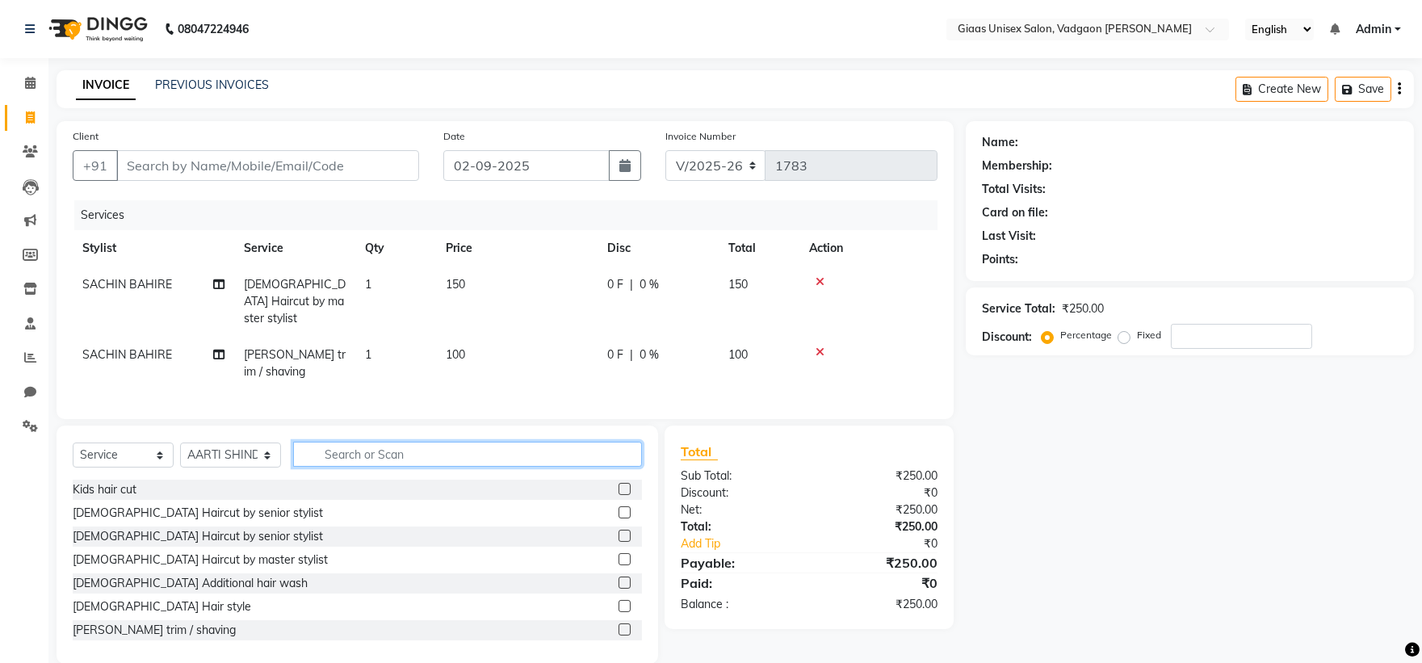
click at [354, 458] on input "text" at bounding box center [467, 454] width 349 height 25
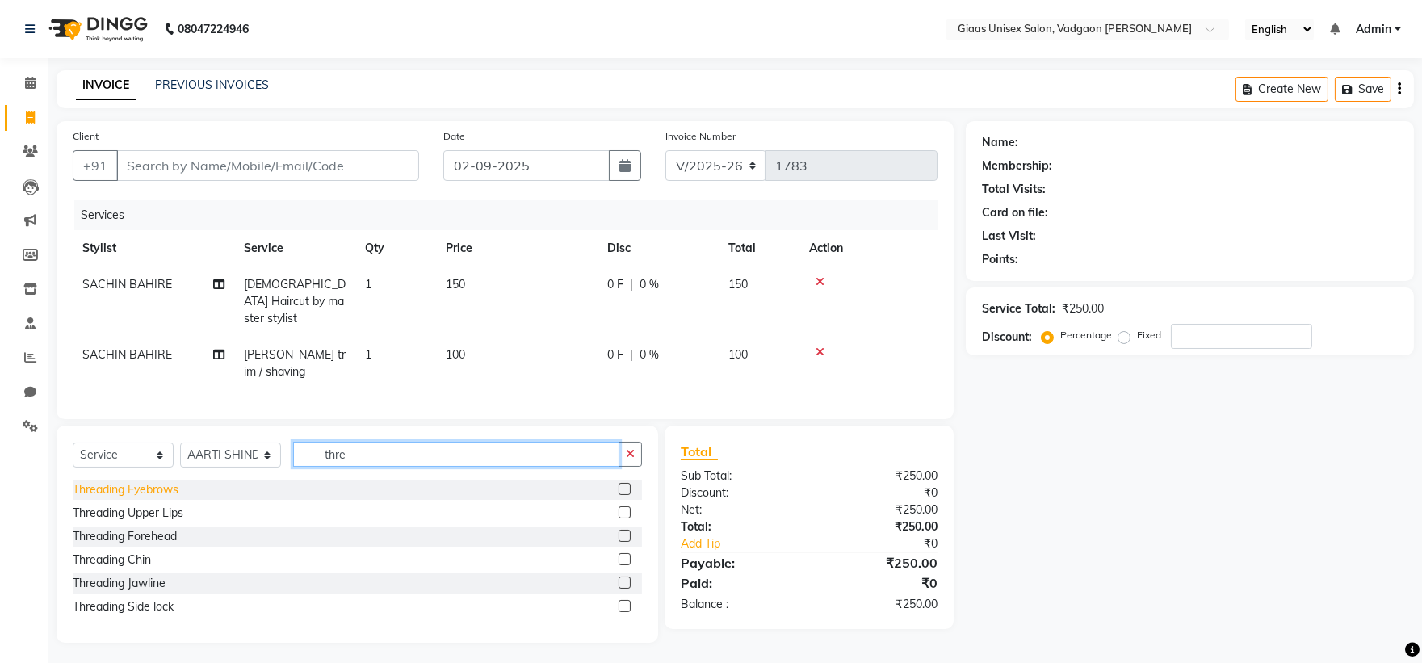
type input "thre"
click at [156, 493] on div "Threading Eyebrows" at bounding box center [126, 489] width 106 height 17
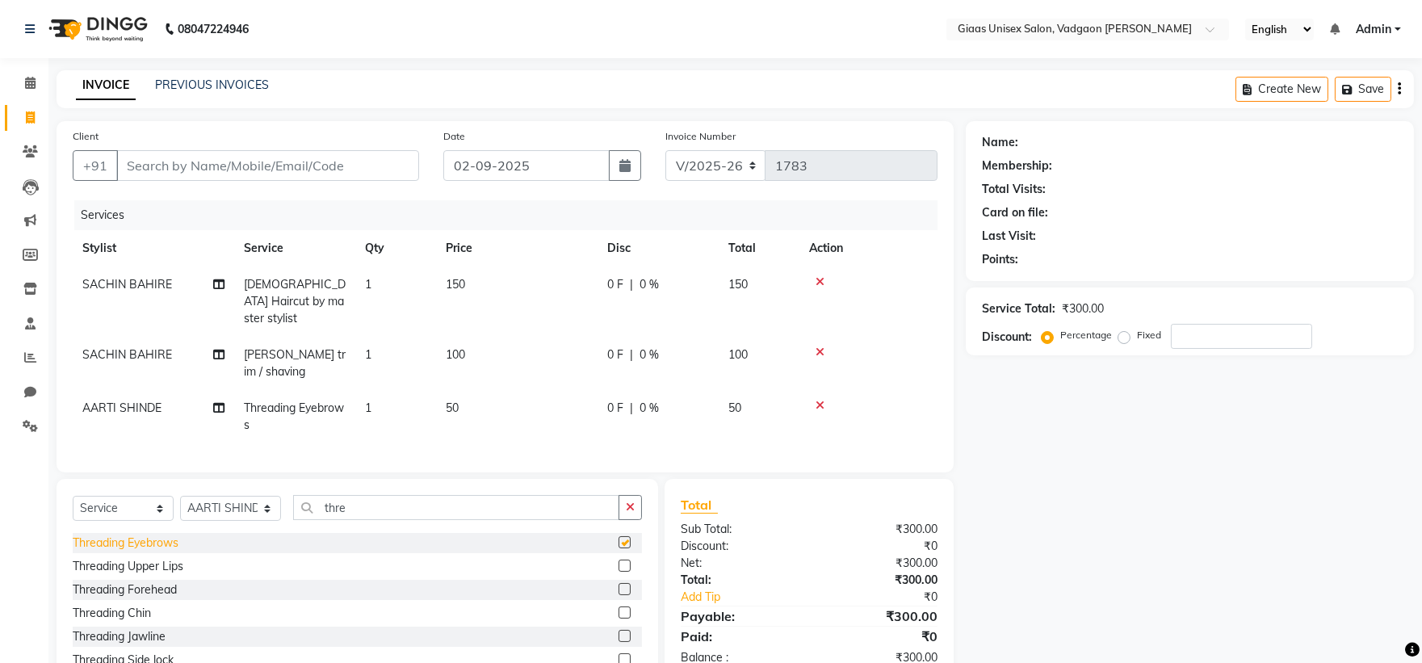
checkbox input "false"
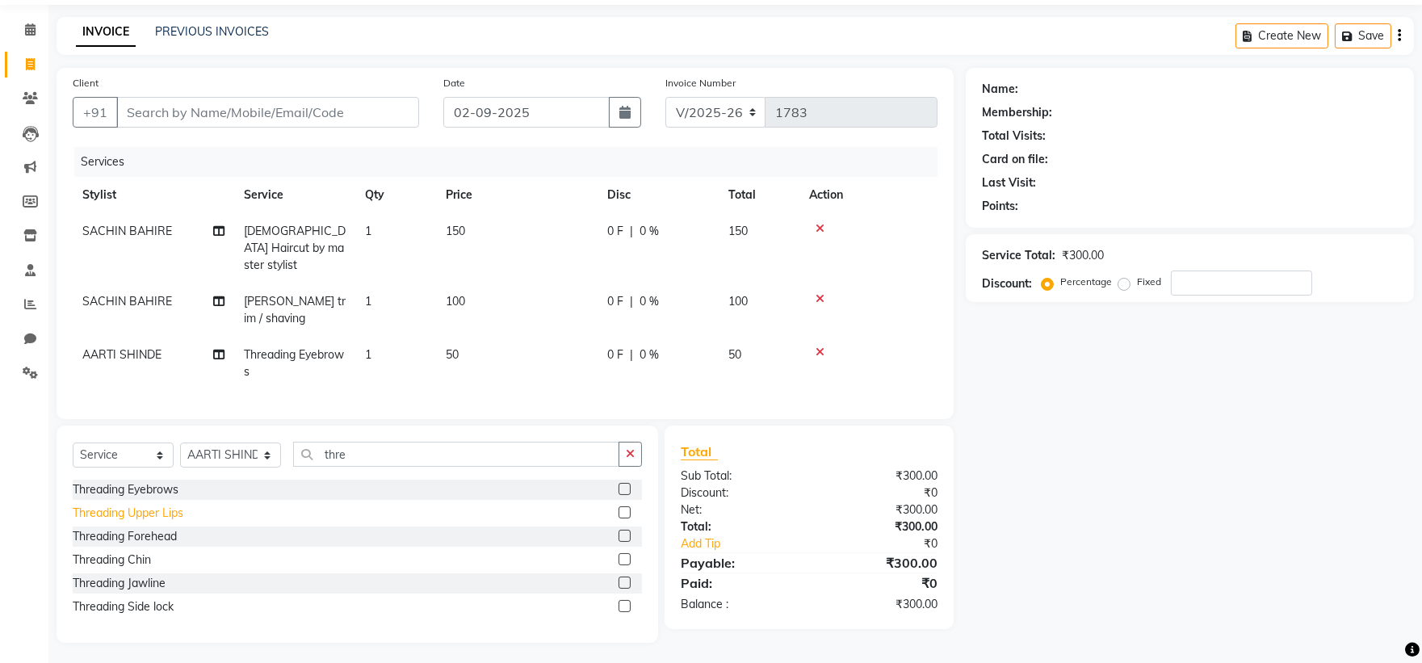
click at [154, 513] on div "Threading Upper Lips" at bounding box center [128, 513] width 111 height 17
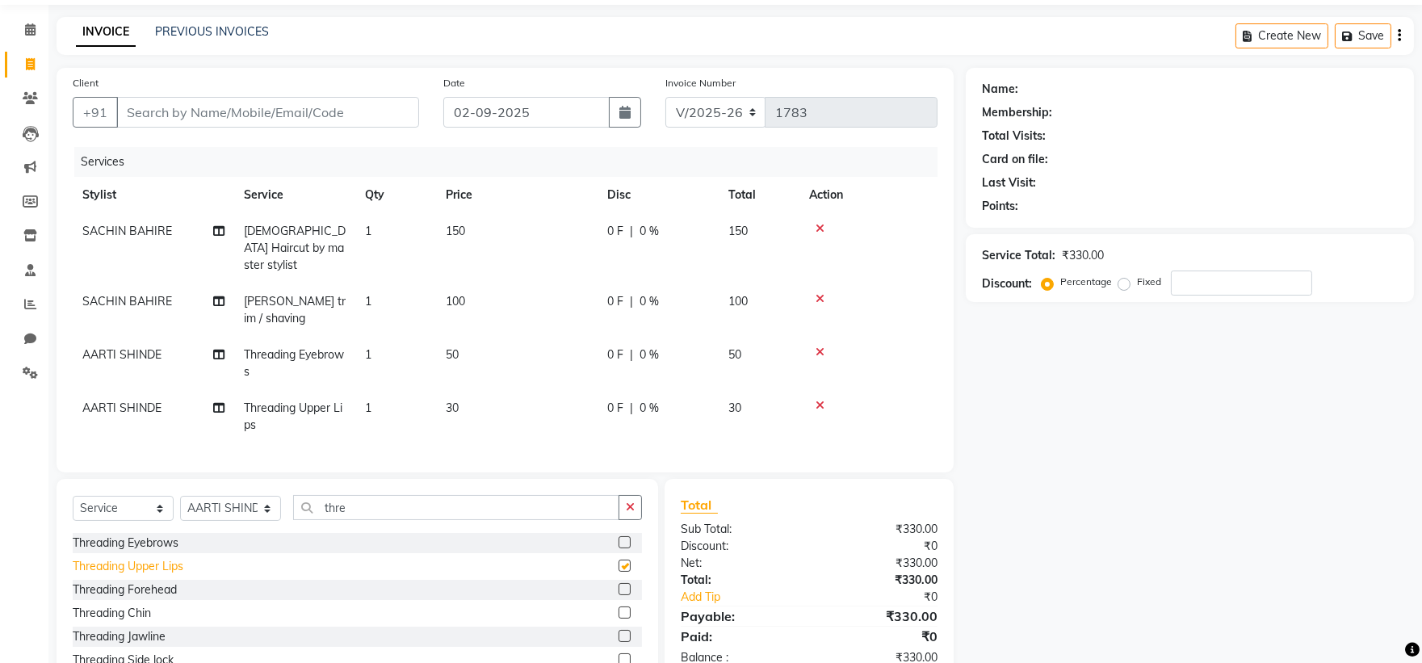
checkbox input "false"
click at [455, 398] on td "30" at bounding box center [517, 416] width 162 height 53
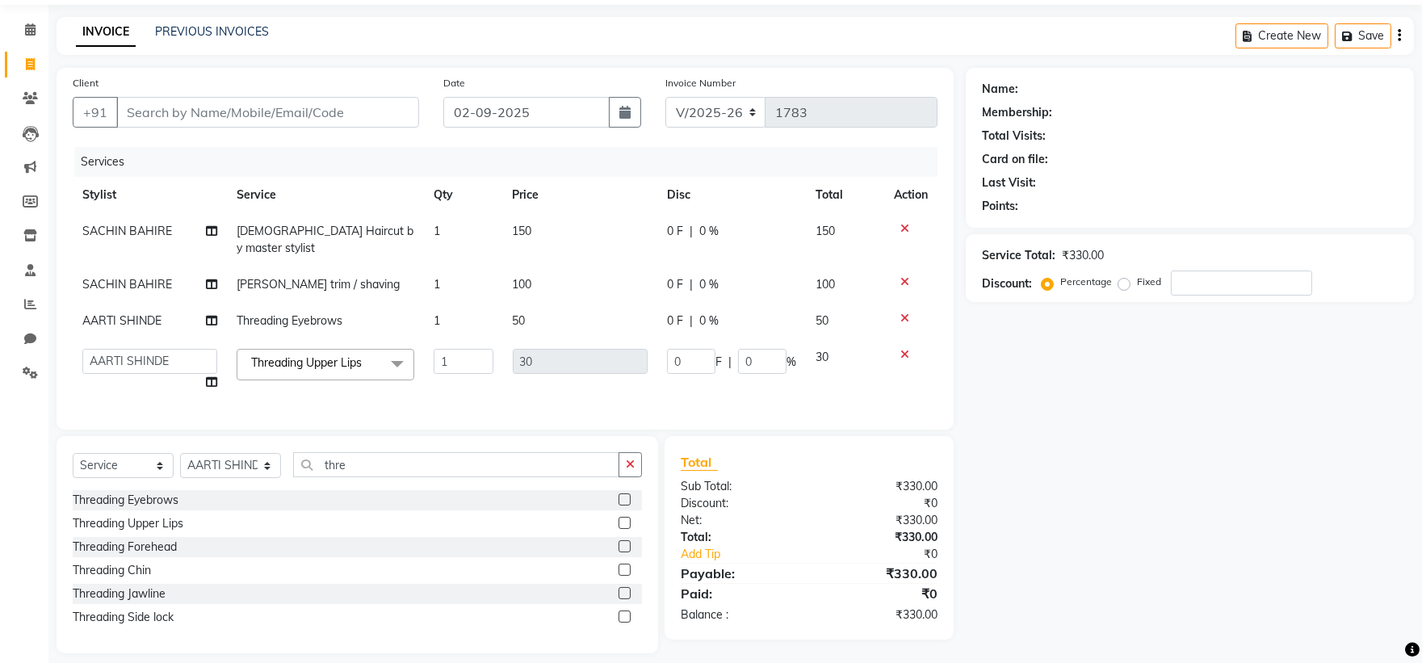
click at [521, 313] on span "50" at bounding box center [519, 320] width 13 height 15
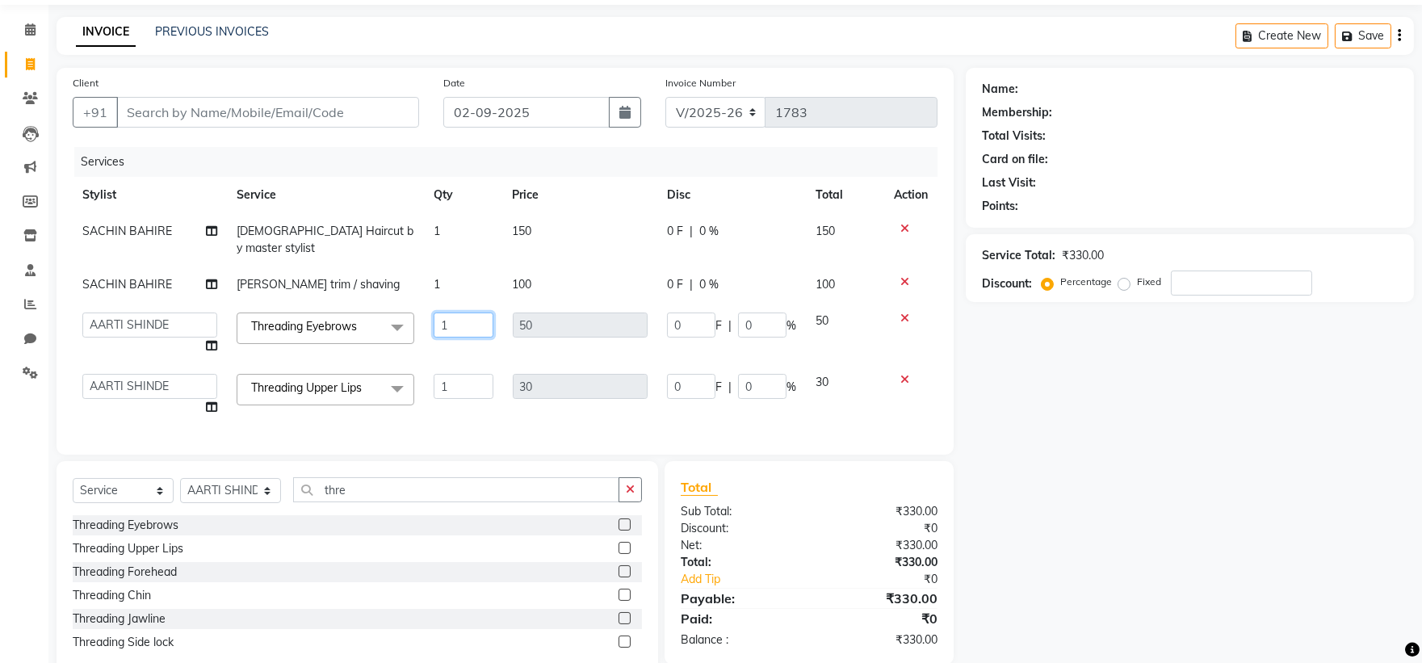
click at [455, 313] on input "1" at bounding box center [464, 325] width 60 height 25
type input "2"
click at [900, 364] on td at bounding box center [910, 394] width 53 height 61
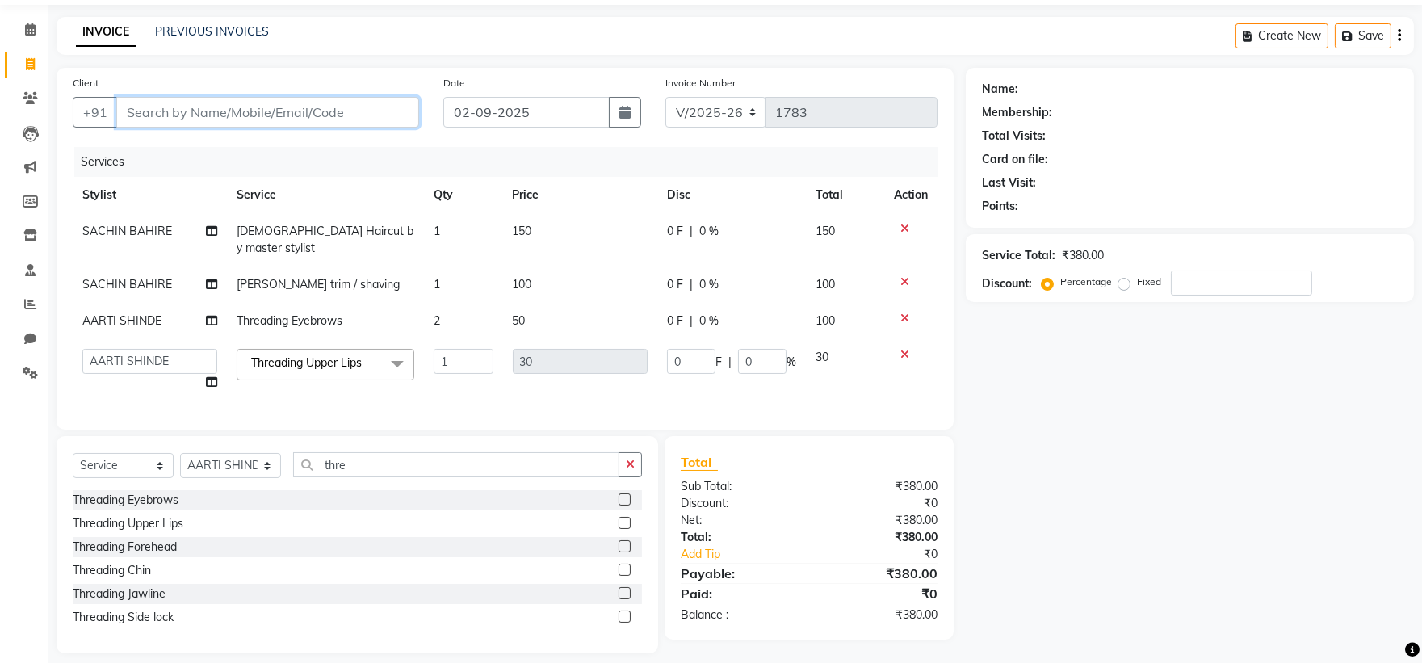
click at [339, 118] on input "Client" at bounding box center [267, 112] width 303 height 31
type input "9"
type input "0"
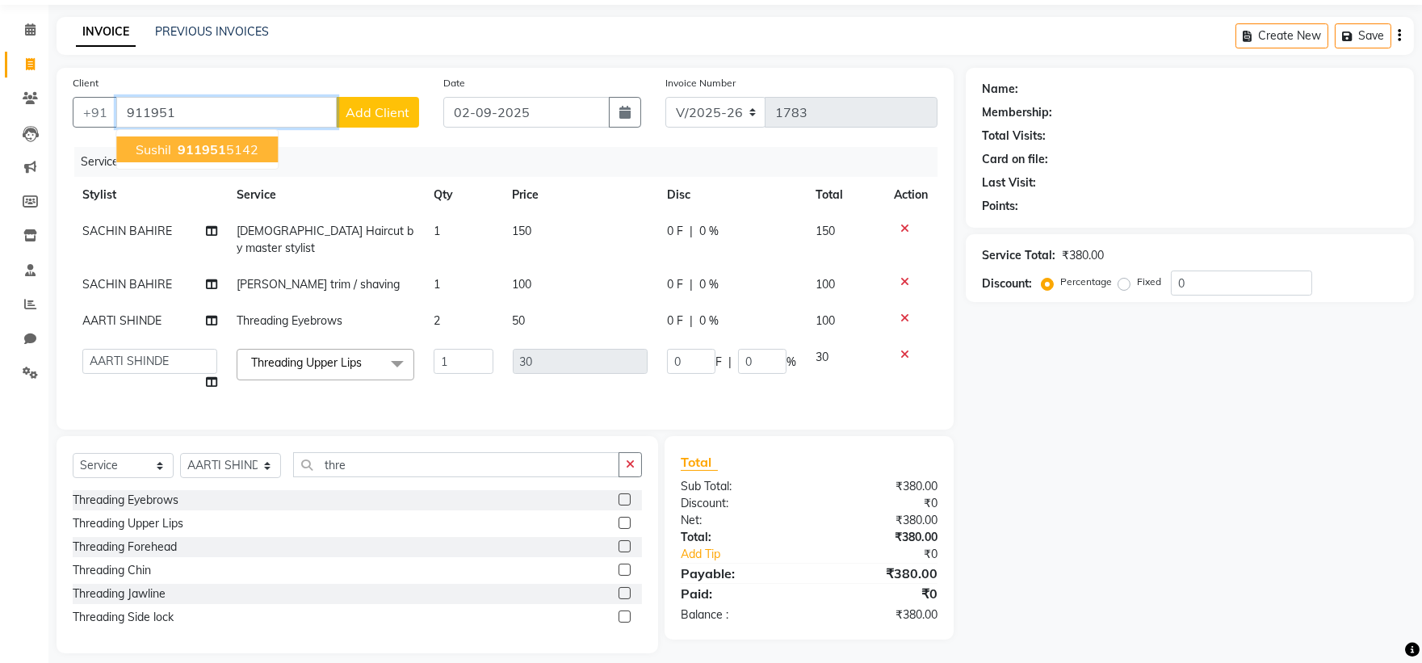
click at [241, 153] on ngb-highlight "911951 5142" at bounding box center [216, 149] width 84 height 16
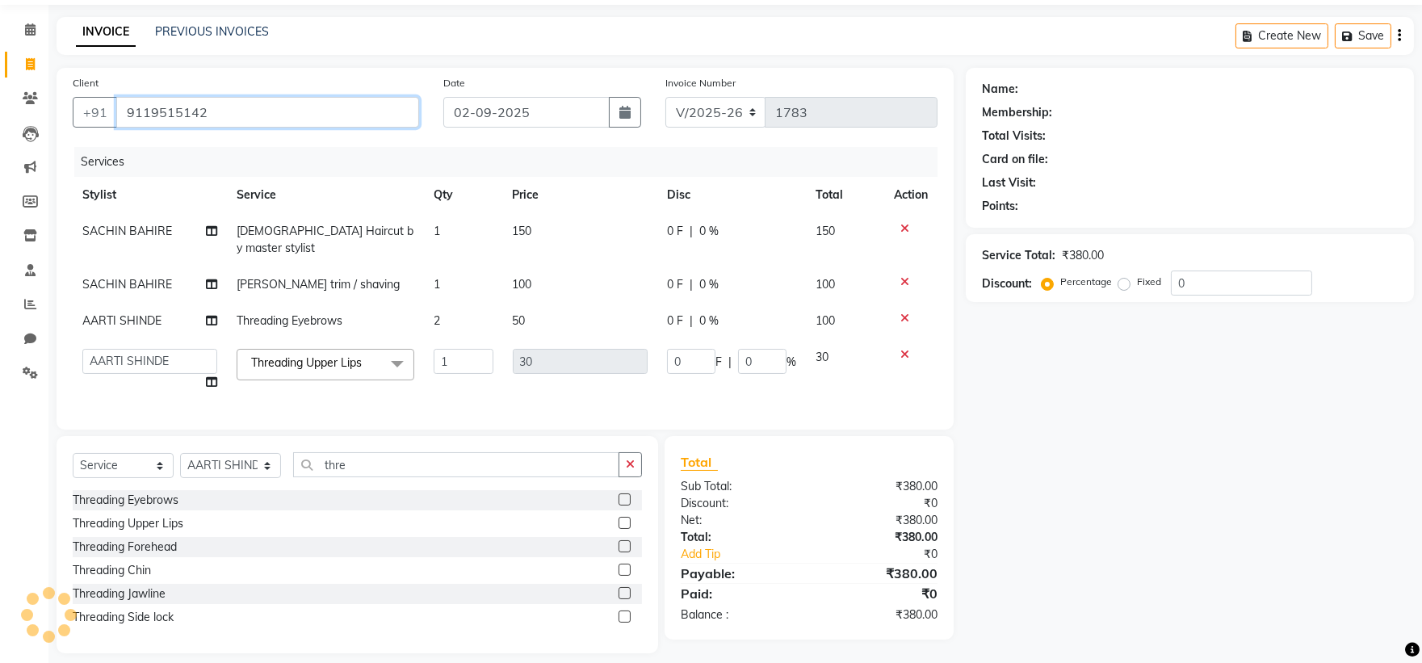
type input "9119515142"
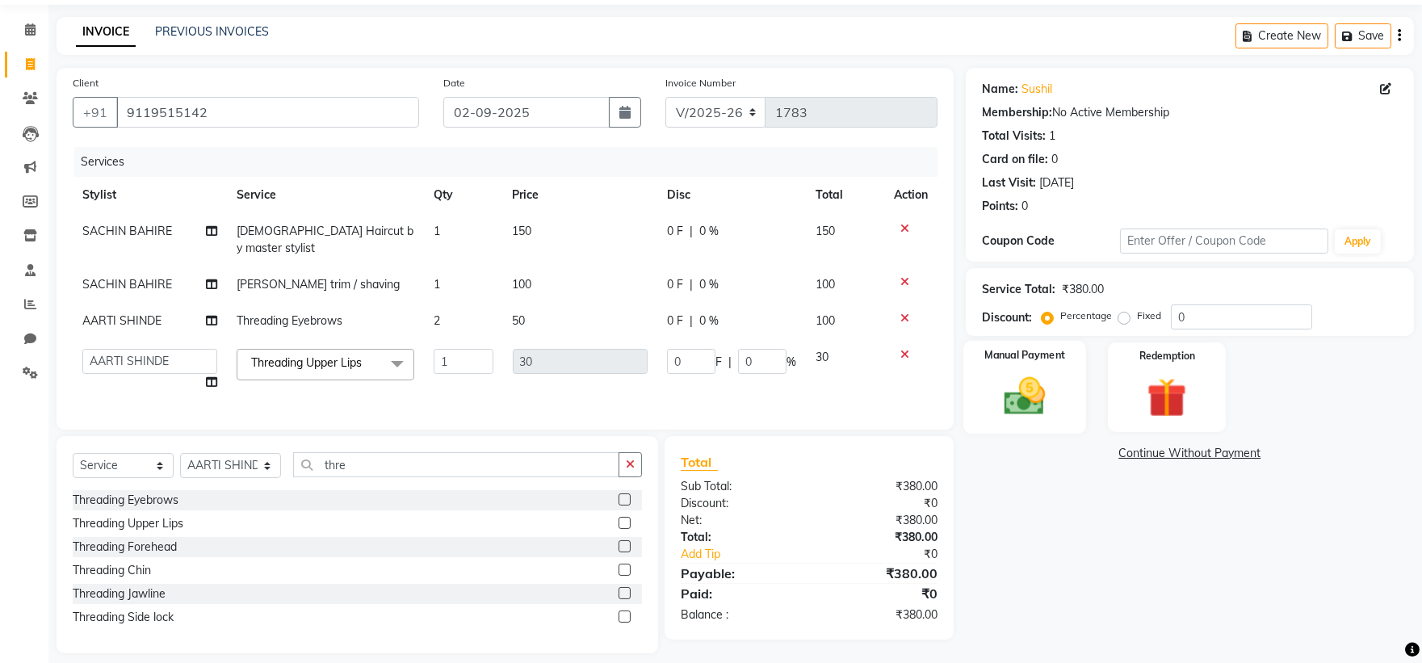
click at [1029, 410] on img at bounding box center [1024, 396] width 67 height 48
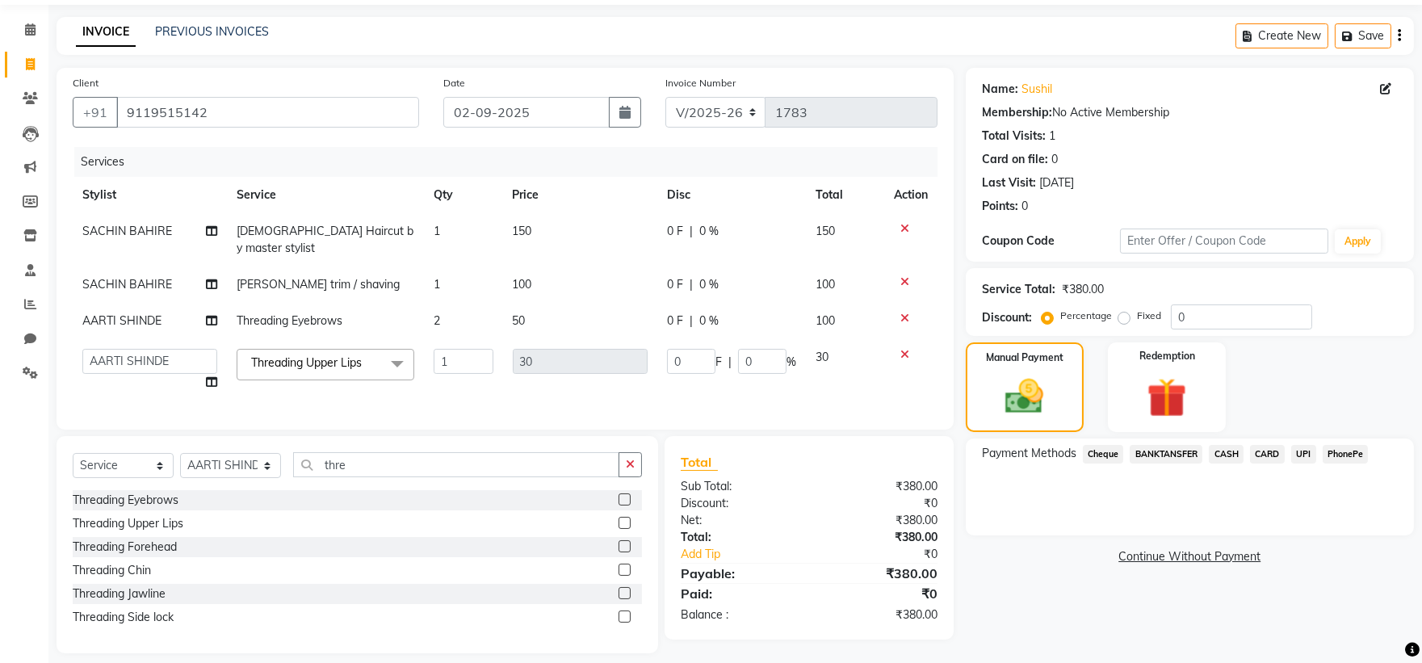
click at [1334, 447] on span "PhonePe" at bounding box center [1346, 454] width 46 height 19
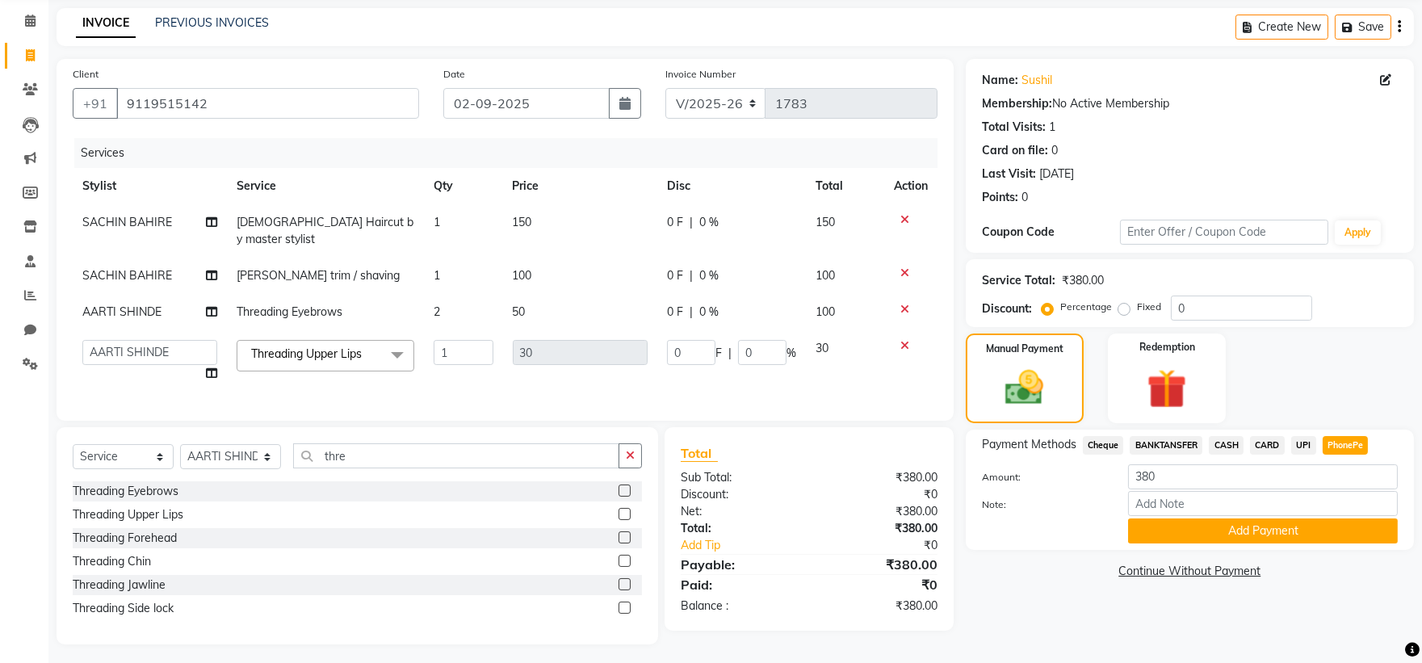
scroll to position [65, 0]
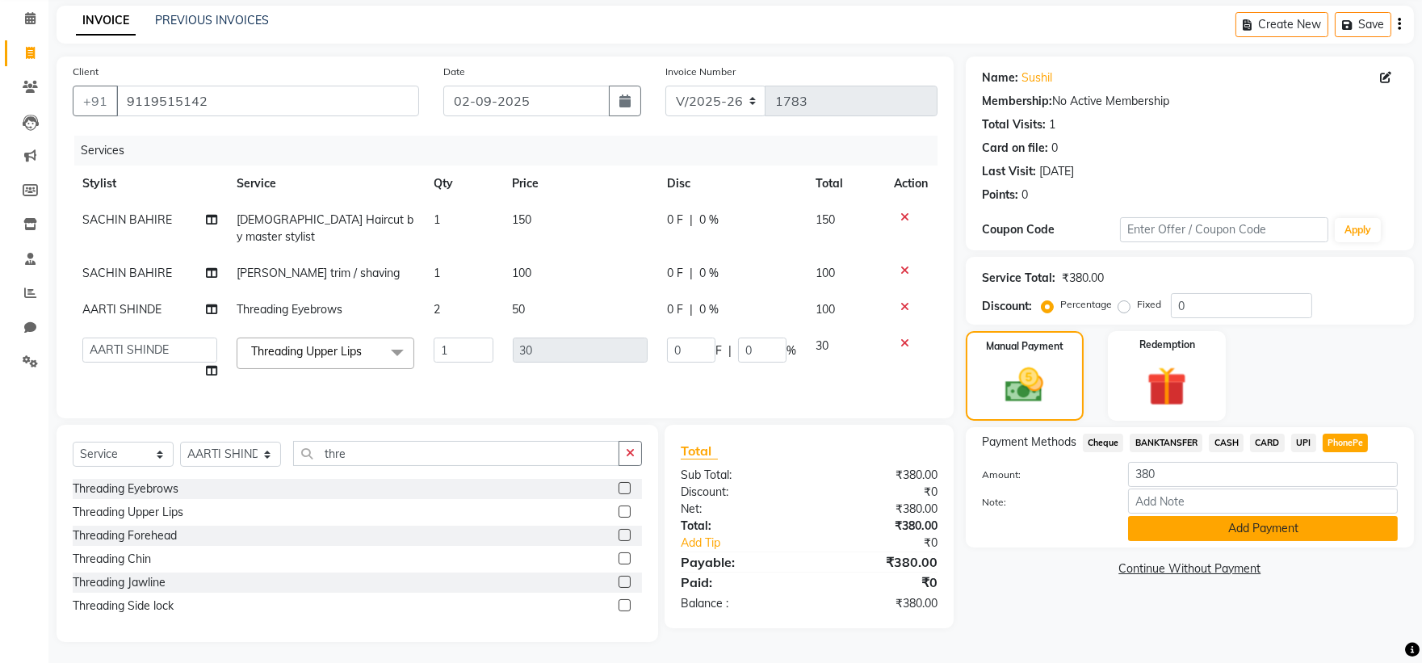
click at [1269, 526] on button "Add Payment" at bounding box center [1263, 528] width 270 height 25
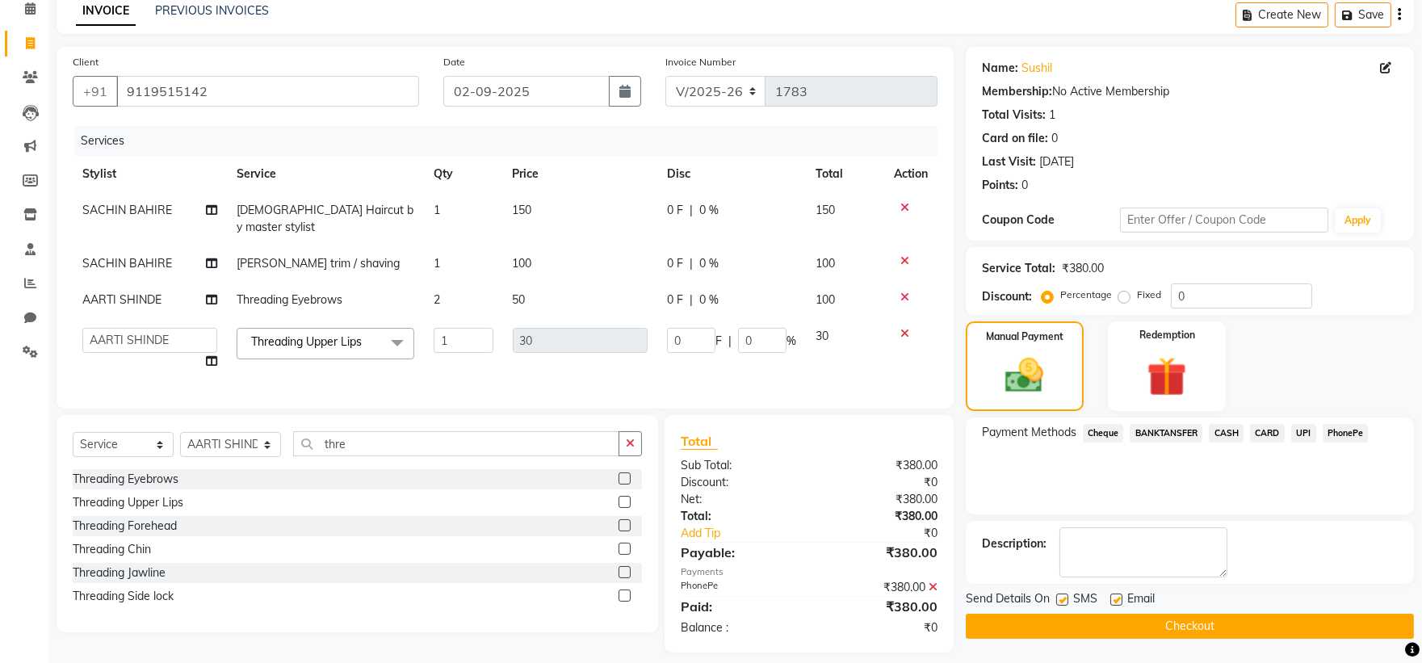
scroll to position [84, 0]
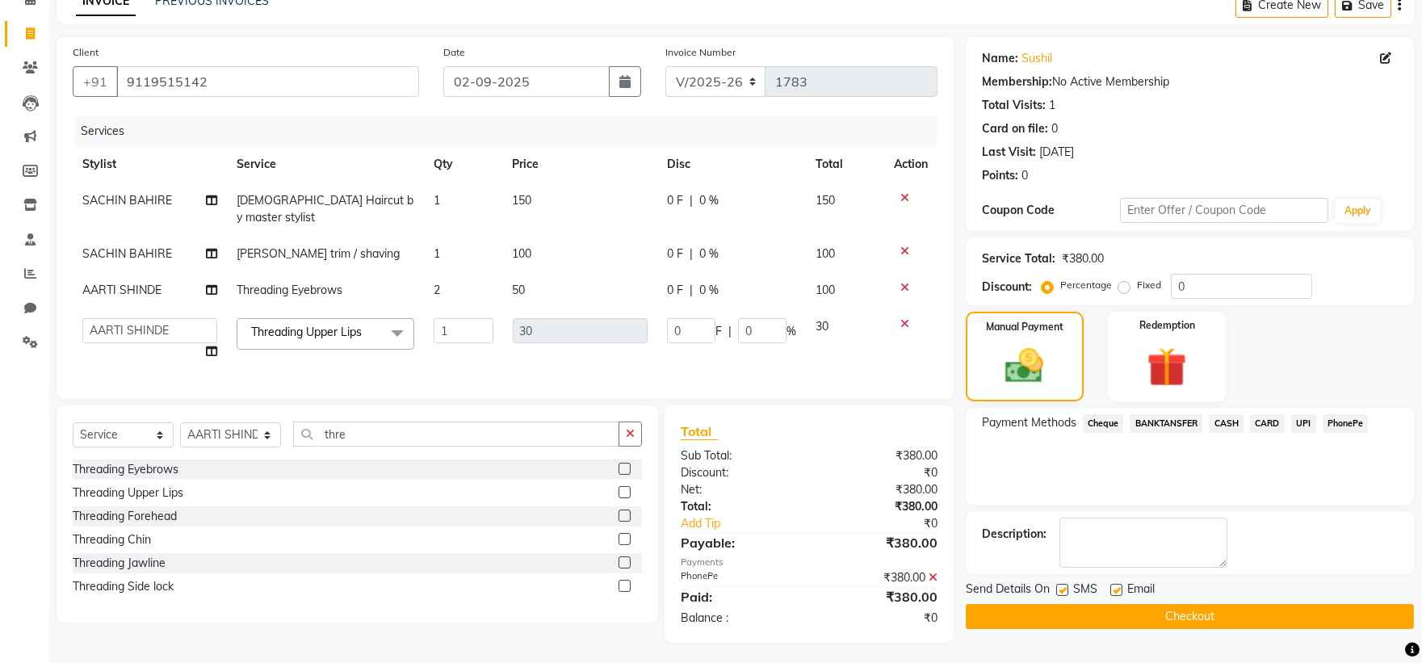
click at [1104, 611] on button "Checkout" at bounding box center [1190, 616] width 448 height 25
drag, startPoint x: 1104, startPoint y: 611, endPoint x: 1107, endPoint y: 625, distance: 14.1
click at [1107, 625] on button "Checkout" at bounding box center [1190, 616] width 448 height 25
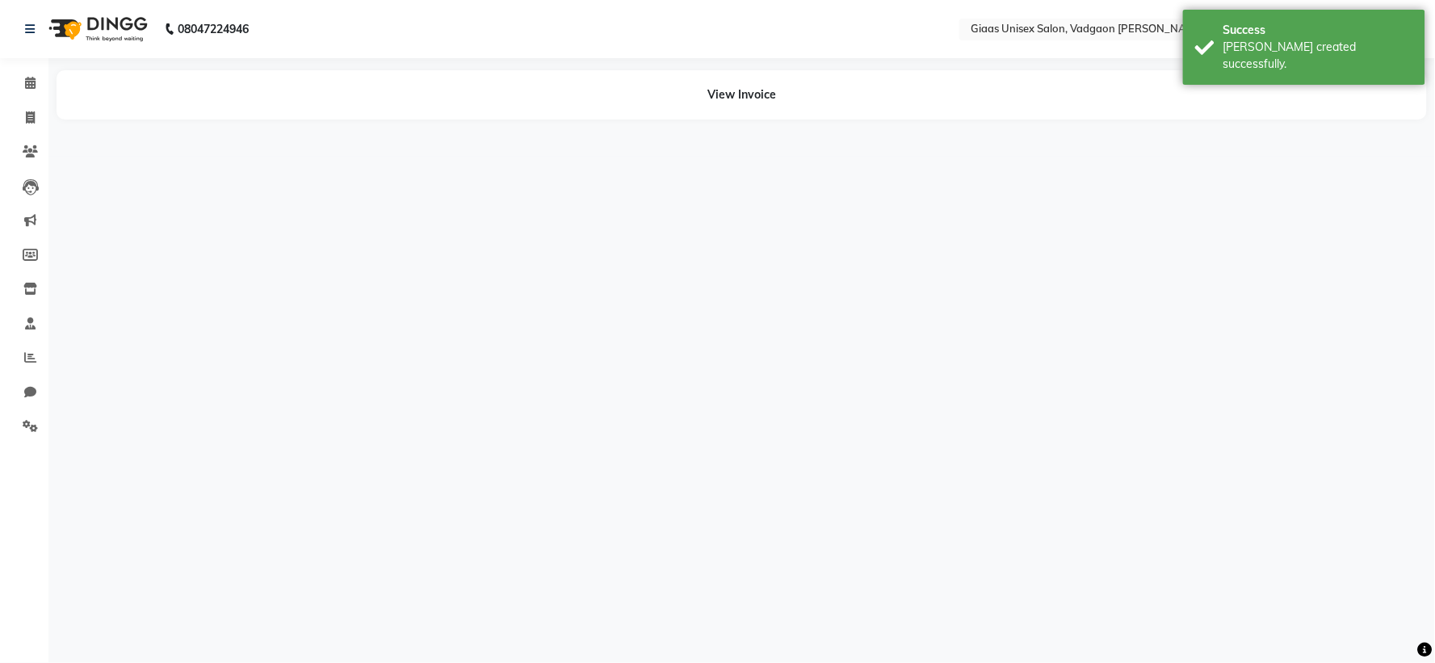
click at [1061, 585] on div "08047224946 Select Location × Giaas Unisex Salon, Vadgaon Sheri English ENGLISH…" at bounding box center [717, 331] width 1435 height 663
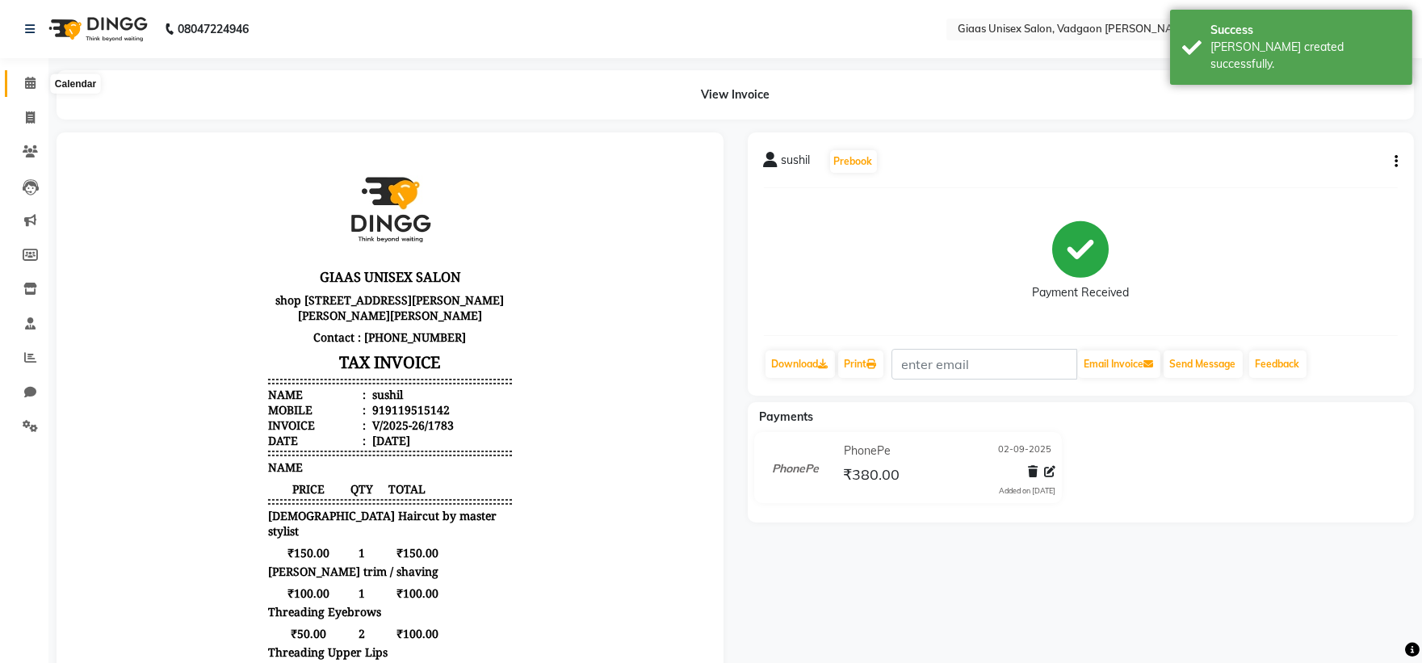
click at [35, 76] on span at bounding box center [30, 83] width 28 height 19
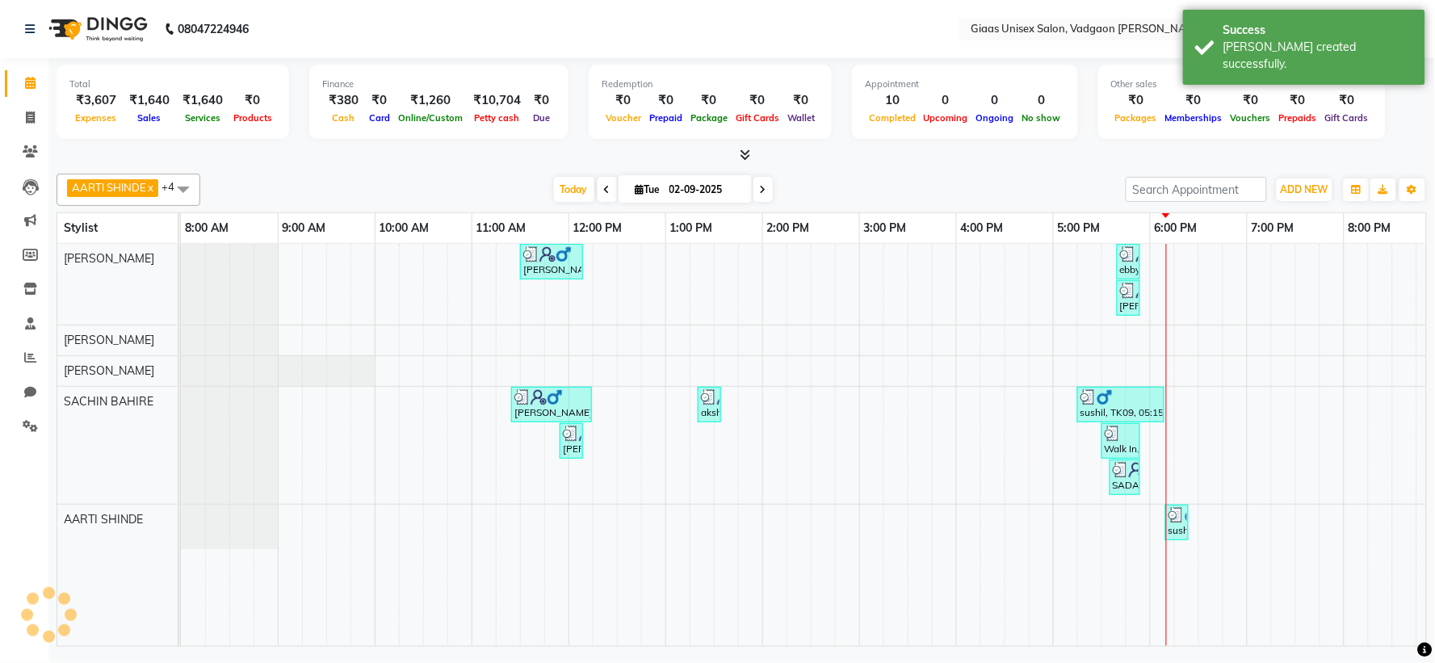
scroll to position [0, 208]
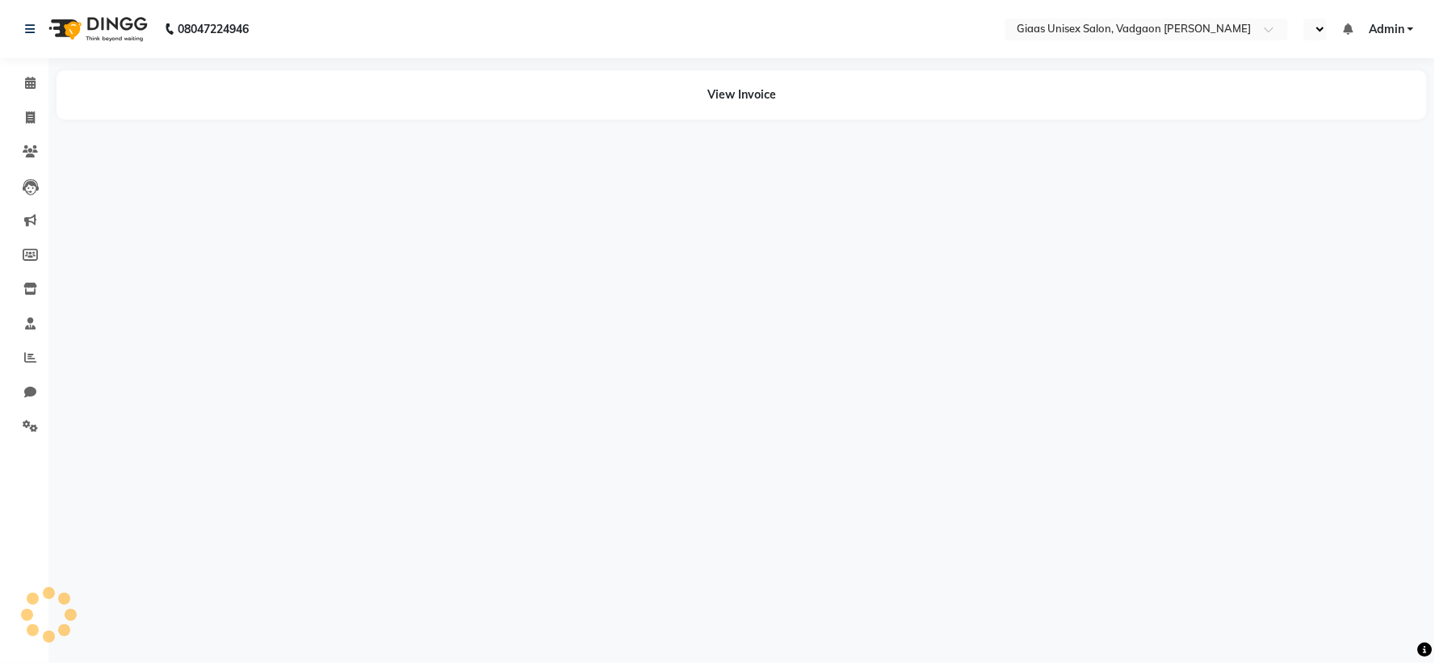
select select "en"
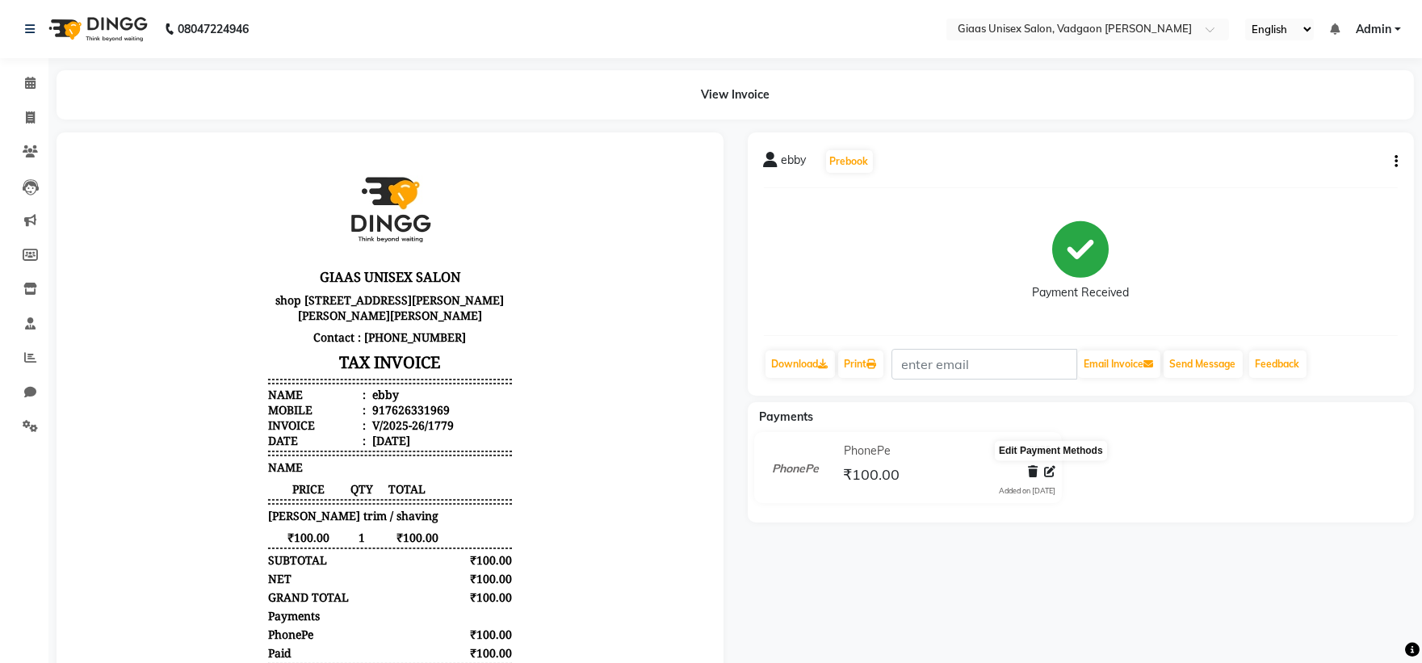
click at [1053, 479] on span at bounding box center [1049, 472] width 11 height 17
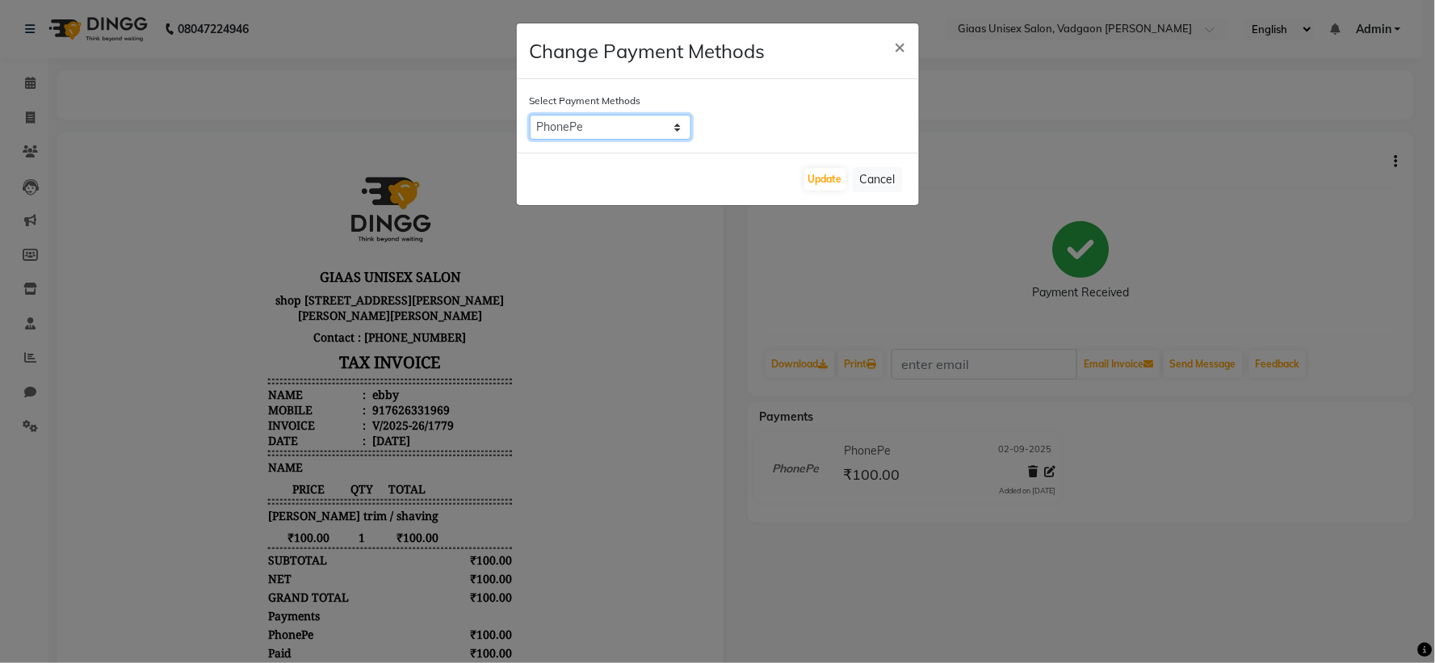
click at [668, 132] on select "Cheque BANKTANSFER CASH CARD UPI PhonePe" at bounding box center [611, 127] width 162 height 25
select select "1"
click at [530, 115] on select "Cheque BANKTANSFER CASH CARD UPI PhonePe" at bounding box center [611, 127] width 162 height 25
drag, startPoint x: 809, startPoint y: 179, endPoint x: 819, endPoint y: 184, distance: 10.8
click at [809, 179] on button "Update" at bounding box center [825, 179] width 42 height 23
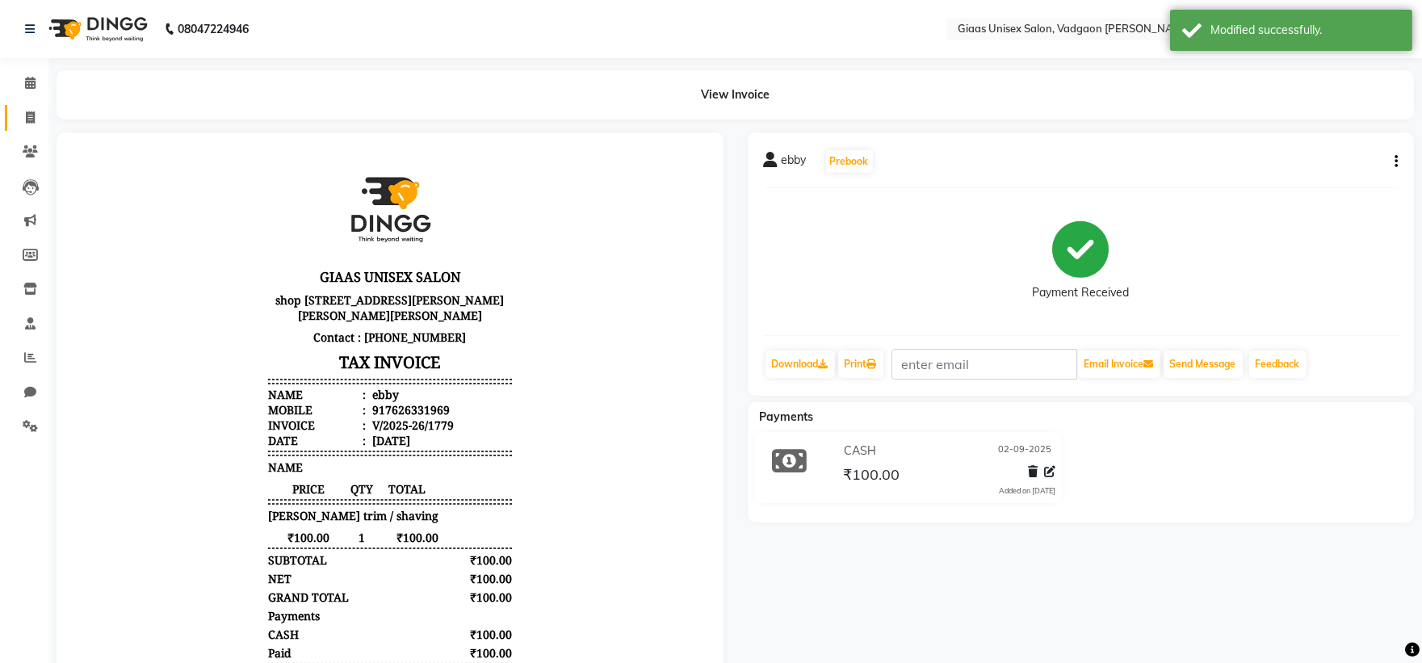
click at [32, 105] on link "Invoice" at bounding box center [24, 118] width 39 height 27
select select "service"
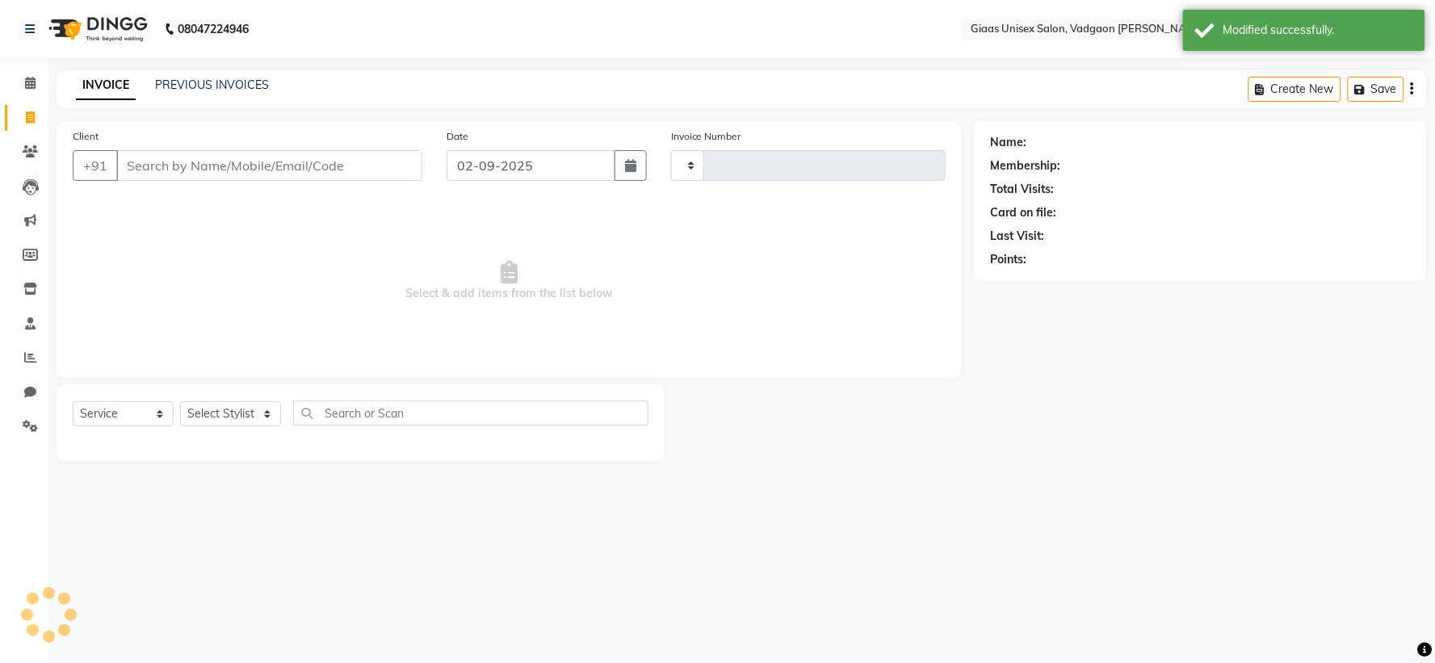
type input "1783"
select select "8007"
click at [199, 87] on link "PREVIOUS INVOICES" at bounding box center [212, 85] width 114 height 15
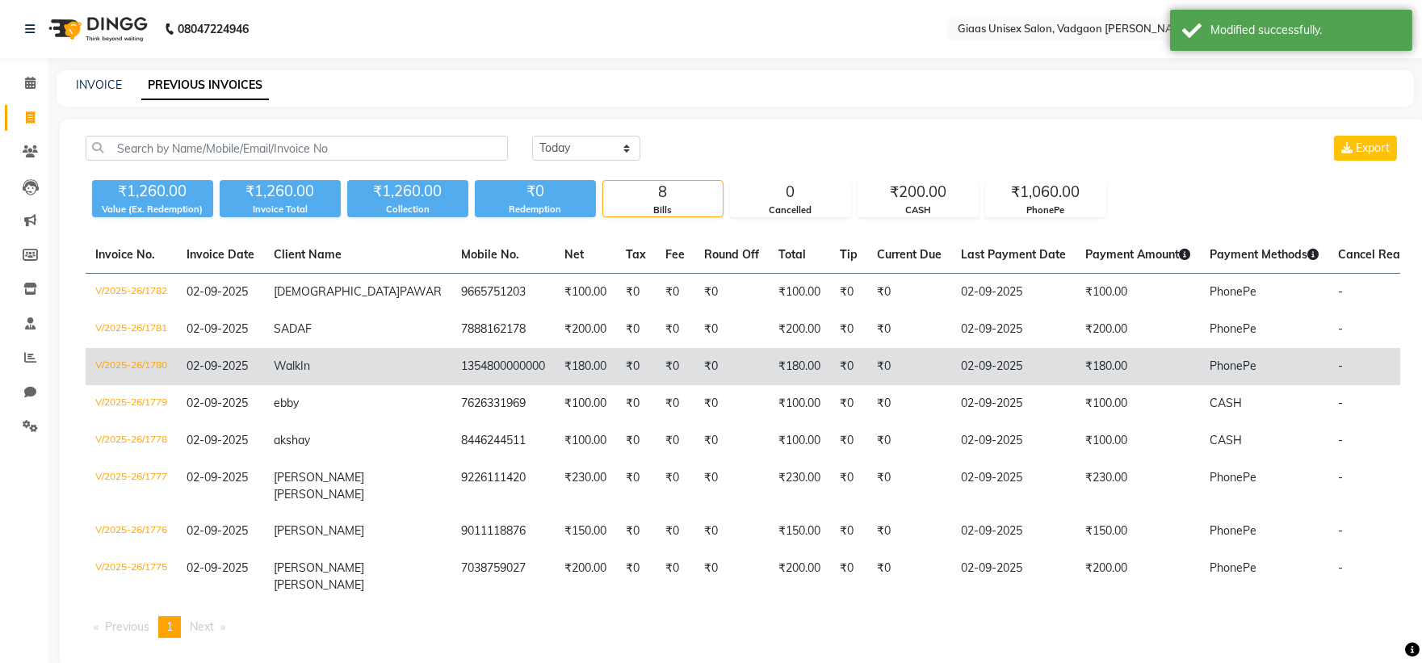
click at [867, 370] on td "₹0" at bounding box center [909, 366] width 84 height 37
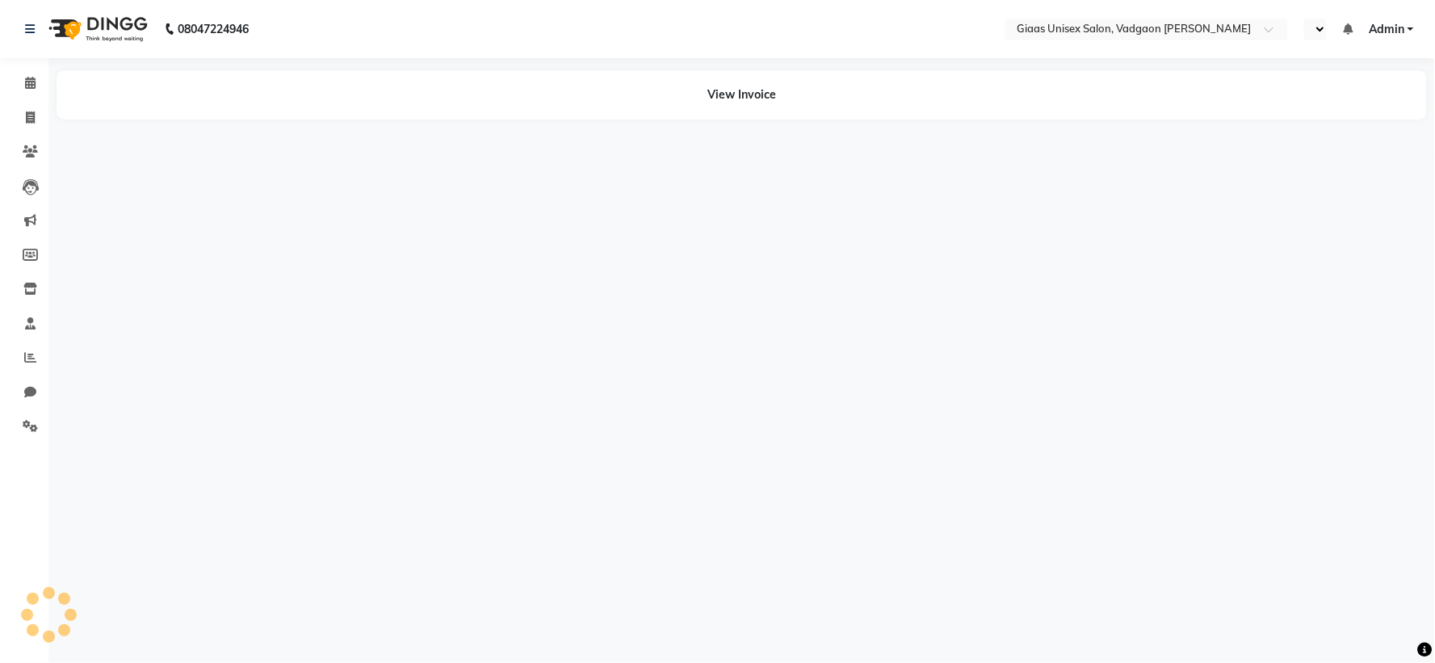
select select "en"
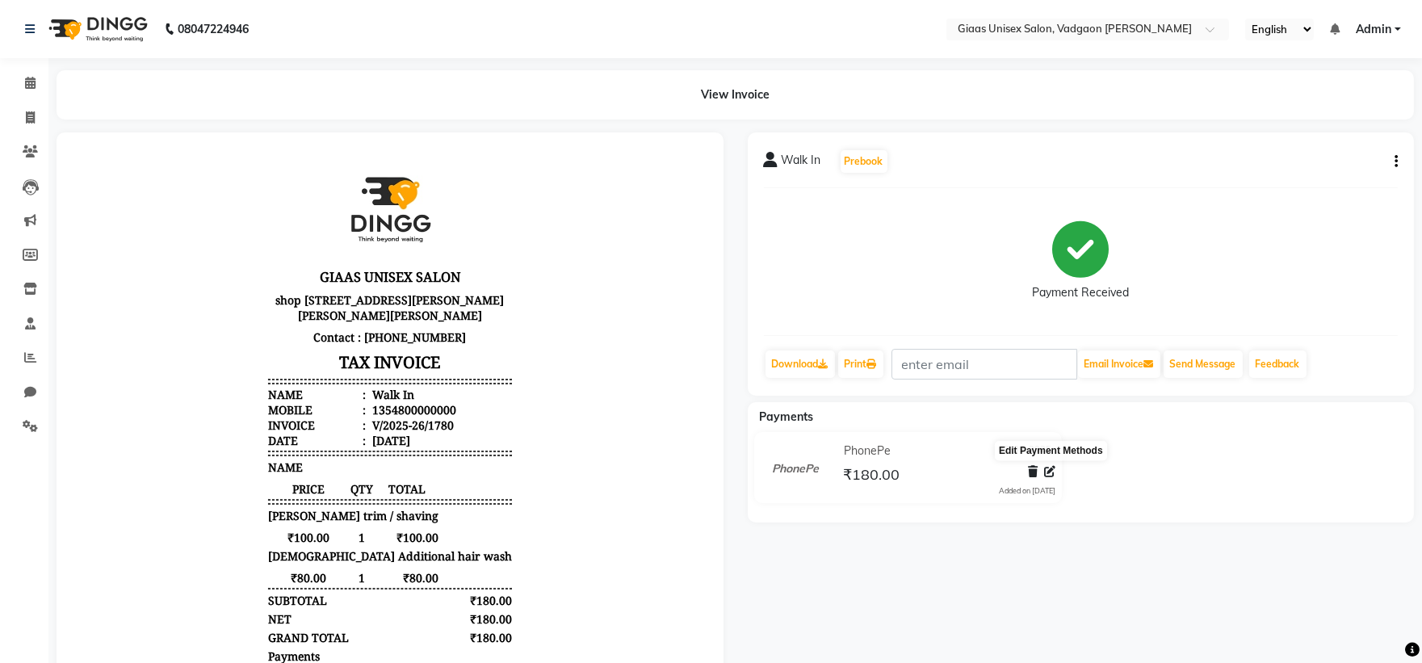
click at [1047, 472] on icon at bounding box center [1049, 471] width 11 height 11
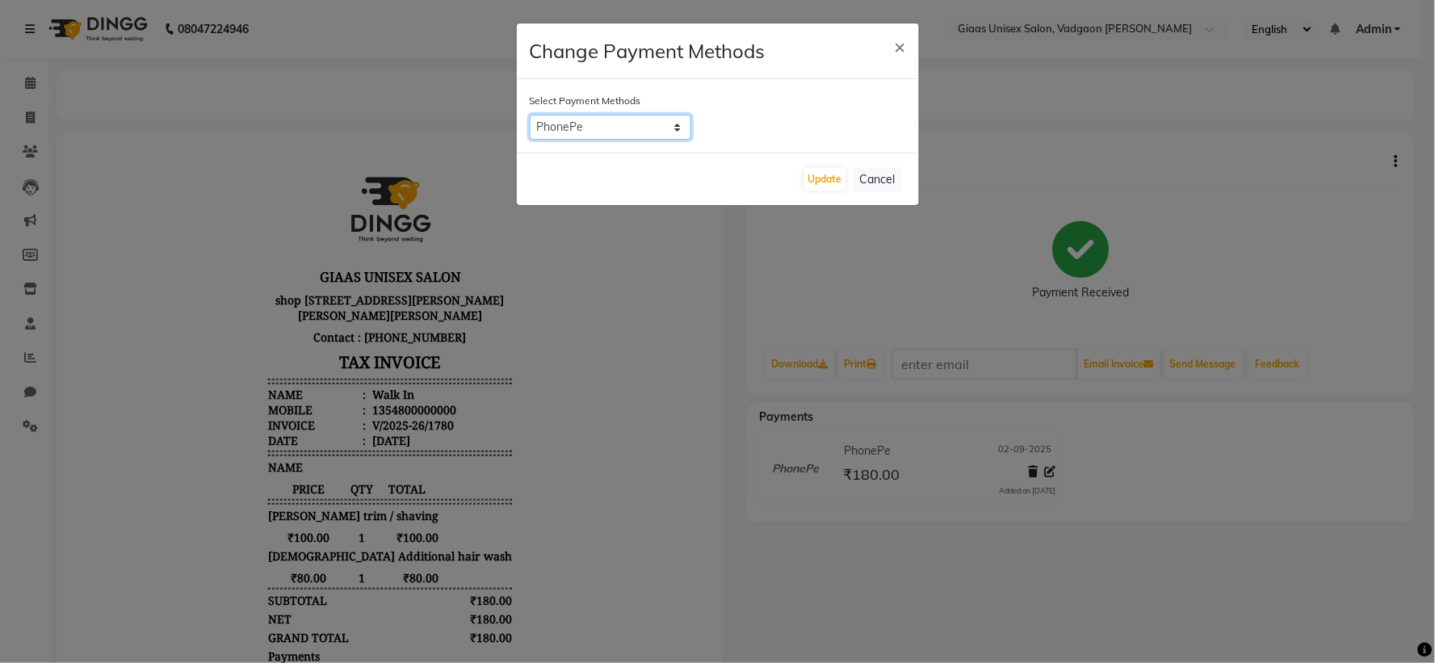
click at [673, 139] on select "Cheque BANKTANSFER CASH CARD UPI PhonePe" at bounding box center [611, 127] width 162 height 25
select select "1"
click at [530, 115] on select "Cheque BANKTANSFER CASH CARD UPI PhonePe" at bounding box center [611, 127] width 162 height 25
click at [832, 183] on button "Update" at bounding box center [825, 179] width 42 height 23
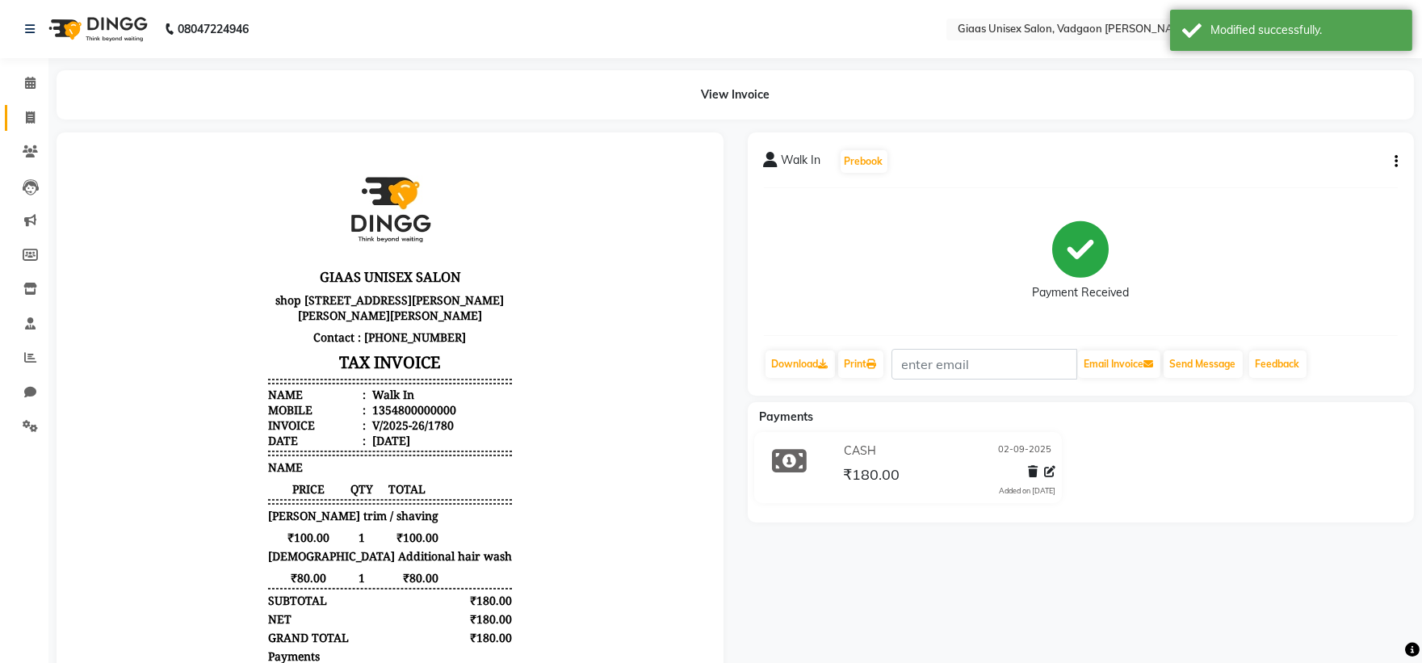
click at [34, 107] on link "Invoice" at bounding box center [24, 118] width 39 height 27
select select "service"
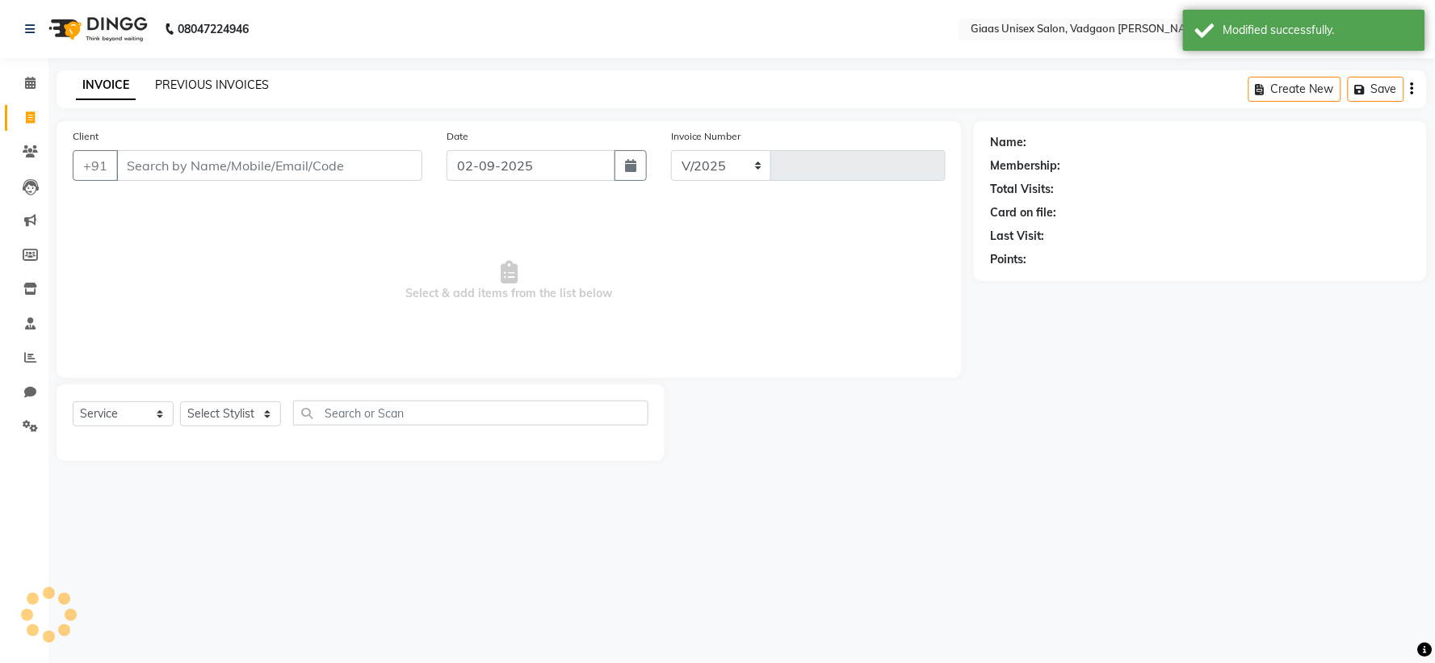
select select "8007"
type input "1783"
click at [195, 78] on link "PREVIOUS INVOICES" at bounding box center [212, 85] width 114 height 15
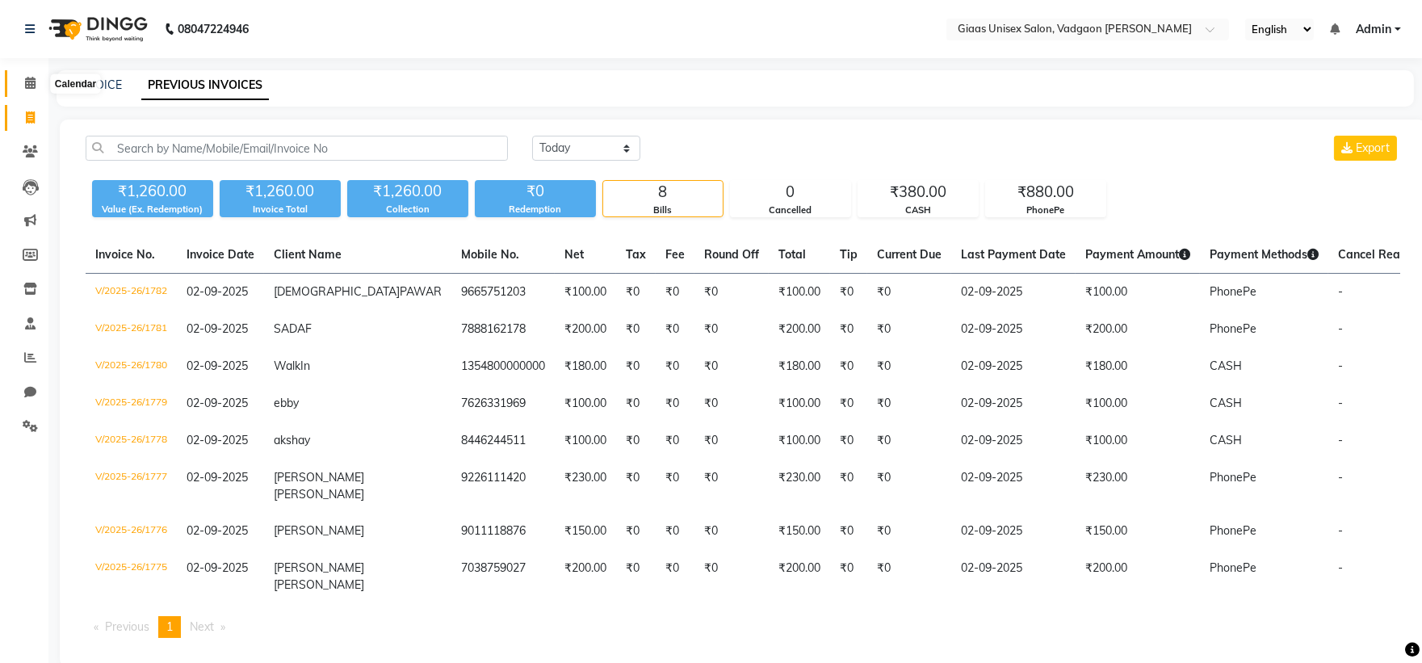
click at [27, 82] on icon at bounding box center [30, 83] width 10 height 12
